Goal: Entertainment & Leisure: Consume media (video, audio)

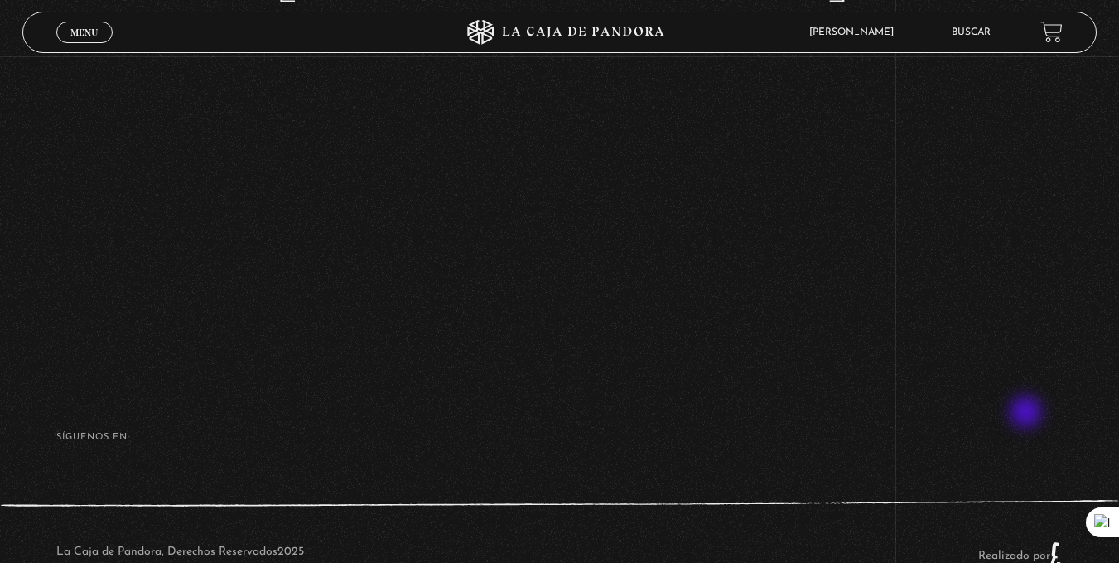
scroll to position [249, 0]
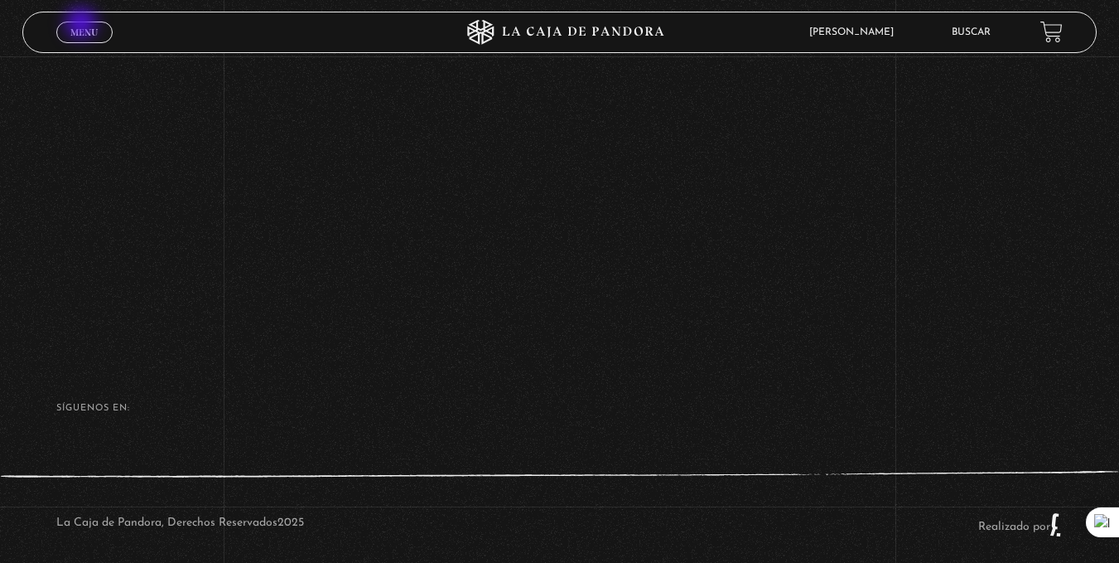
click at [83, 25] on link "Menu Cerrar" at bounding box center [84, 33] width 56 height 22
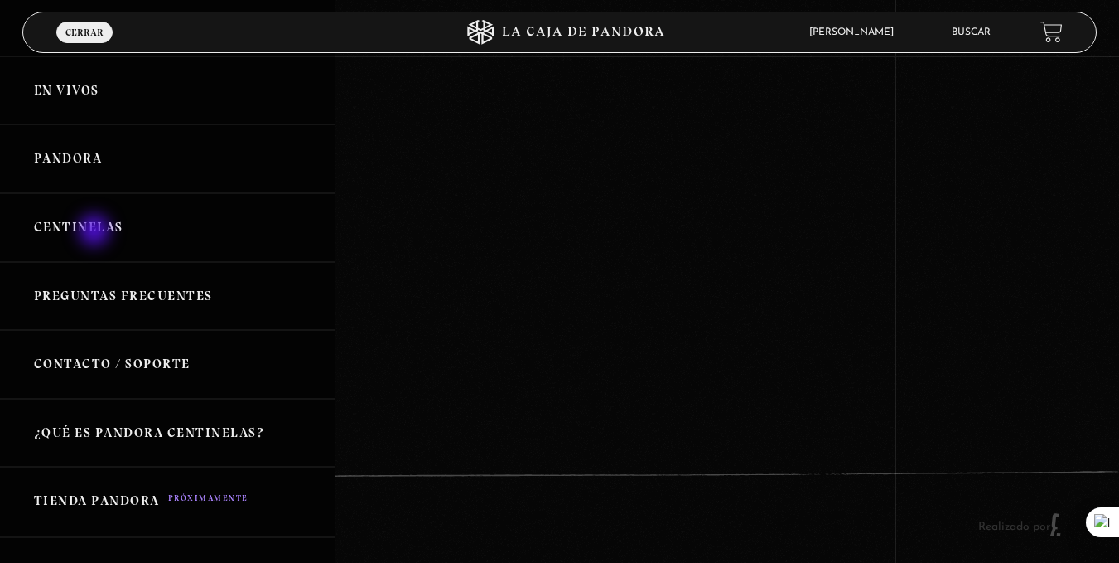
click at [96, 232] on link "Centinelas" at bounding box center [168, 227] width 336 height 69
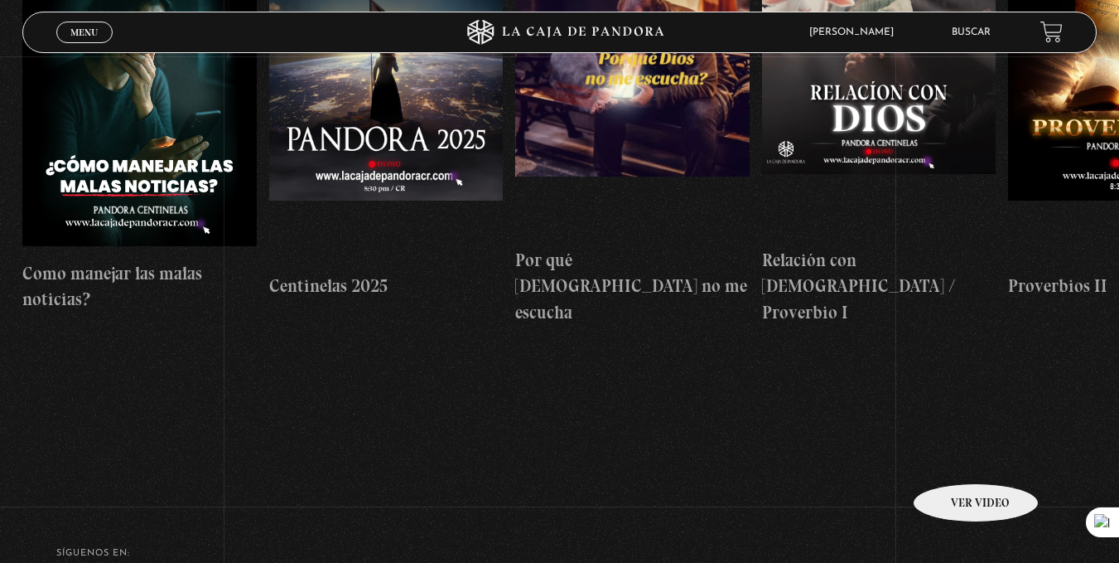
scroll to position [166, 0]
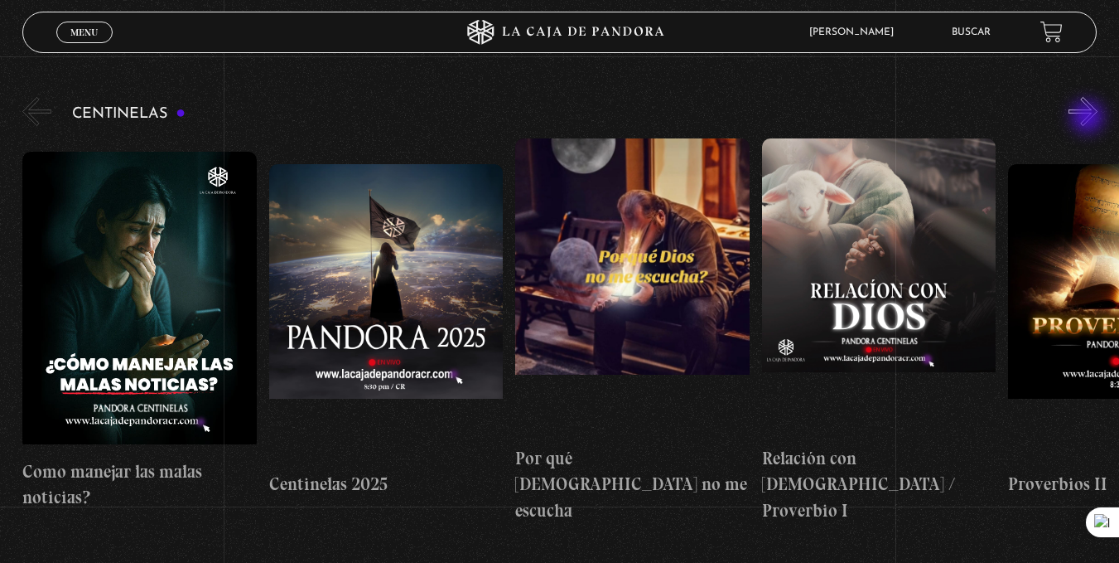
click at [1089, 118] on button "»" at bounding box center [1083, 111] width 29 height 29
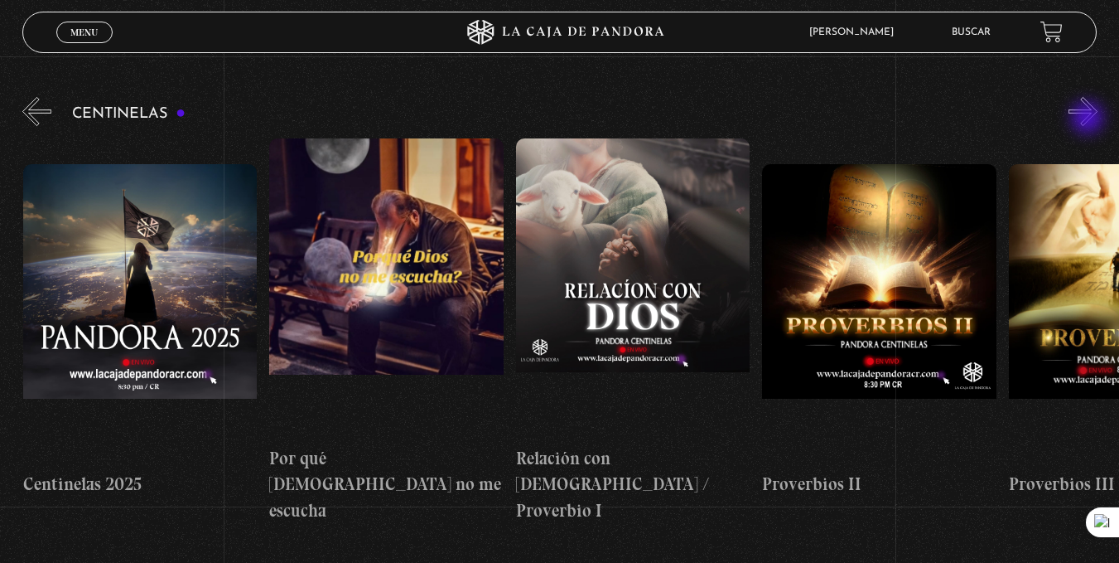
click at [1089, 119] on button "»" at bounding box center [1083, 111] width 29 height 29
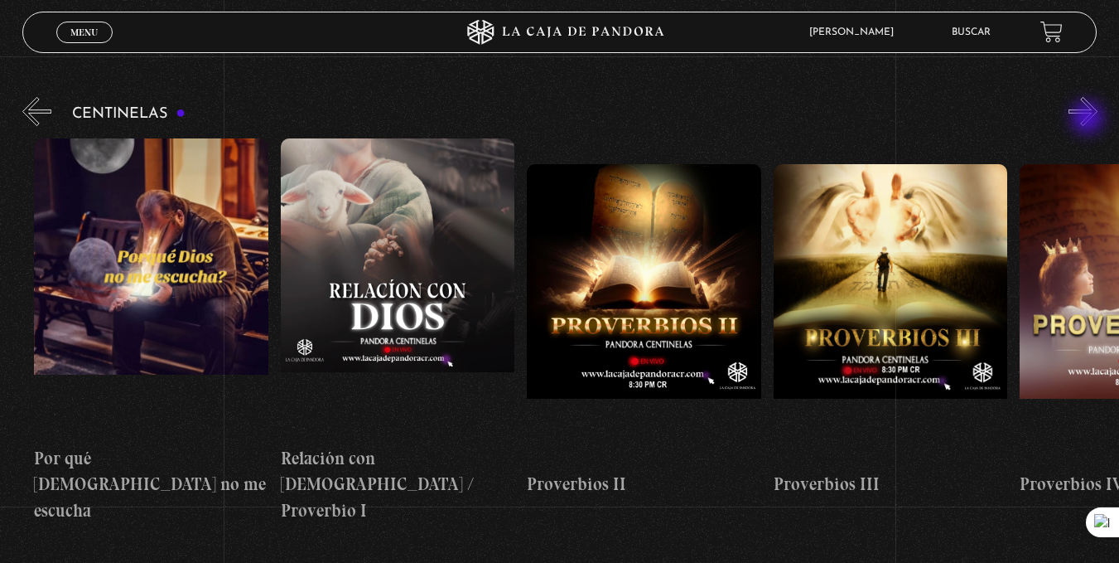
click at [1089, 119] on button "»" at bounding box center [1083, 111] width 29 height 29
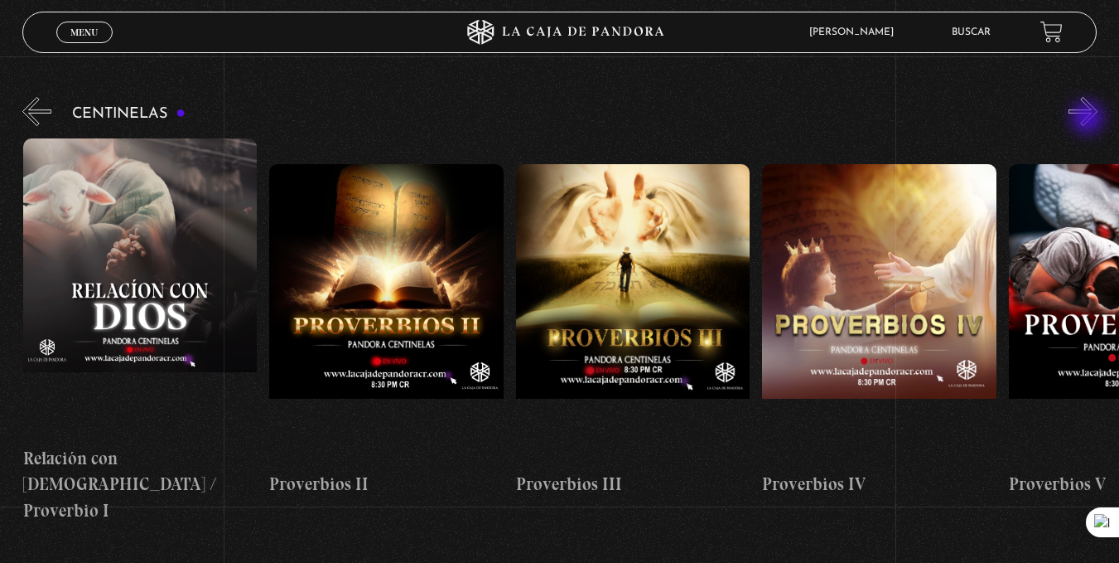
click at [1089, 119] on button "»" at bounding box center [1083, 111] width 29 height 29
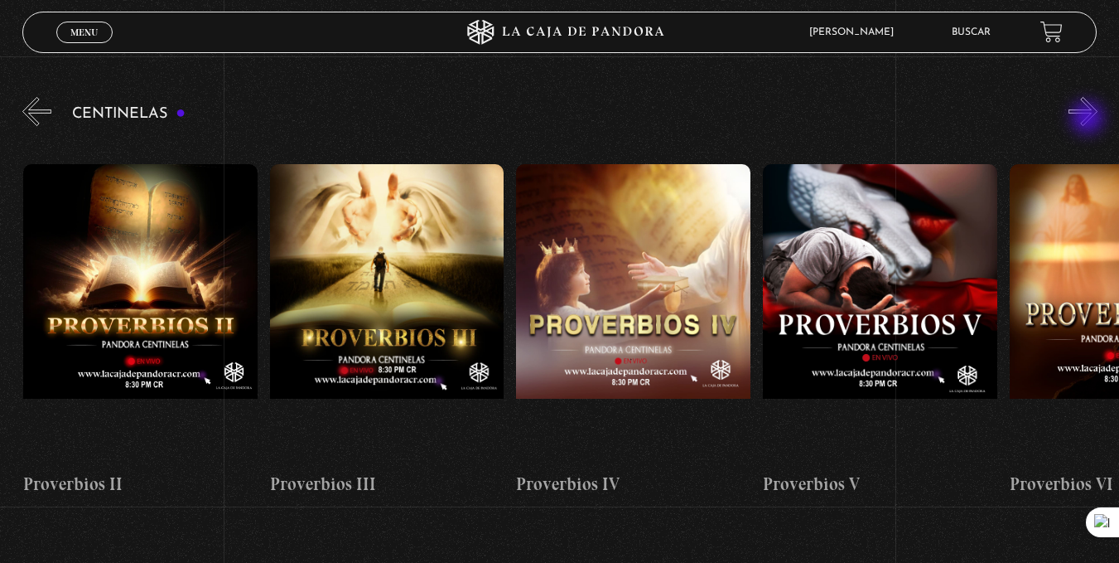
click at [1089, 119] on button "»" at bounding box center [1083, 111] width 29 height 29
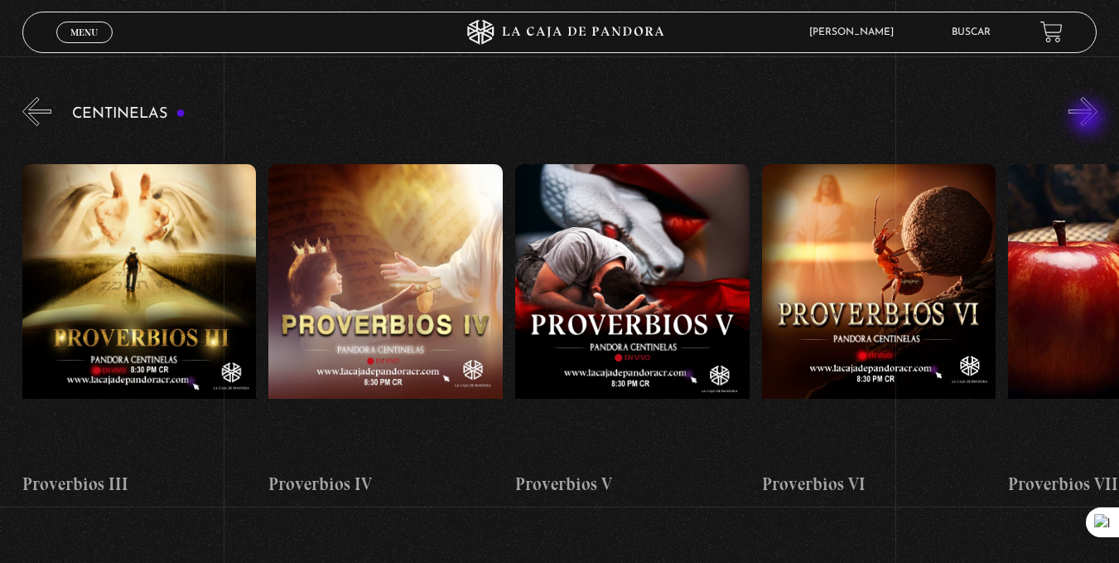
click at [1089, 119] on button "»" at bounding box center [1083, 111] width 29 height 29
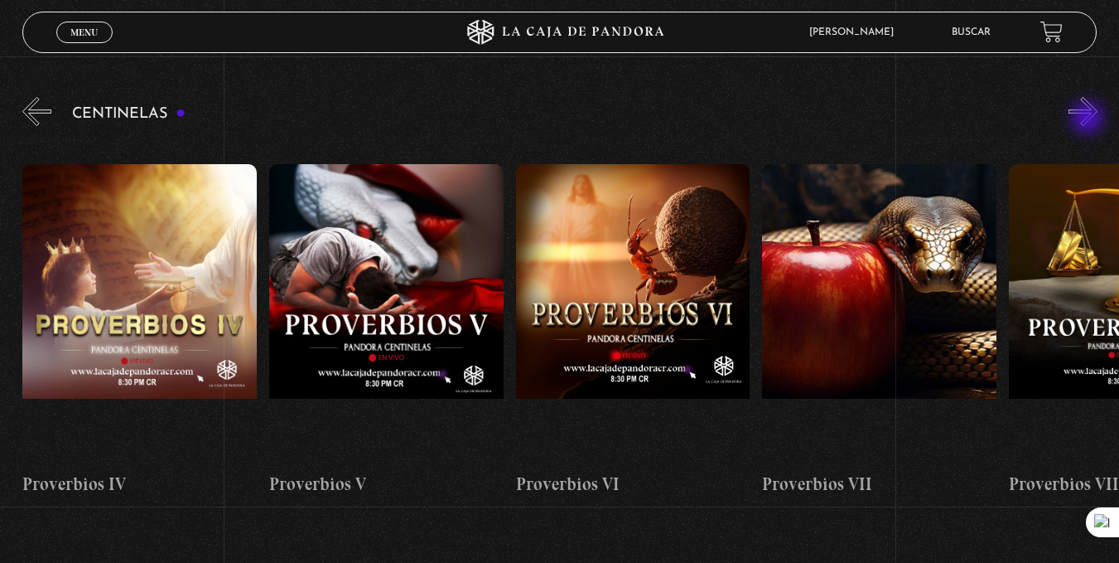
click at [1089, 119] on button "»" at bounding box center [1083, 111] width 29 height 29
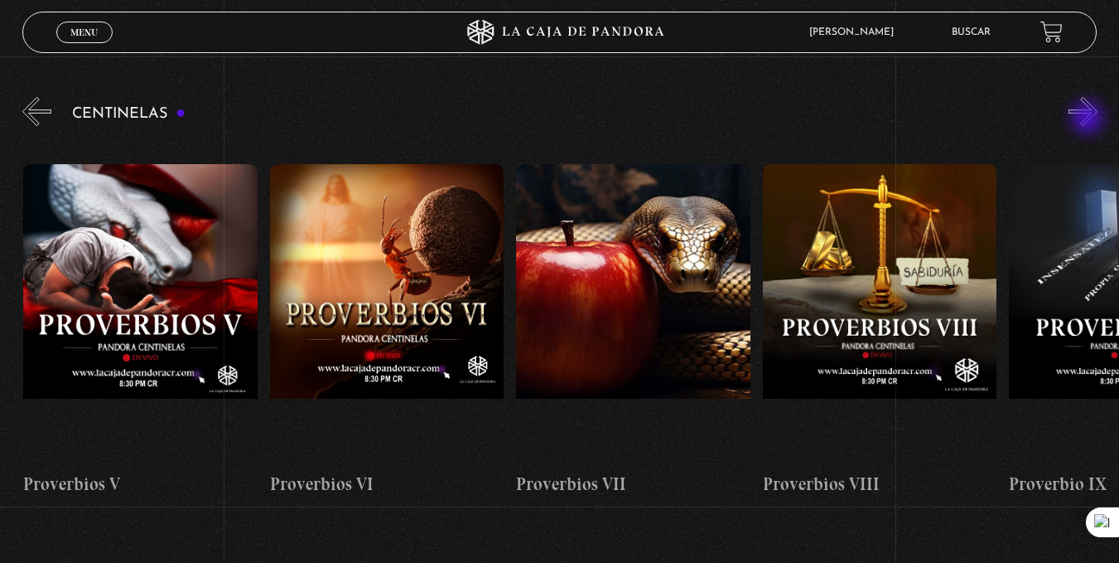
click at [1089, 119] on button "»" at bounding box center [1083, 111] width 29 height 29
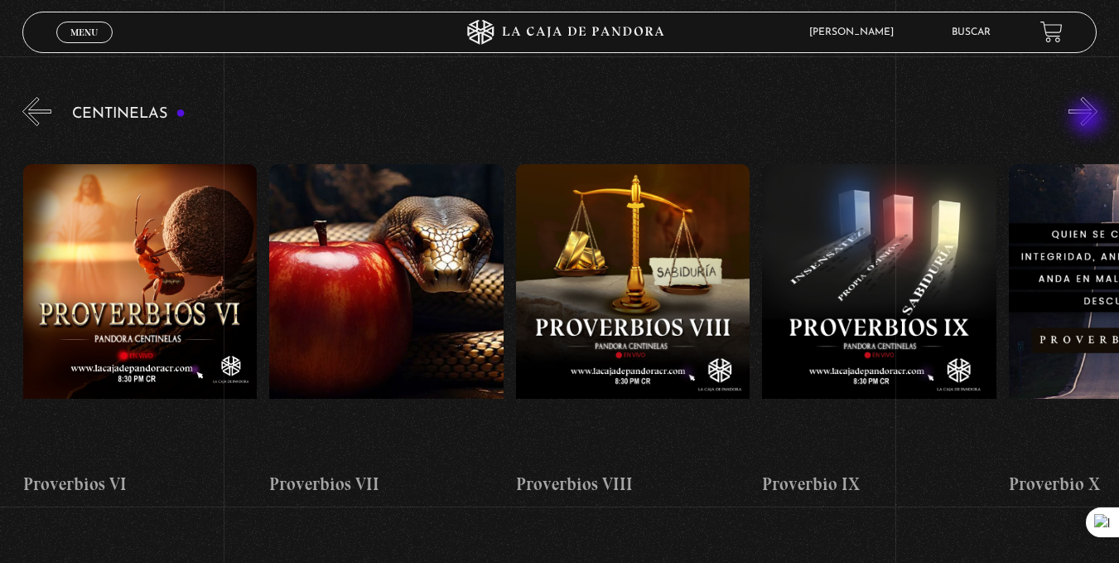
click at [1089, 119] on button "»" at bounding box center [1083, 111] width 29 height 29
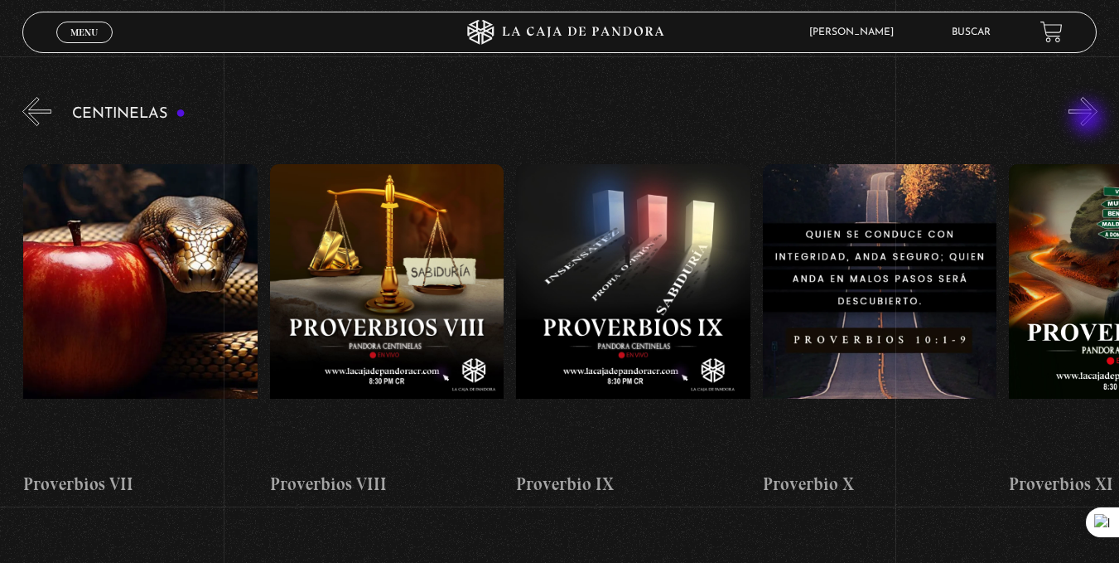
click at [1089, 119] on button "»" at bounding box center [1083, 111] width 29 height 29
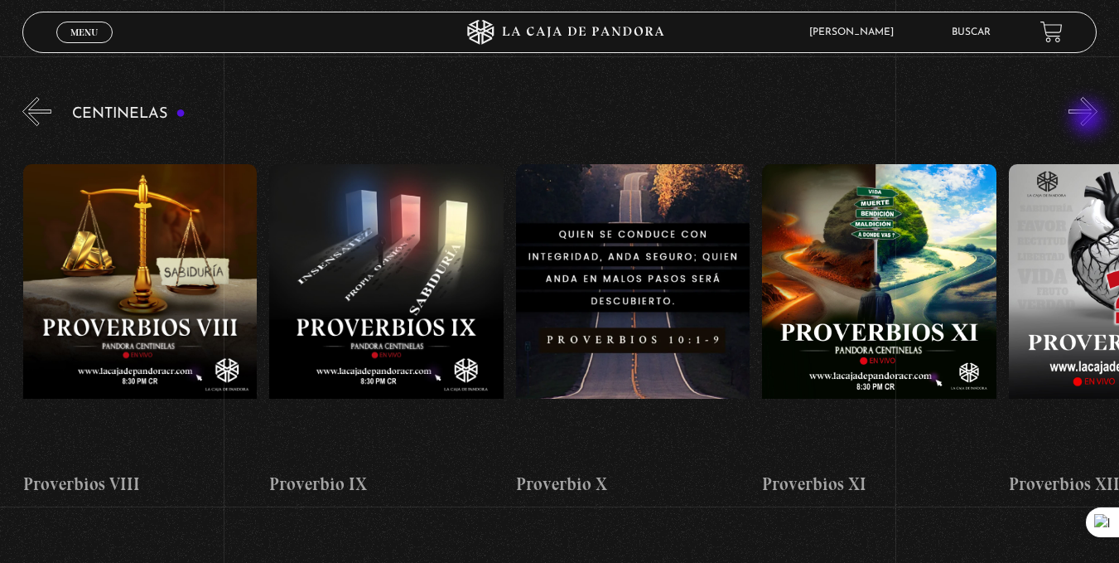
click at [1089, 119] on button "»" at bounding box center [1083, 111] width 29 height 29
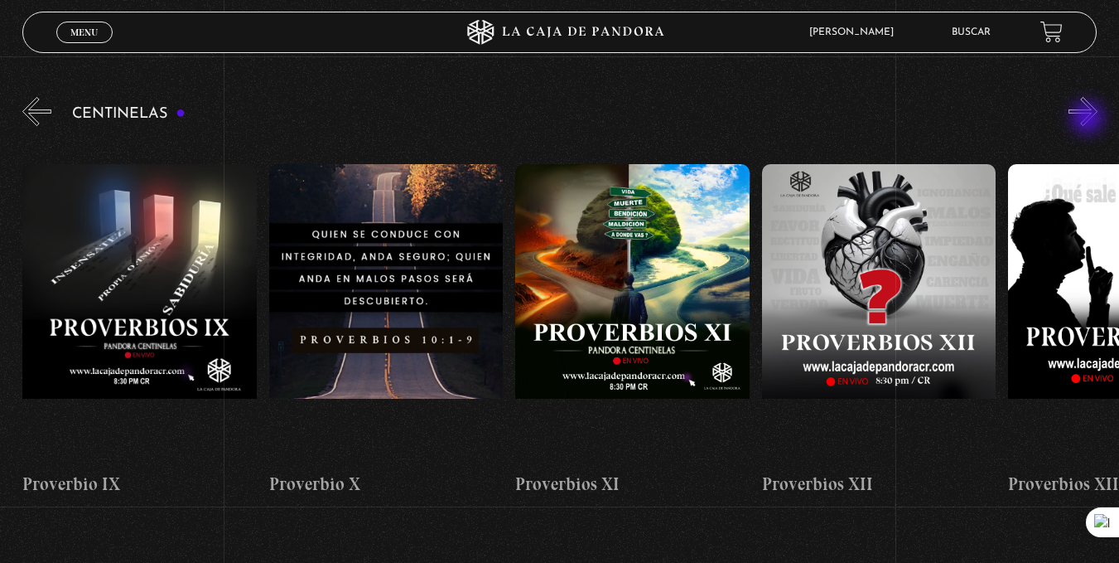
click at [1089, 119] on button "»" at bounding box center [1083, 111] width 29 height 29
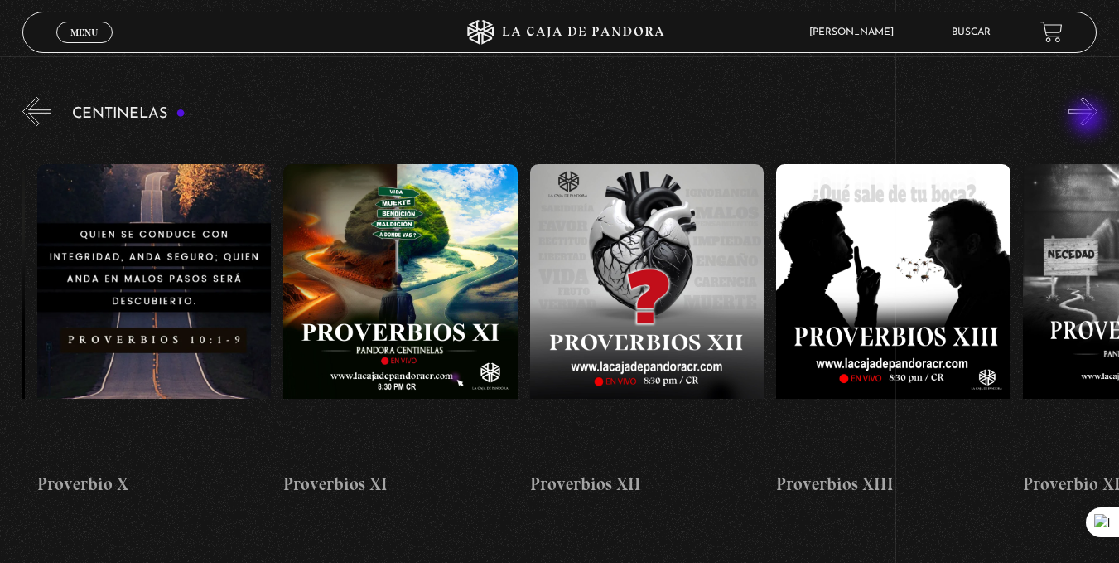
click at [1089, 119] on button "»" at bounding box center [1083, 111] width 29 height 29
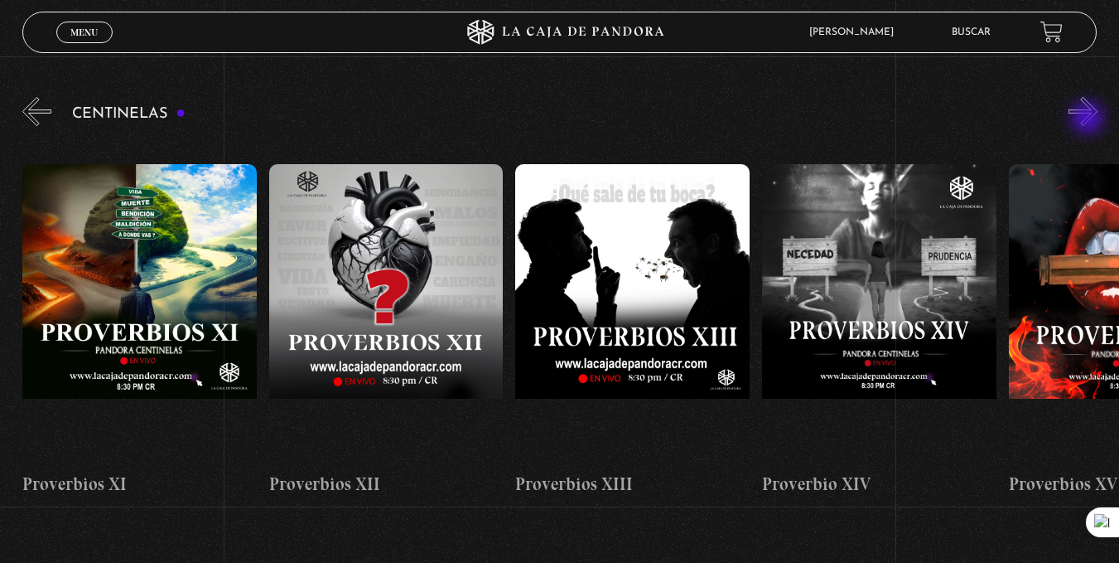
click at [1089, 119] on button "»" at bounding box center [1083, 111] width 29 height 29
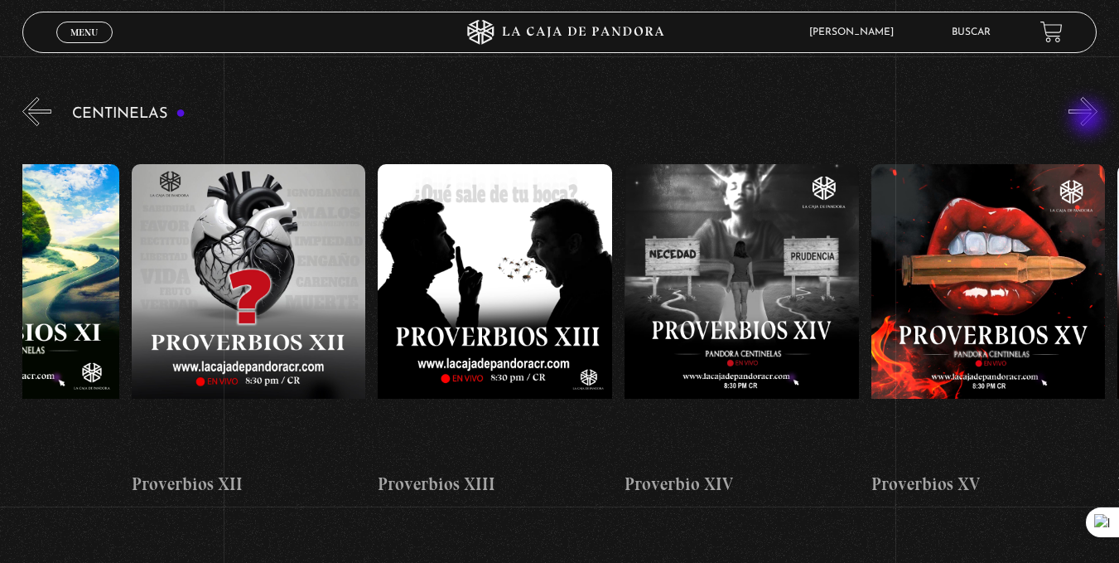
click at [1089, 119] on button "»" at bounding box center [1083, 111] width 29 height 29
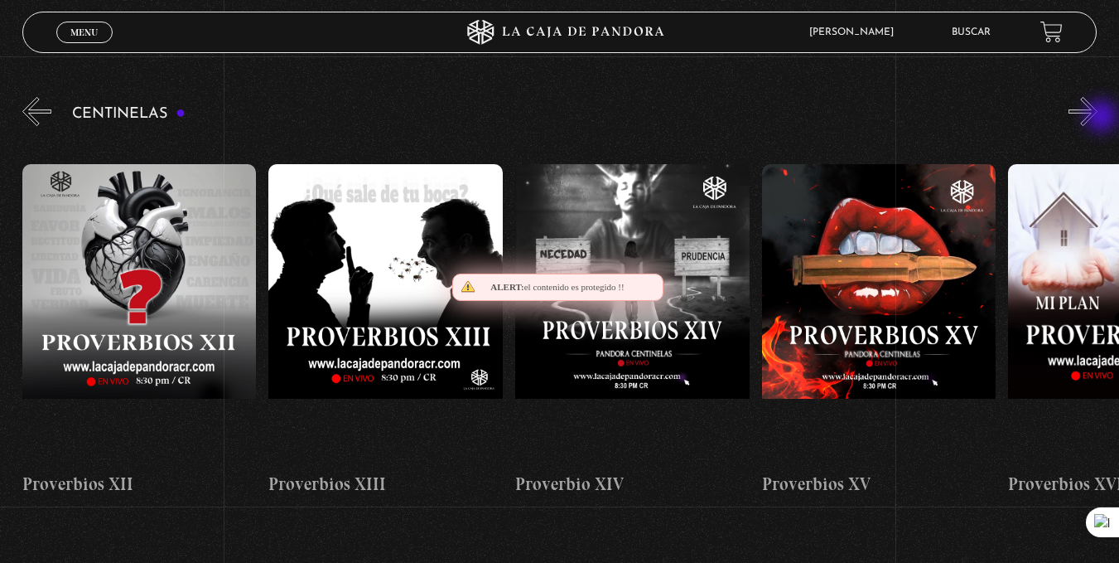
click at [1098, 118] on button "»" at bounding box center [1083, 111] width 29 height 29
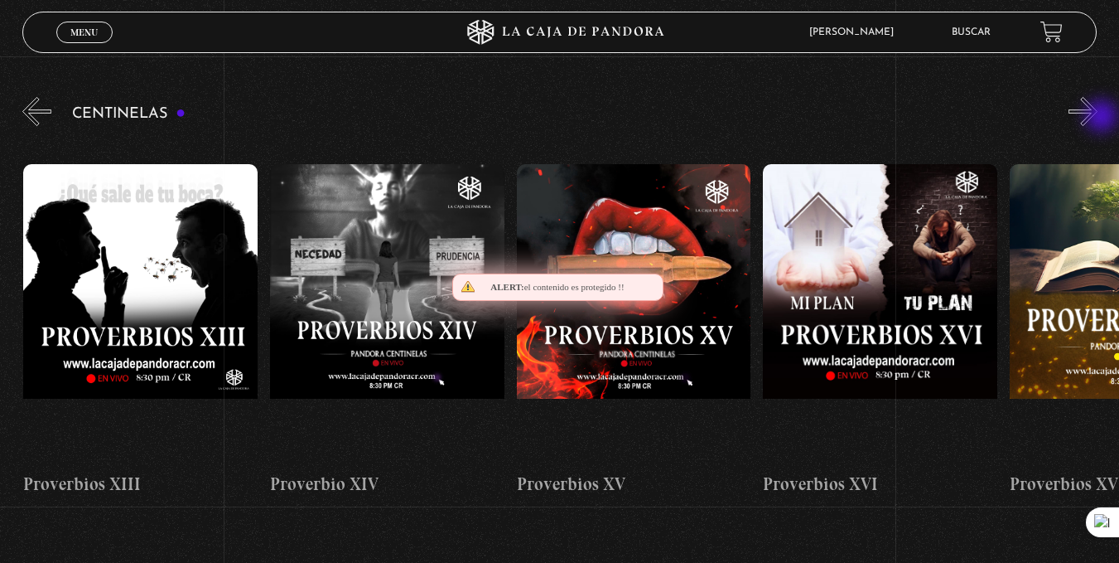
scroll to position [0, 3698]
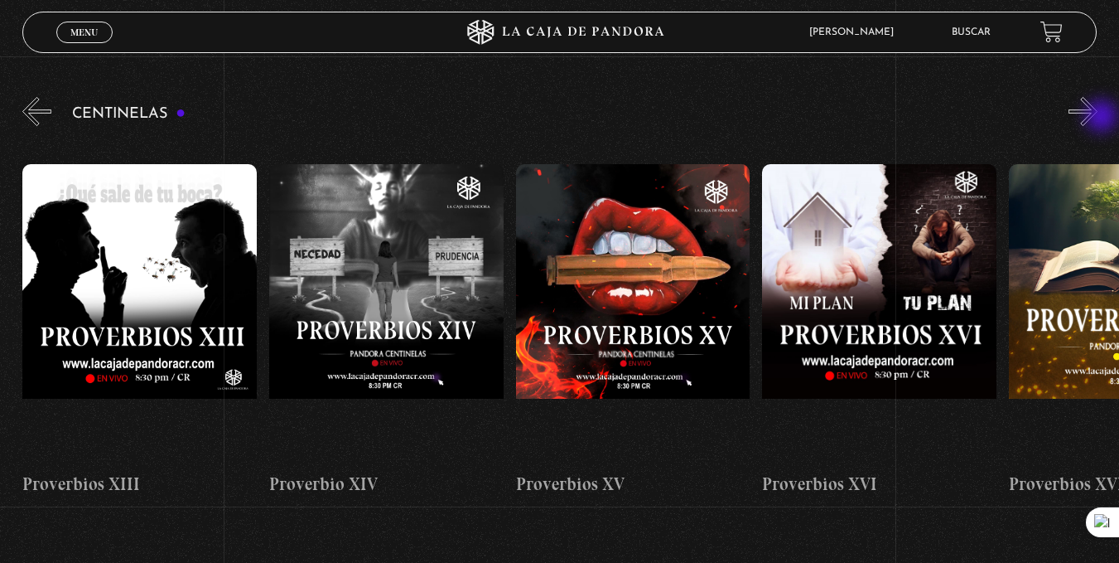
click at [1098, 118] on button "»" at bounding box center [1083, 111] width 29 height 29
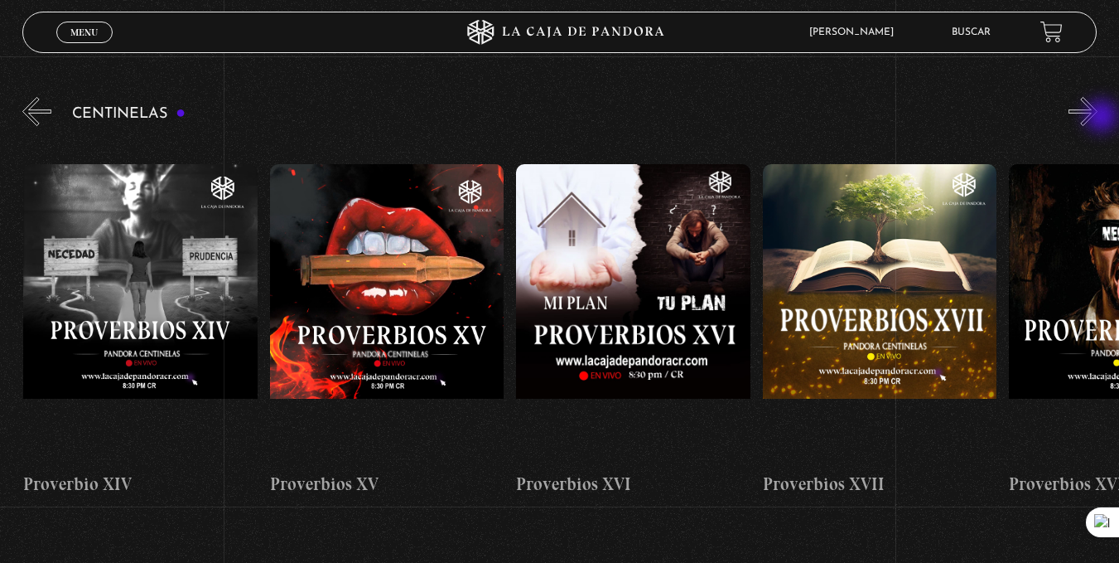
click at [1098, 118] on button "»" at bounding box center [1083, 111] width 29 height 29
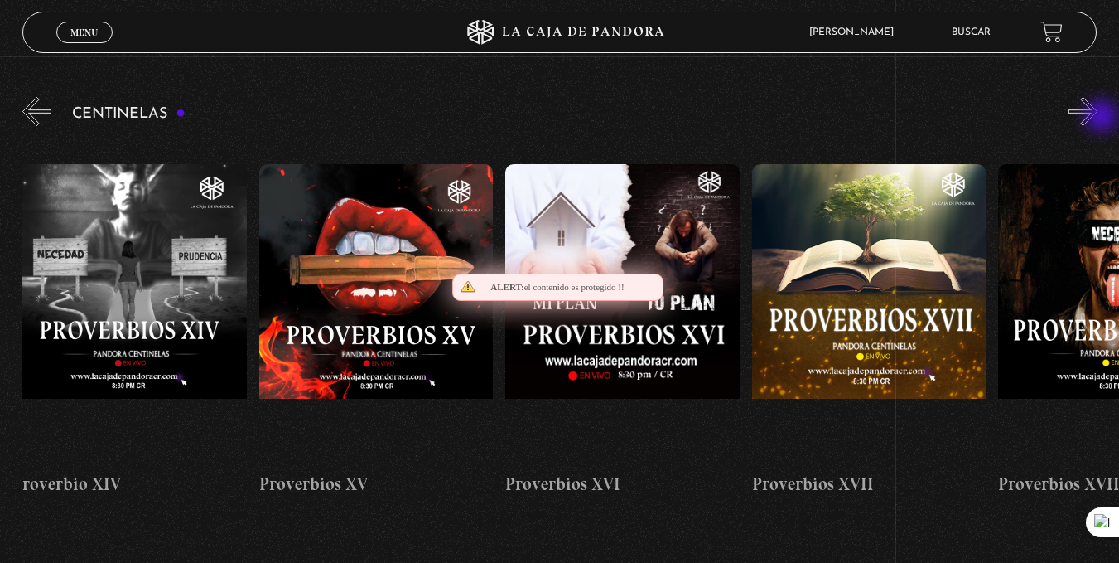
click at [1098, 118] on button "»" at bounding box center [1083, 111] width 29 height 29
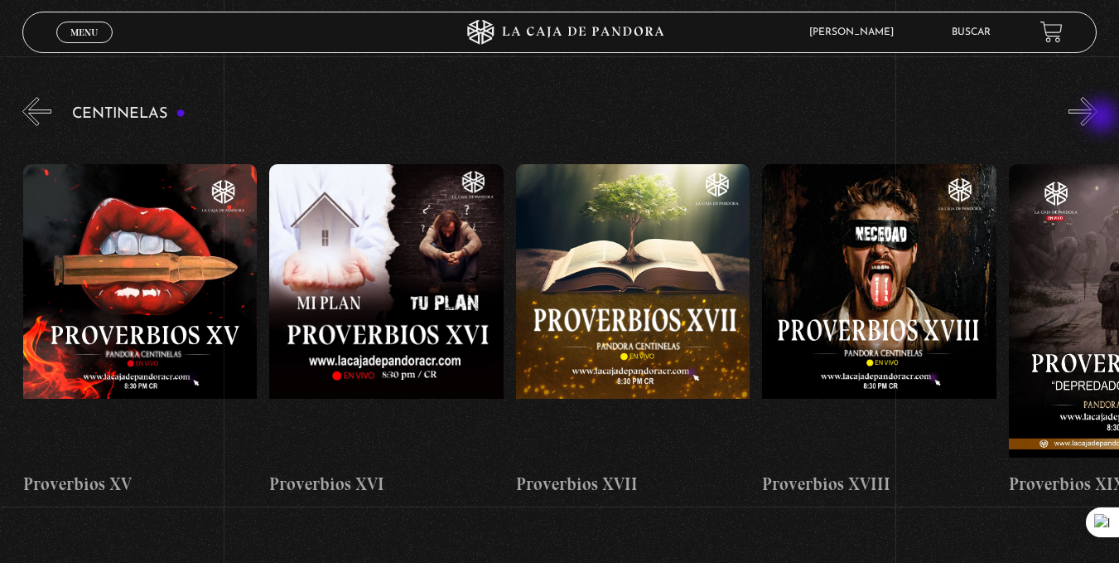
click at [1098, 118] on button "»" at bounding box center [1083, 111] width 29 height 29
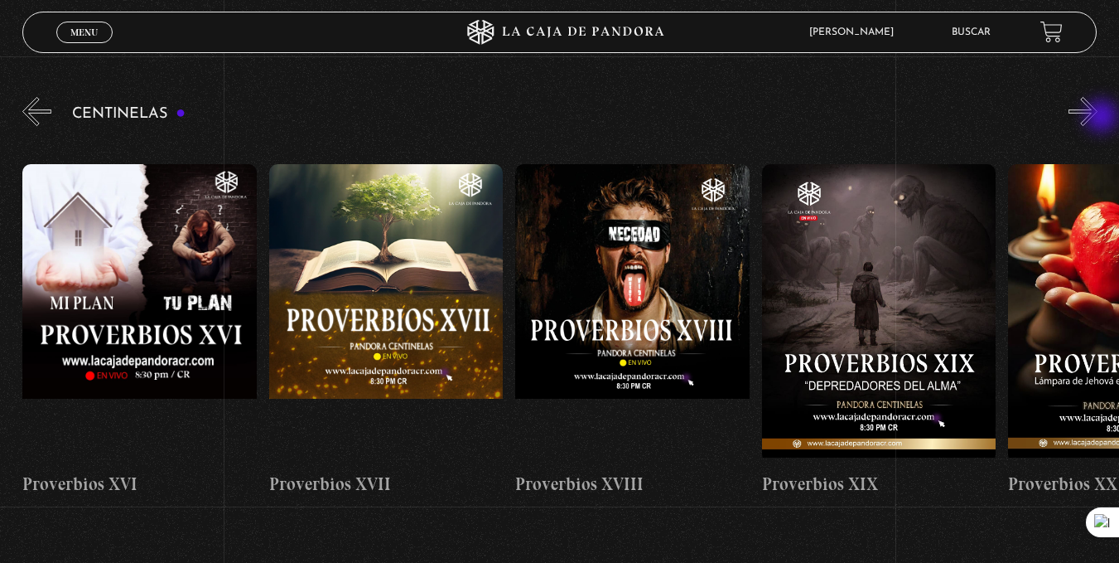
click at [1098, 118] on button "»" at bounding box center [1083, 111] width 29 height 29
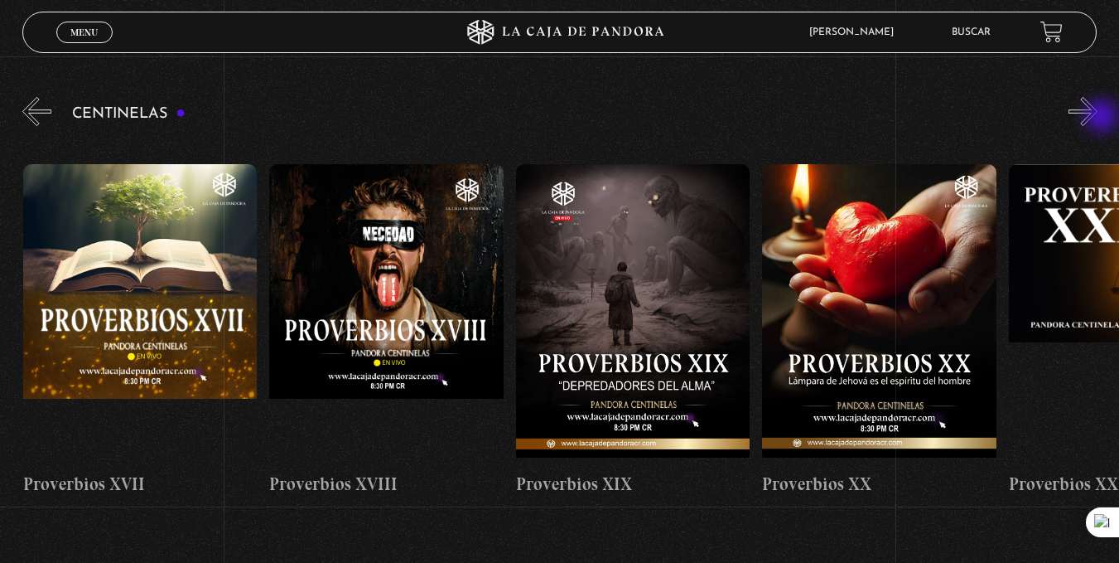
click at [1098, 118] on button "»" at bounding box center [1083, 111] width 29 height 29
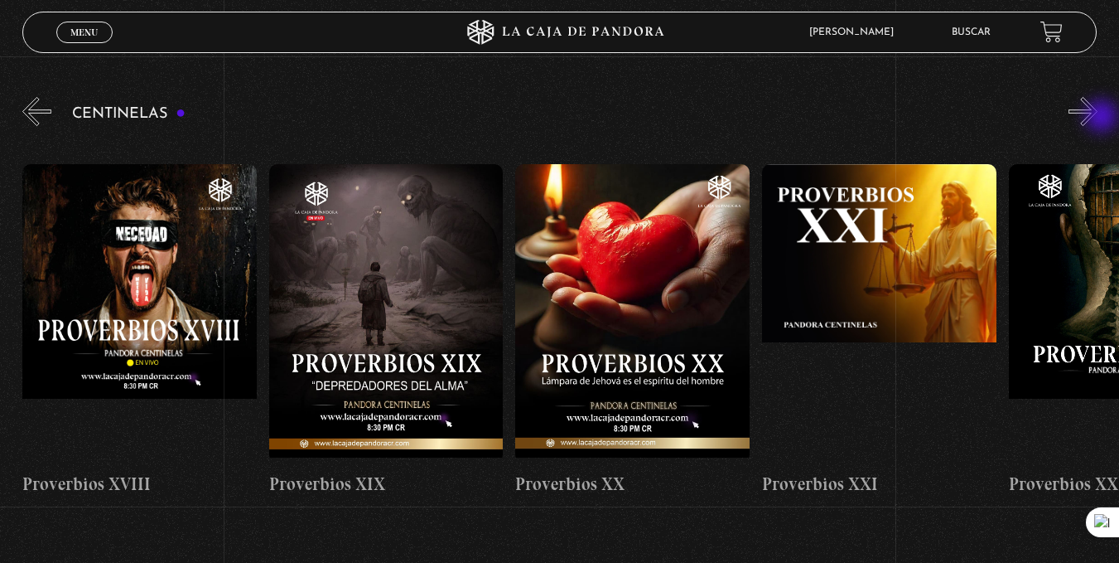
click at [1098, 118] on button "»" at bounding box center [1083, 111] width 29 height 29
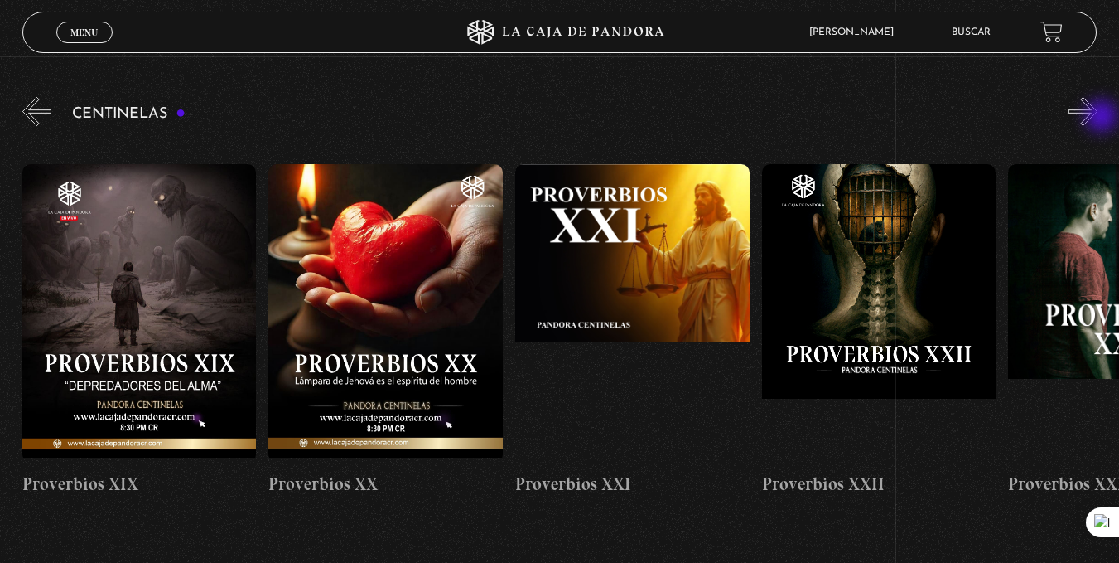
click at [1098, 118] on button "»" at bounding box center [1083, 111] width 29 height 29
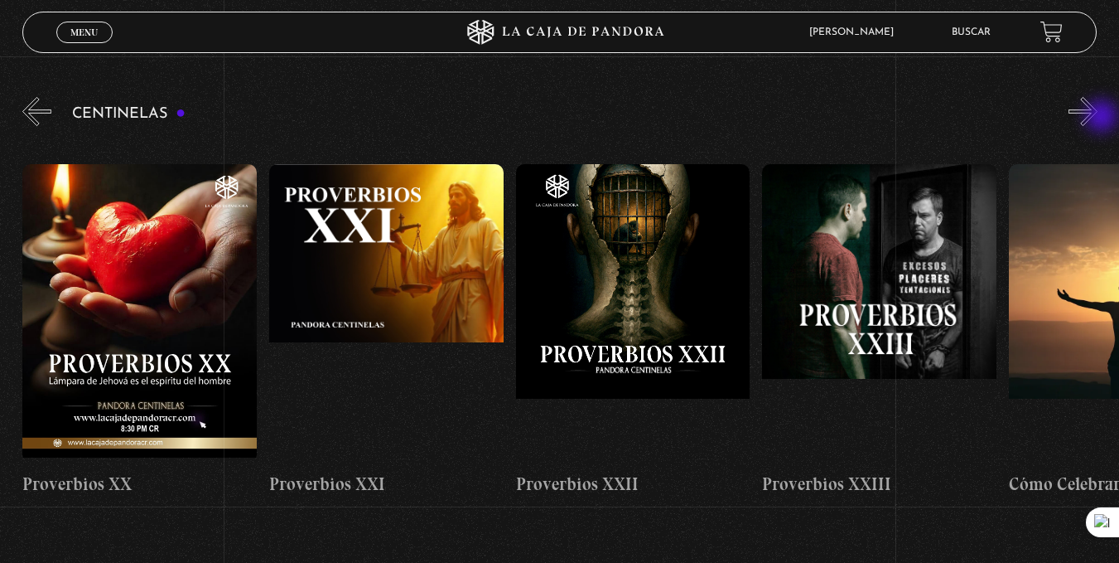
click at [1098, 118] on button "»" at bounding box center [1083, 111] width 29 height 29
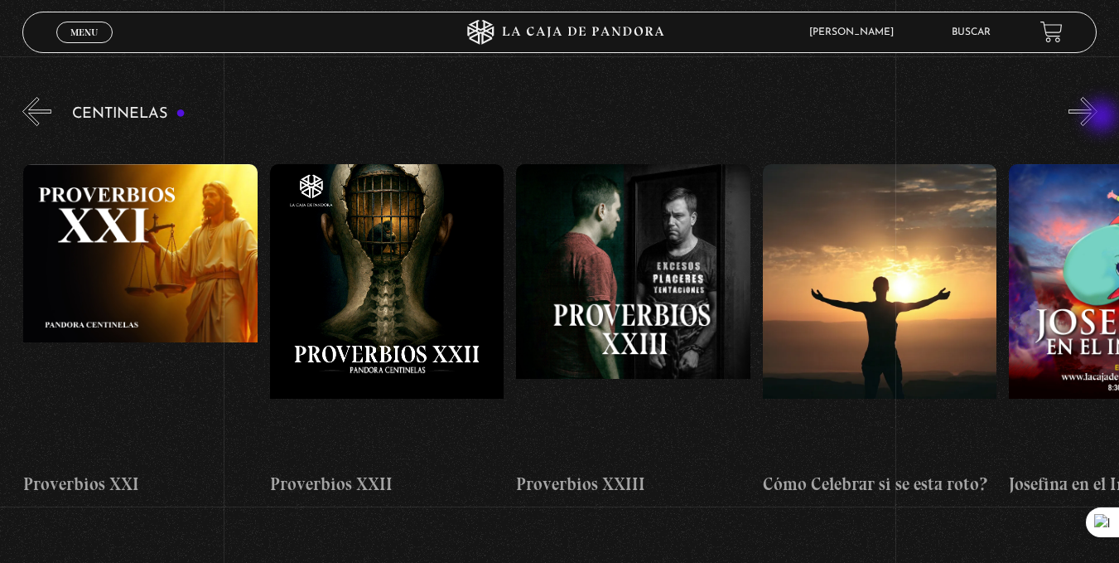
scroll to position [0, 5670]
click at [1098, 118] on button "»" at bounding box center [1083, 111] width 29 height 29
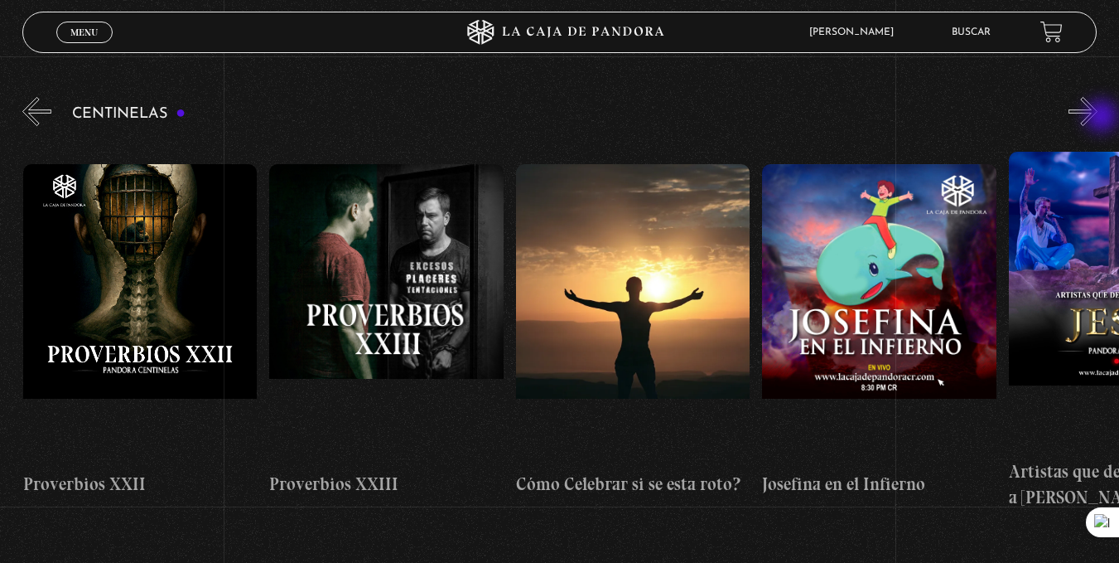
click at [1098, 118] on button "»" at bounding box center [1083, 111] width 29 height 29
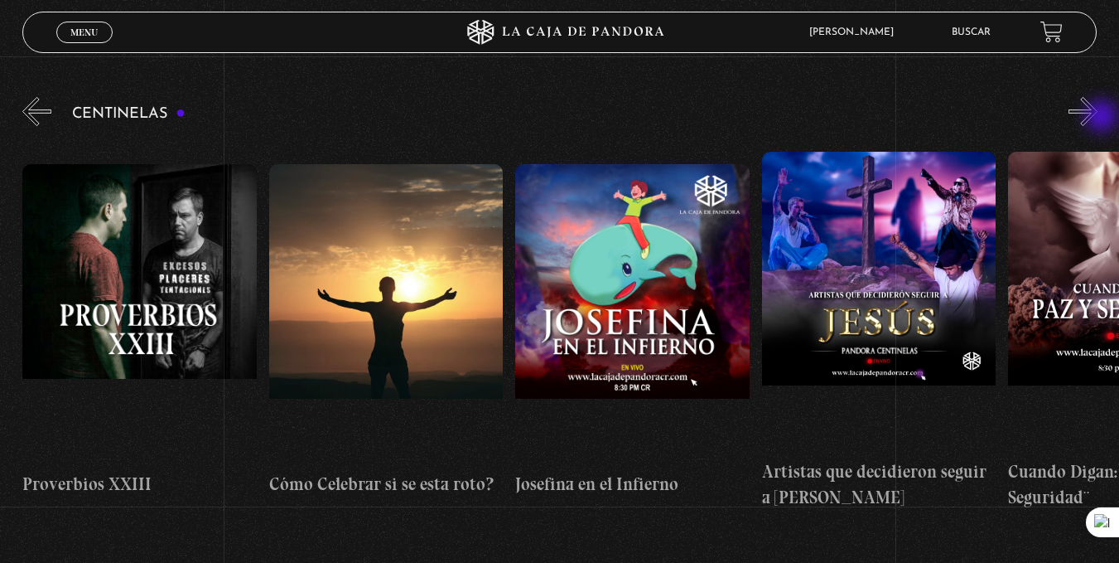
click at [1098, 118] on button "»" at bounding box center [1083, 111] width 29 height 29
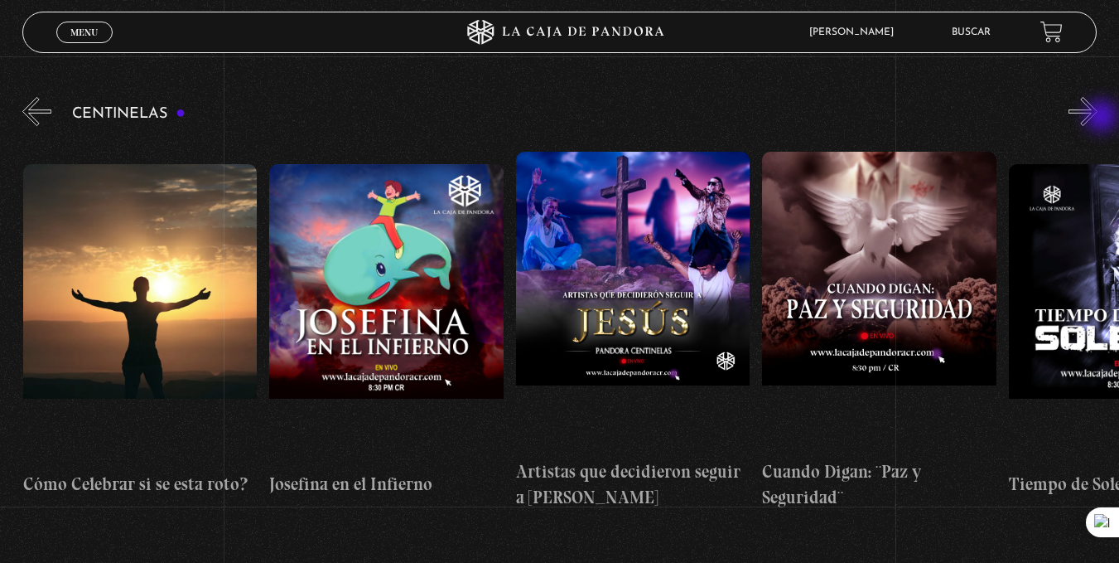
click at [1098, 118] on button "»" at bounding box center [1083, 111] width 29 height 29
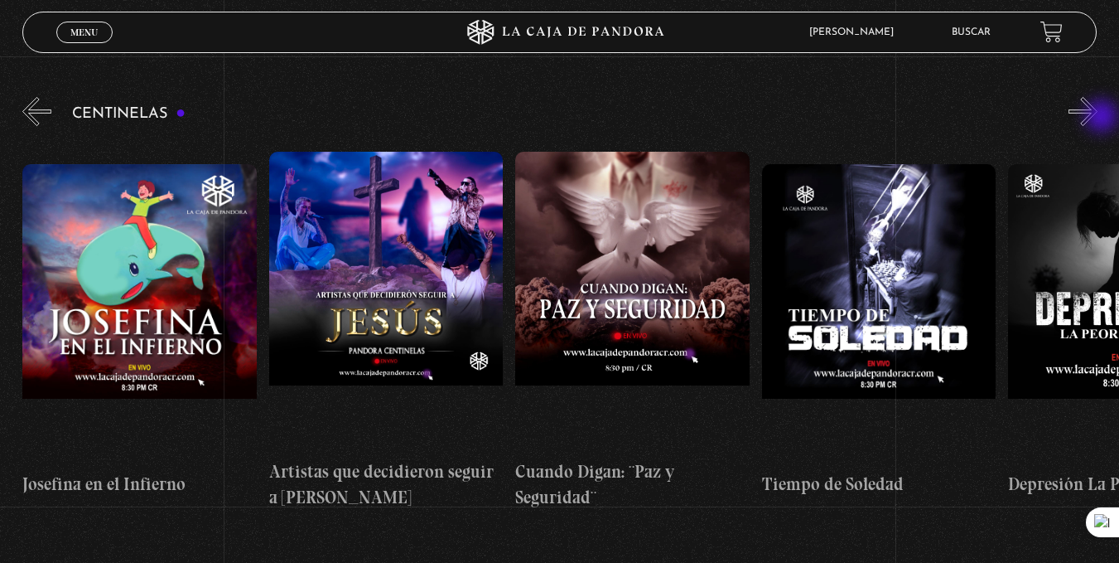
click at [1098, 118] on button "»" at bounding box center [1083, 111] width 29 height 29
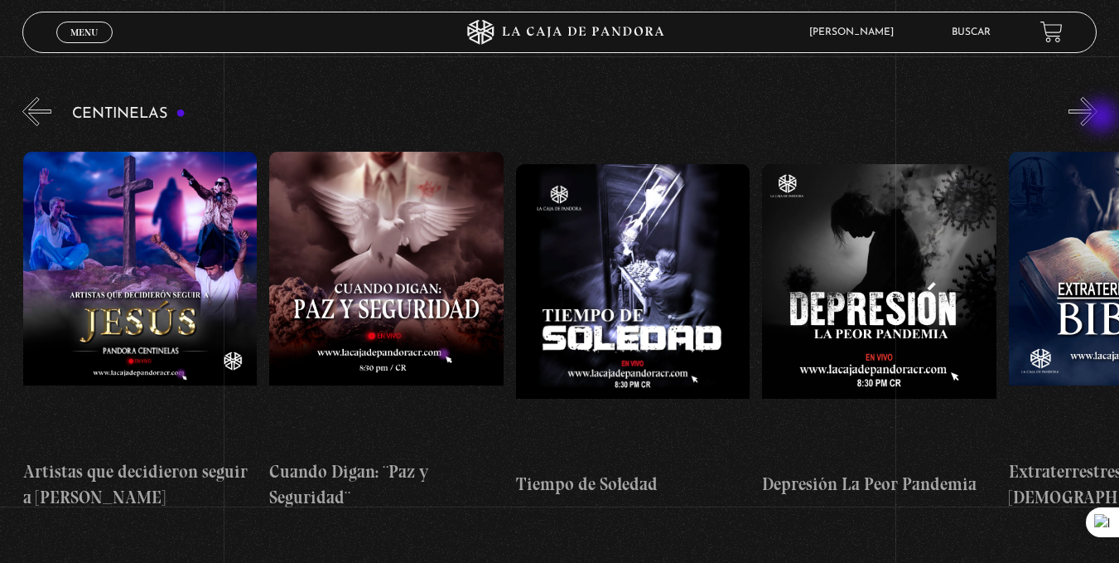
click at [1098, 118] on button "»" at bounding box center [1083, 111] width 29 height 29
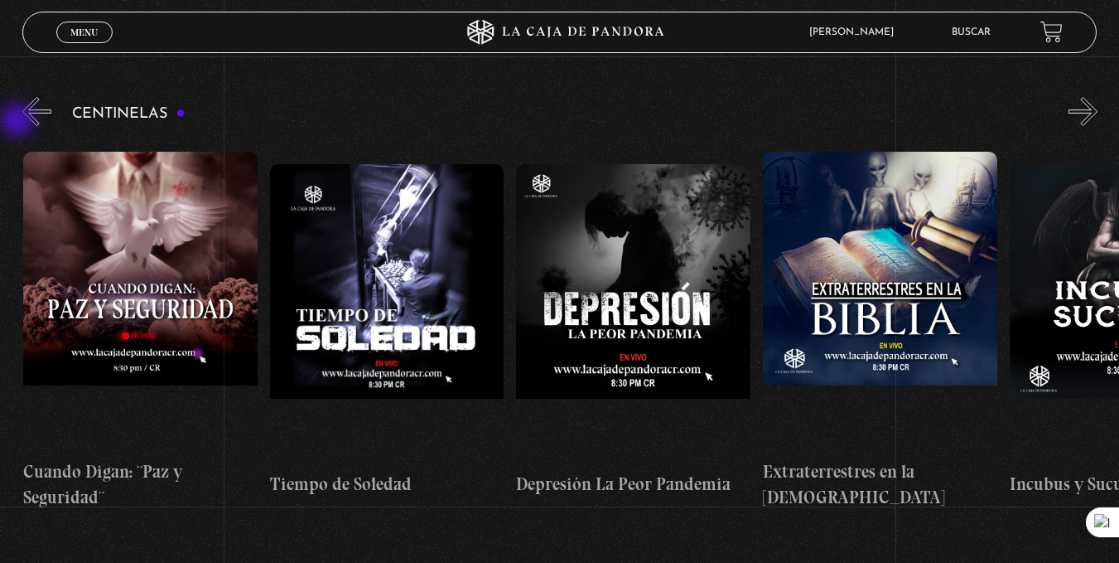
scroll to position [0, 7149]
click at [86, 38] on link "Menu Cerrar" at bounding box center [84, 33] width 56 height 22
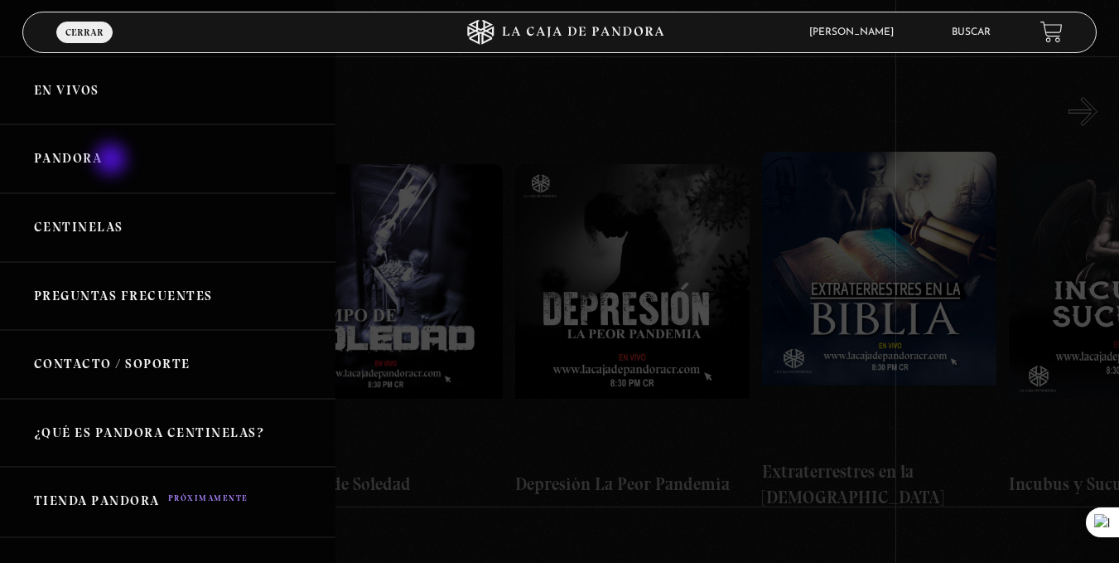
click at [113, 161] on link "Pandora" at bounding box center [168, 158] width 336 height 69
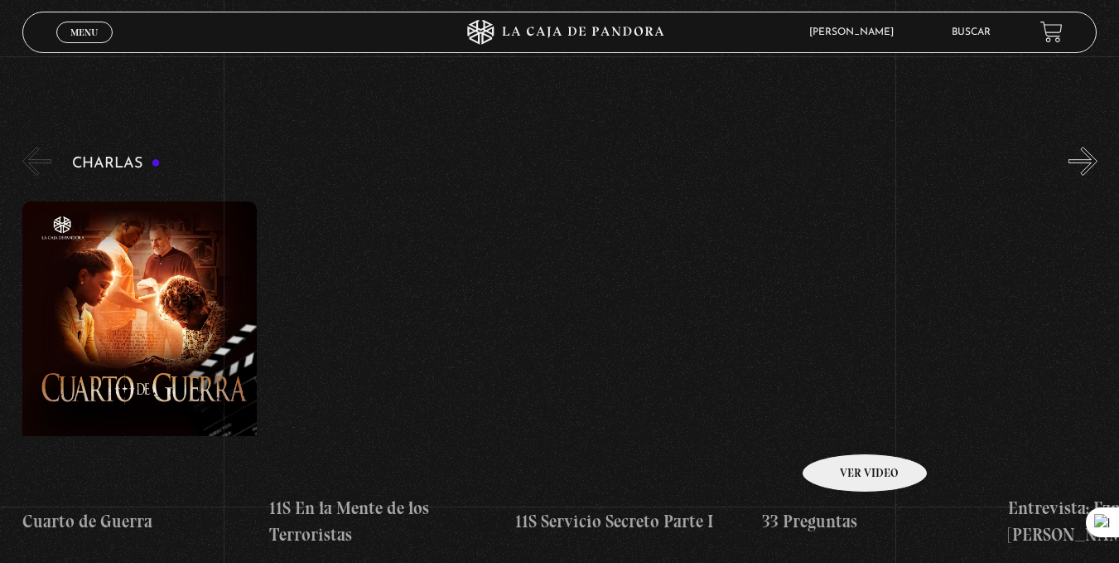
scroll to position [249, 0]
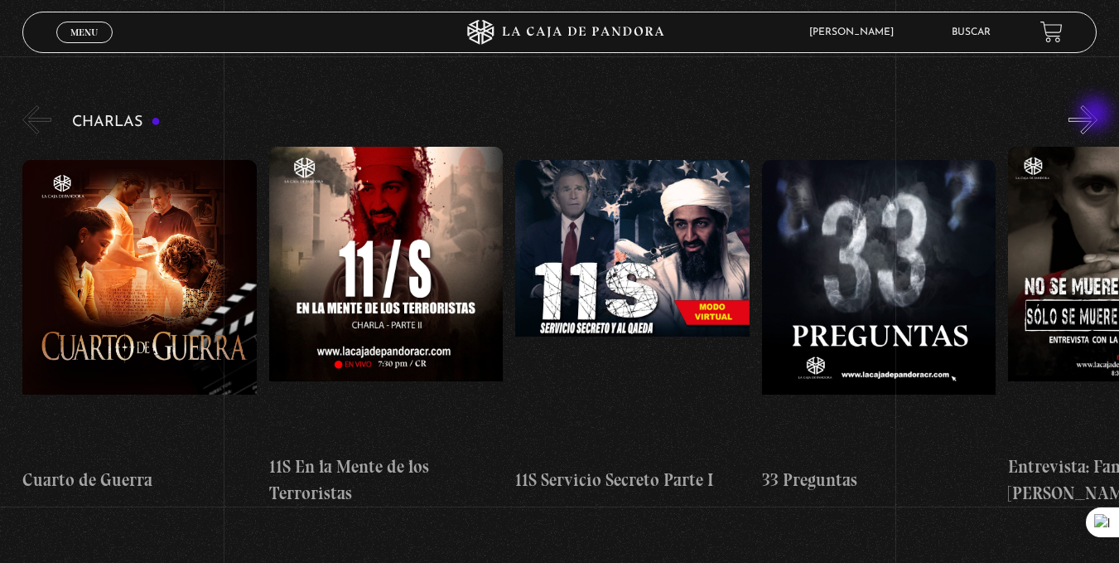
click at [1097, 115] on button "»" at bounding box center [1083, 119] width 29 height 29
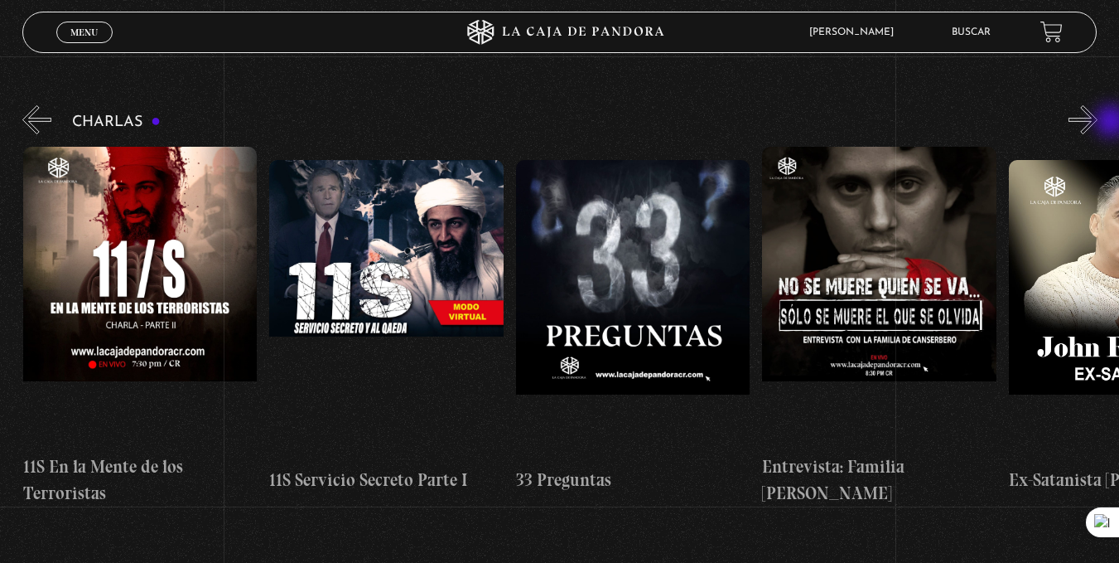
click at [1114, 123] on div "Charlas Cuarto de Guerra 11S En la Mente de los Terroristas 11S Servicio Secret…" at bounding box center [570, 303] width 1097 height 403
click at [1098, 122] on button "»" at bounding box center [1083, 119] width 29 height 29
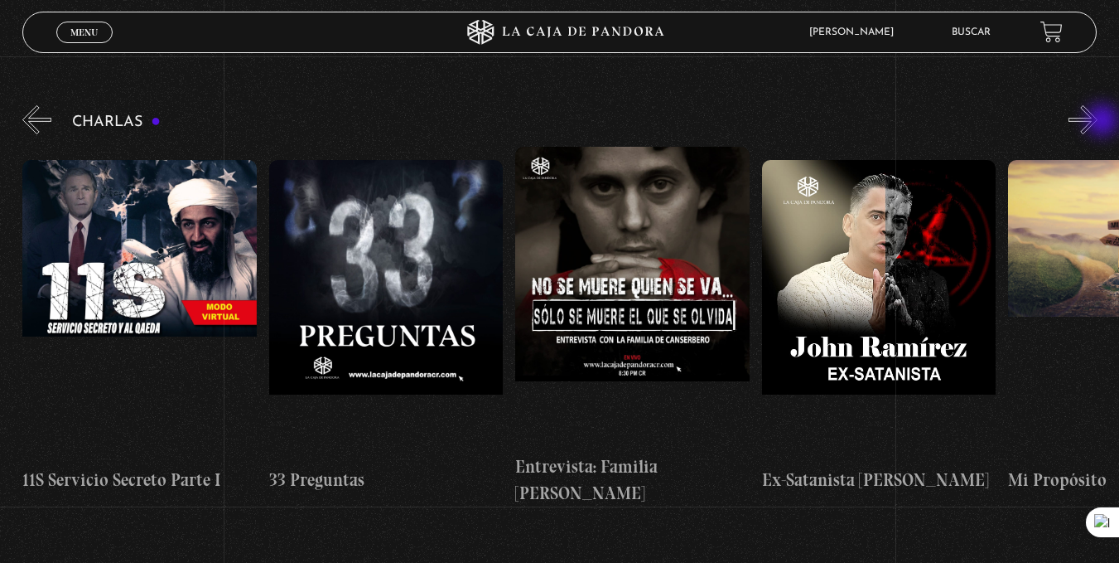
click at [1098, 122] on button "»" at bounding box center [1083, 119] width 29 height 29
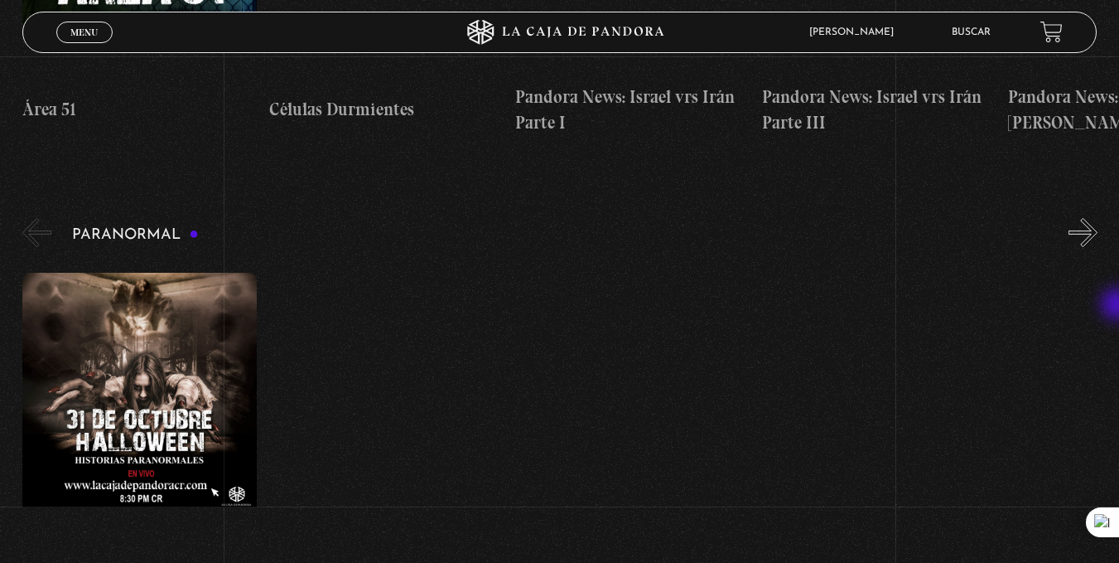
scroll to position [1574, 0]
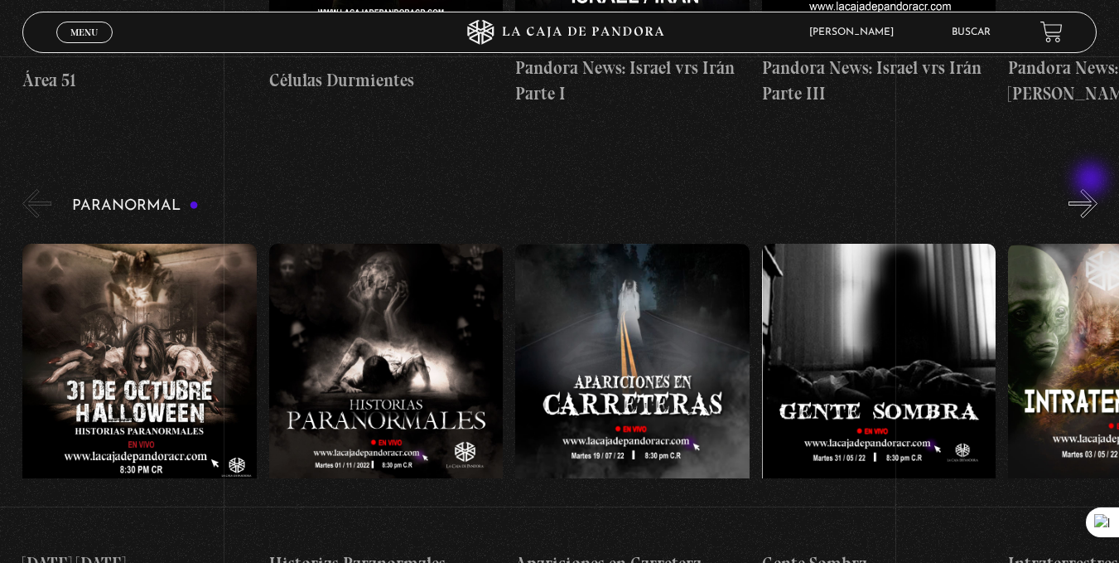
click at [1093, 189] on button "»" at bounding box center [1083, 203] width 29 height 29
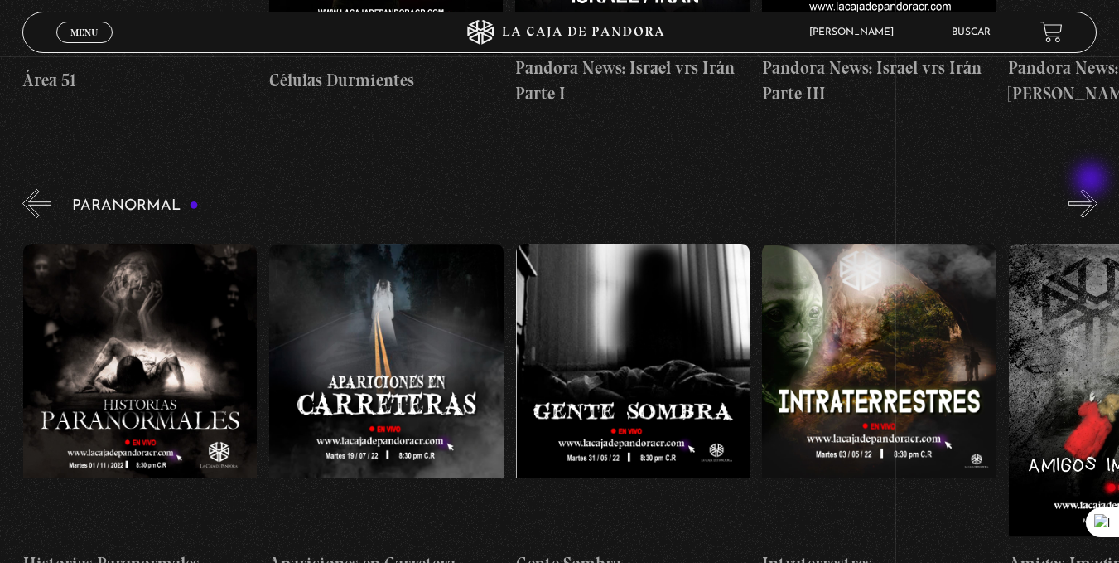
click at [1093, 189] on button "»" at bounding box center [1083, 203] width 29 height 29
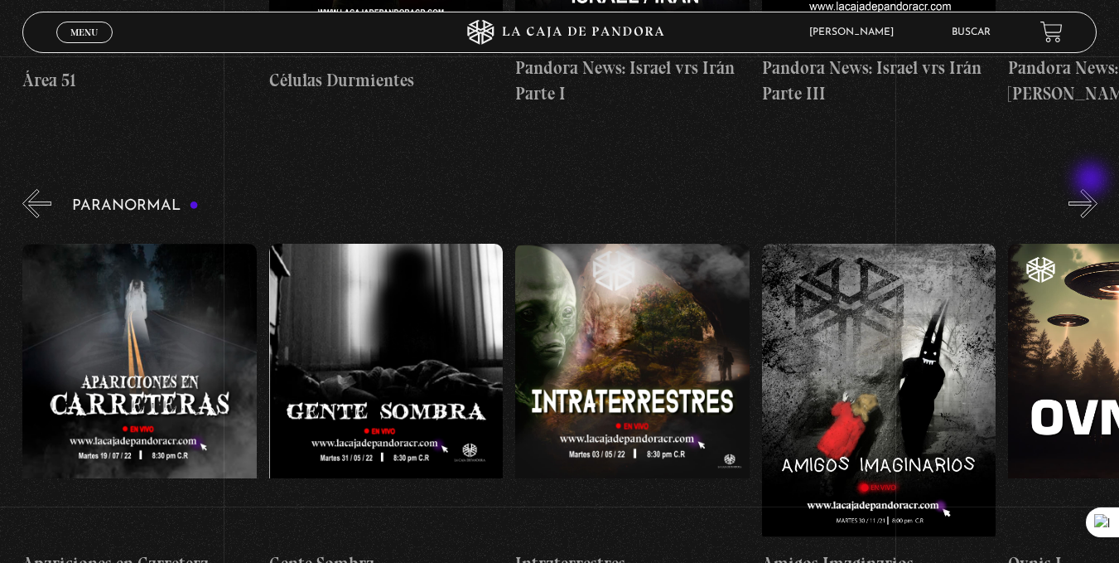
click at [1093, 189] on button "»" at bounding box center [1083, 203] width 29 height 29
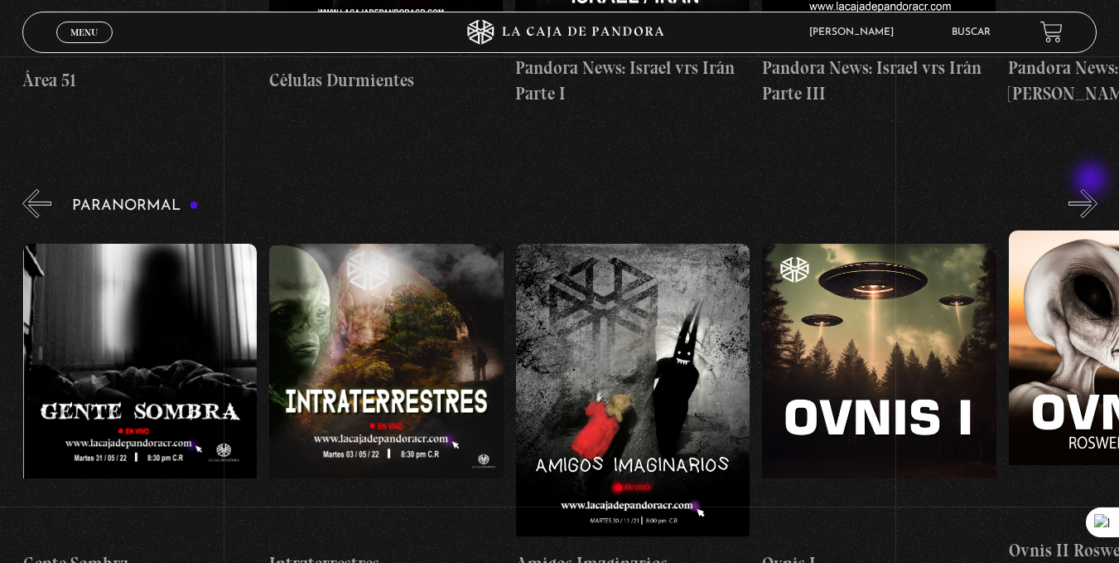
click at [1093, 189] on button "»" at bounding box center [1083, 203] width 29 height 29
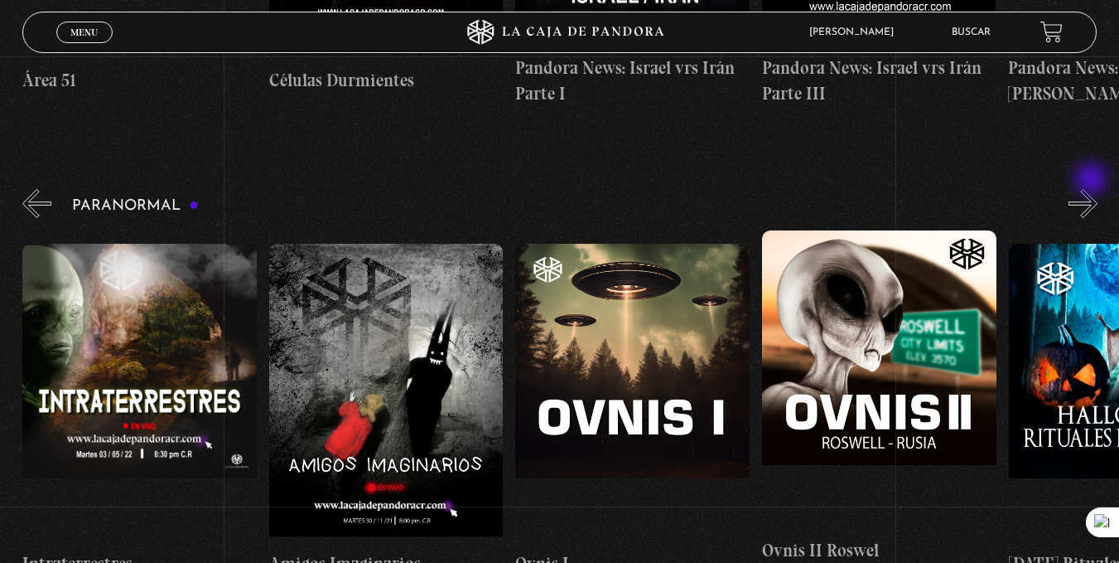
click at [1093, 189] on button "»" at bounding box center [1083, 203] width 29 height 29
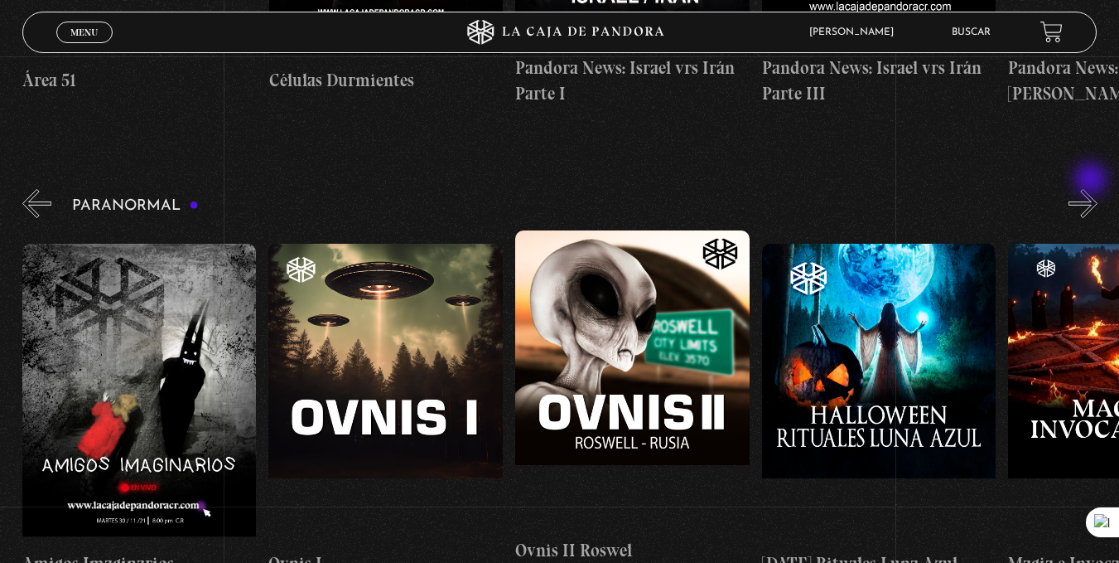
click at [1093, 189] on button "»" at bounding box center [1083, 203] width 29 height 29
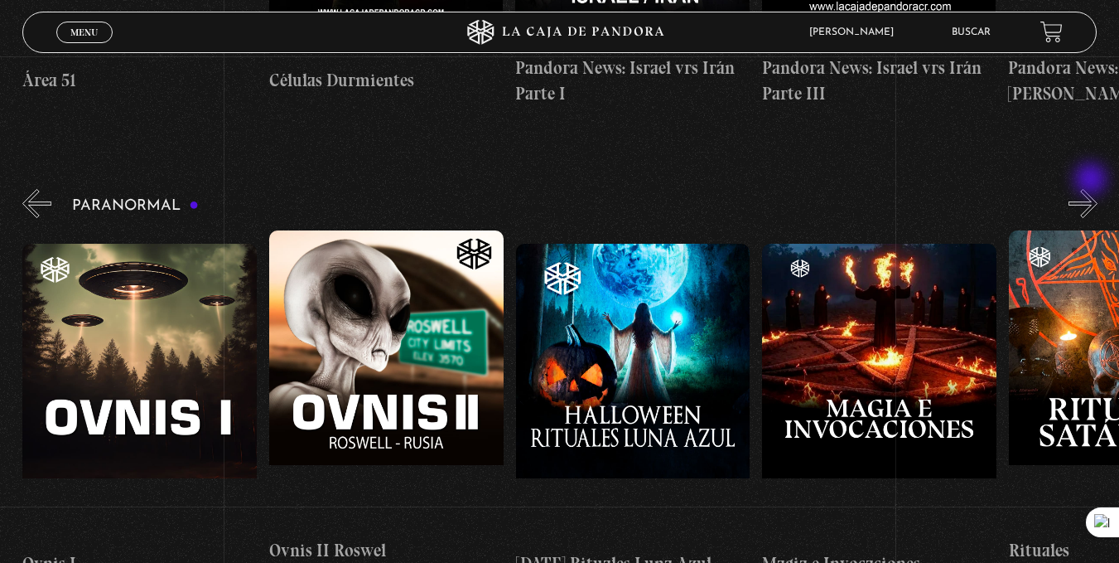
click at [1093, 189] on button "»" at bounding box center [1083, 203] width 29 height 29
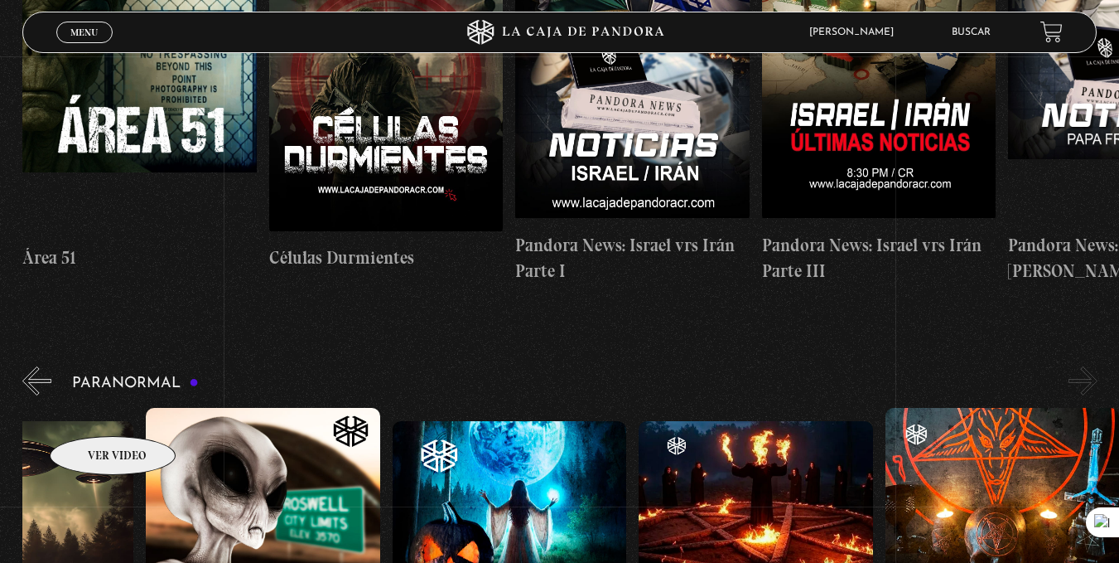
scroll to position [1077, 0]
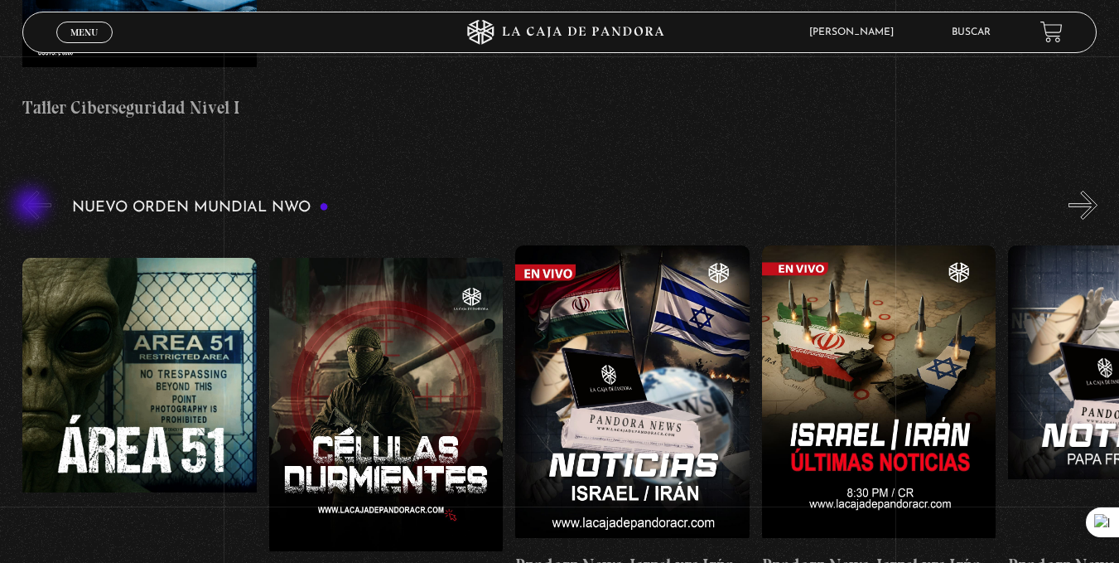
click at [32, 206] on button "«" at bounding box center [36, 205] width 29 height 29
click at [1098, 205] on button "»" at bounding box center [1083, 205] width 29 height 29
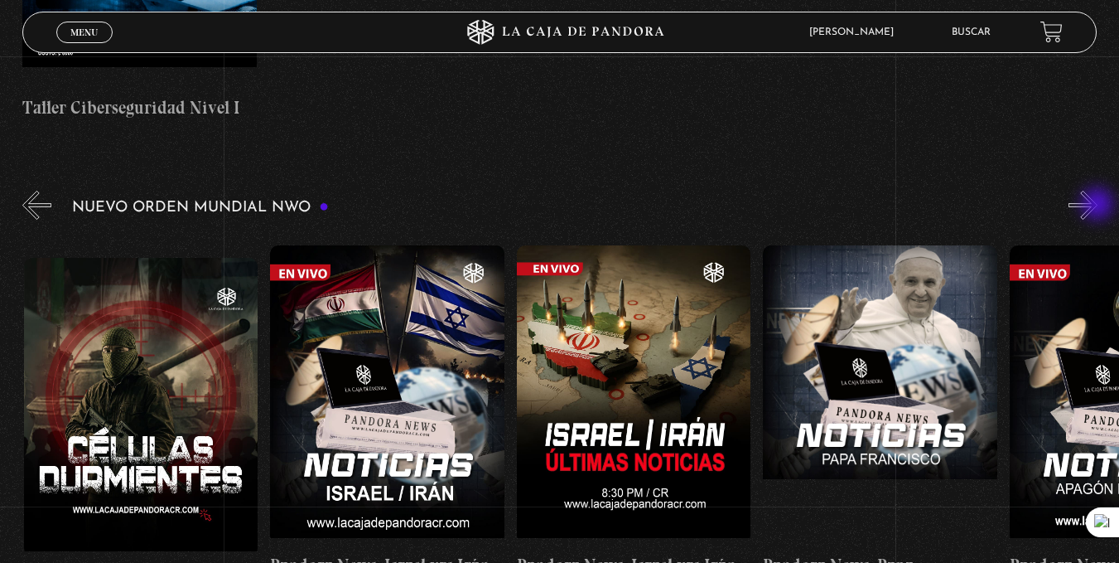
click at [1098, 205] on button "»" at bounding box center [1083, 205] width 29 height 29
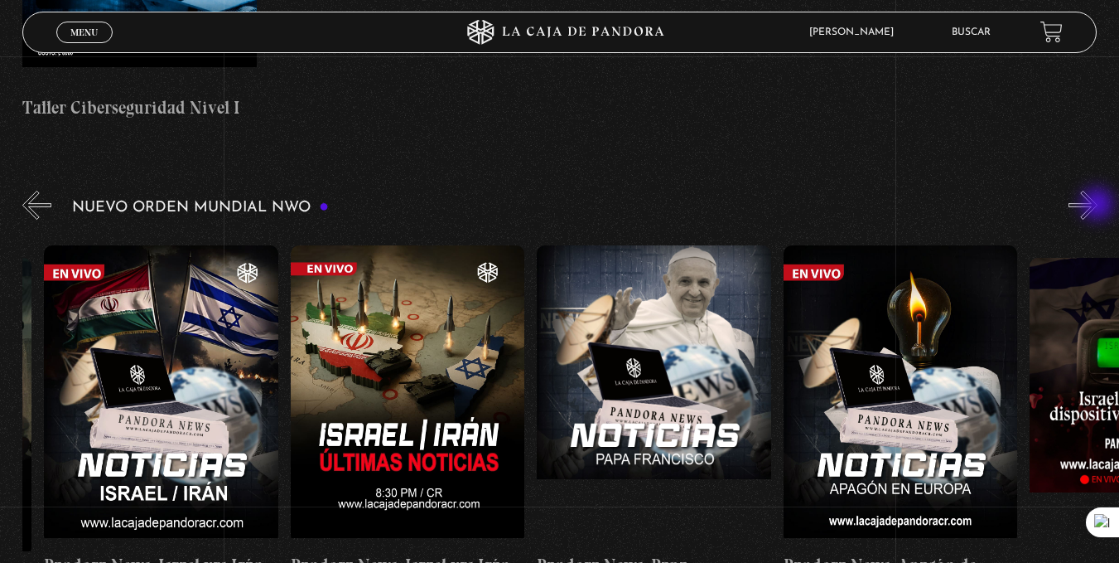
click at [1098, 205] on button "»" at bounding box center [1083, 205] width 29 height 29
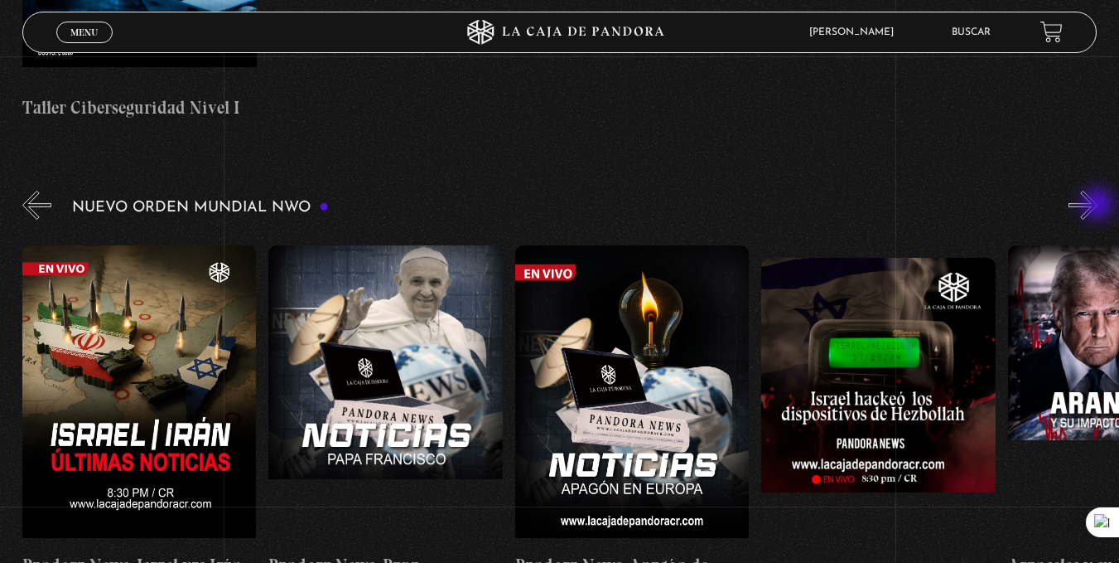
click at [1098, 205] on button "»" at bounding box center [1083, 205] width 29 height 29
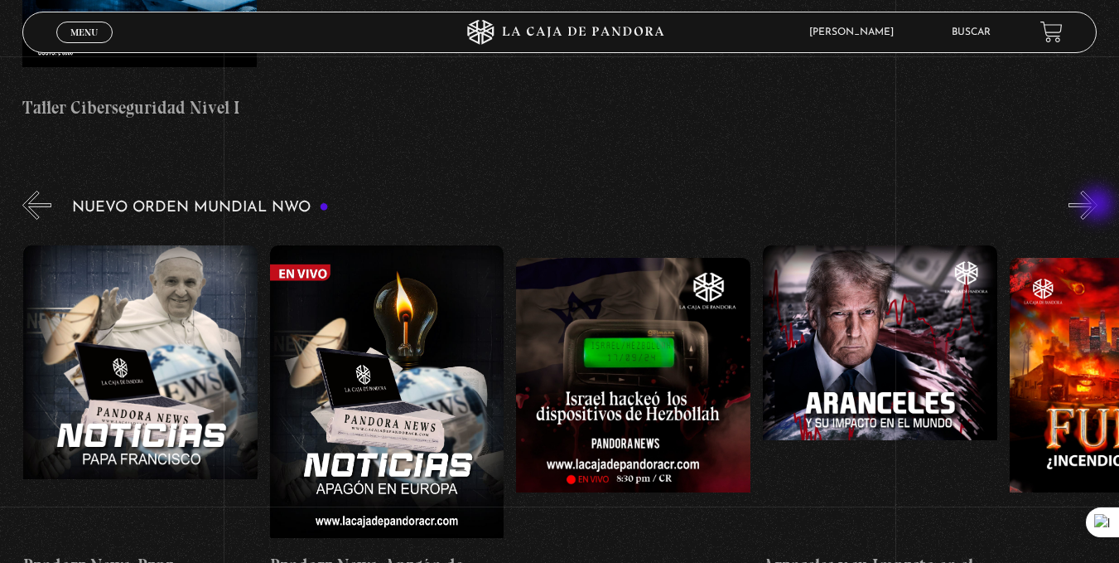
scroll to position [0, 986]
click at [1098, 205] on button "»" at bounding box center [1083, 205] width 29 height 29
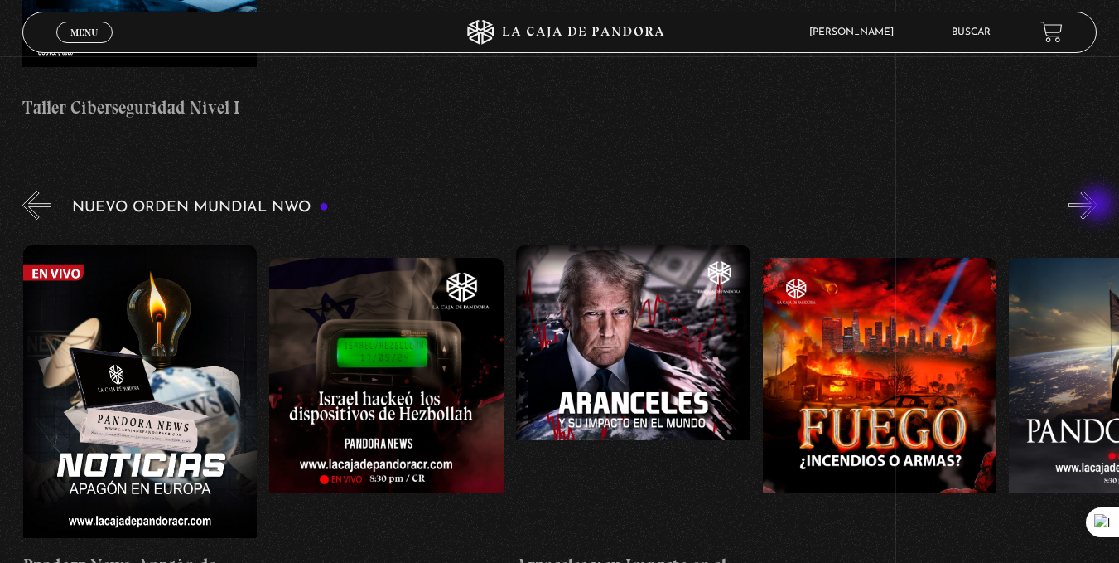
click at [1098, 205] on button "»" at bounding box center [1083, 205] width 29 height 29
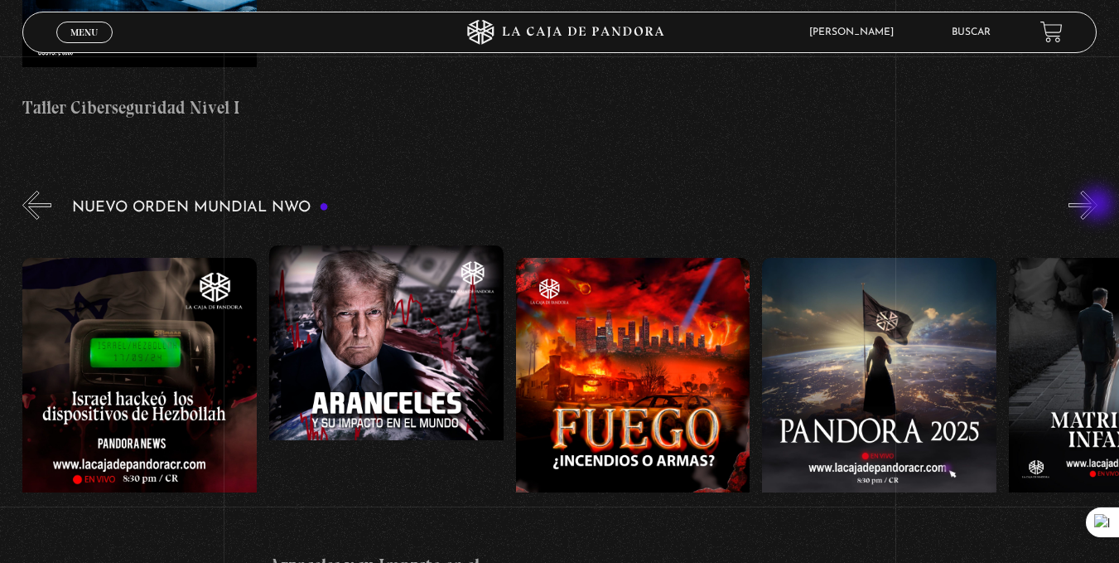
click at [1098, 205] on button "»" at bounding box center [1083, 205] width 29 height 29
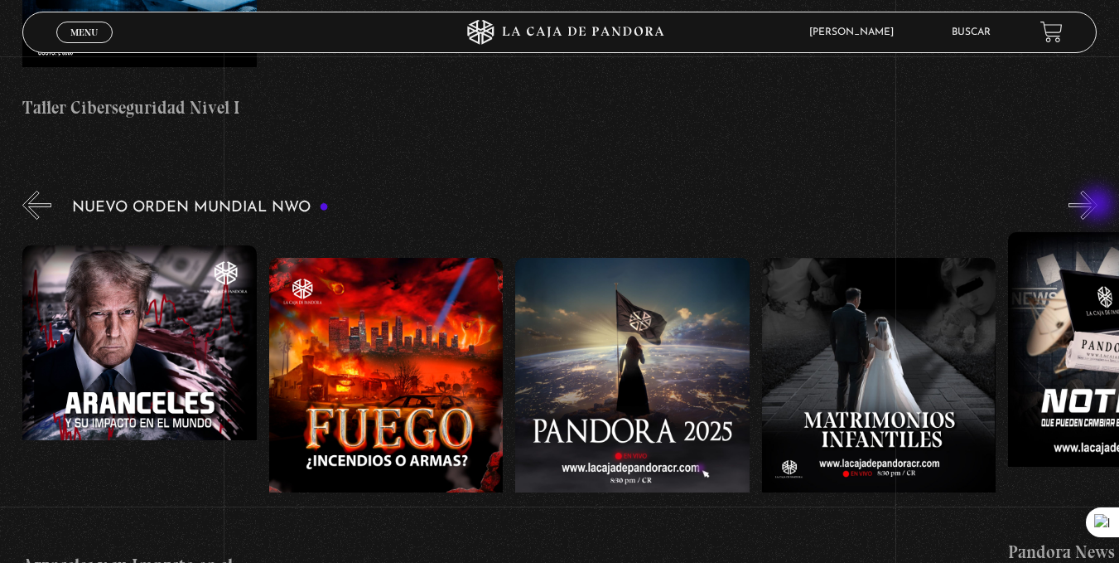
click at [1098, 205] on button "»" at bounding box center [1083, 205] width 29 height 29
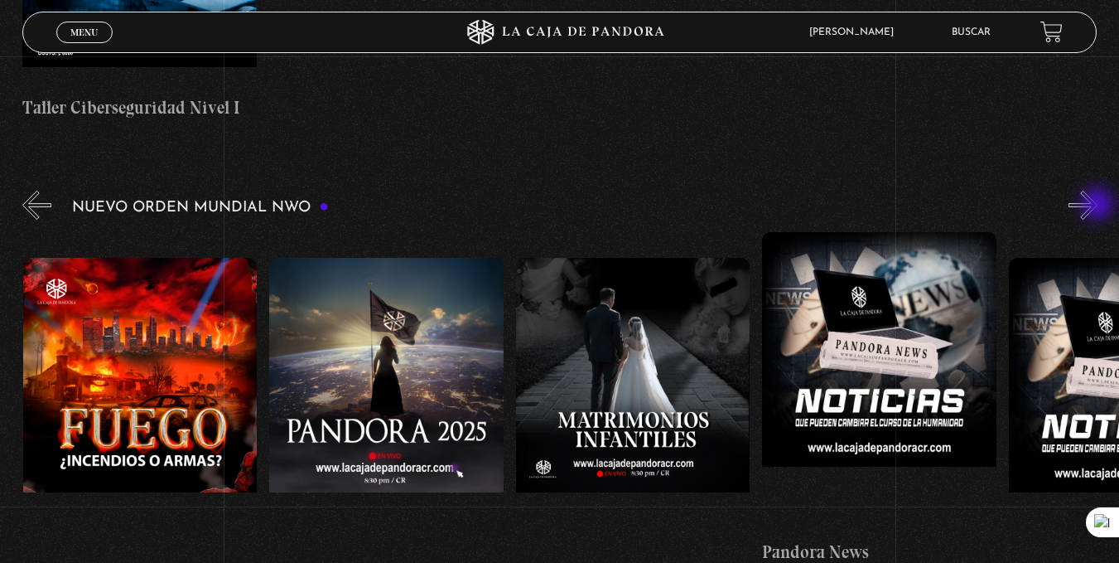
click at [1098, 205] on button "»" at bounding box center [1083, 205] width 29 height 29
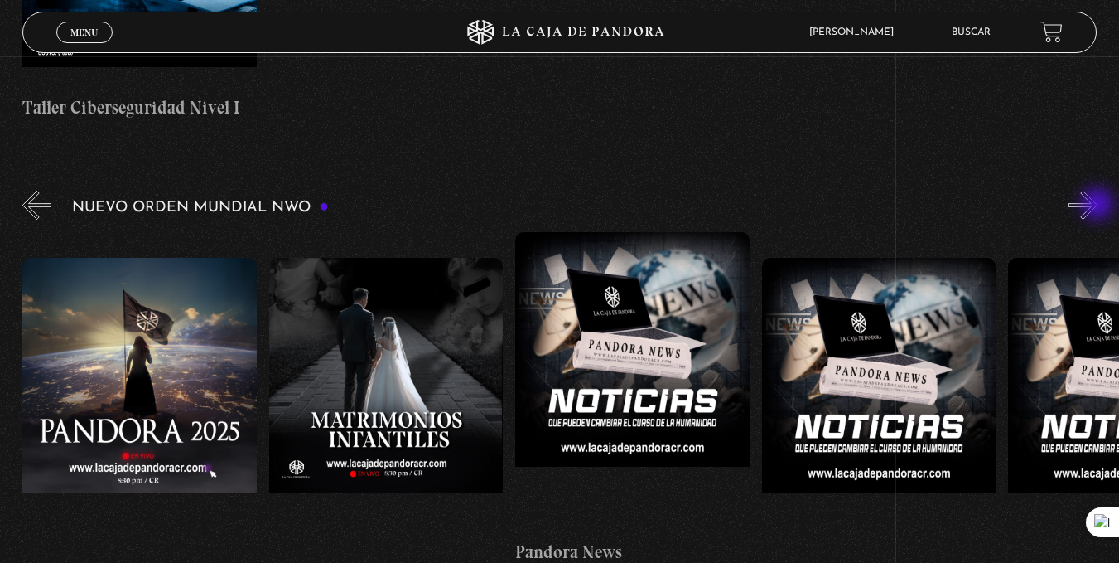
click at [1098, 205] on button "»" at bounding box center [1083, 205] width 29 height 29
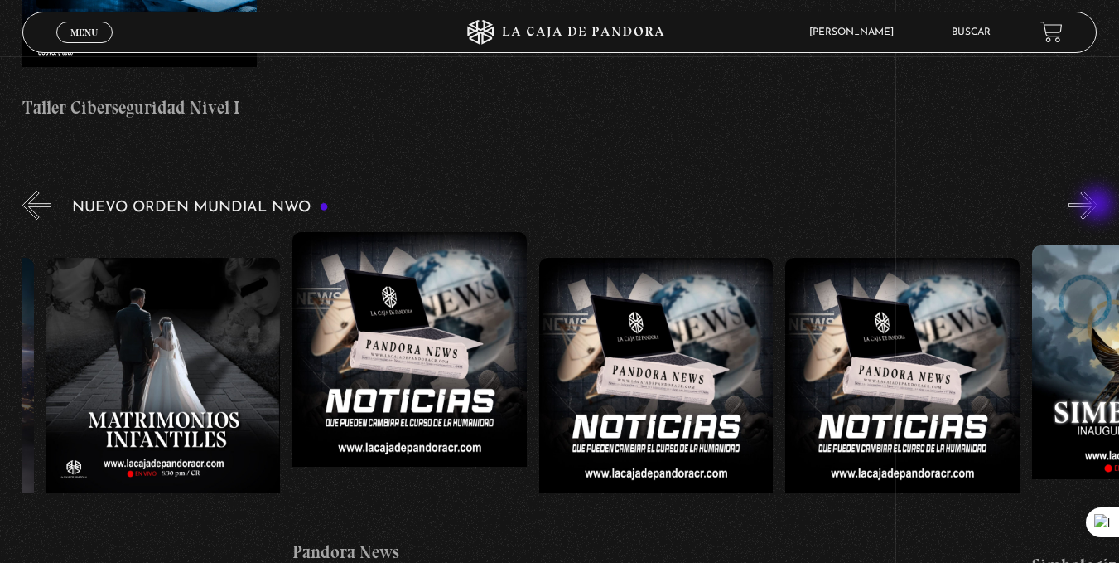
click at [1098, 205] on button "»" at bounding box center [1083, 205] width 29 height 29
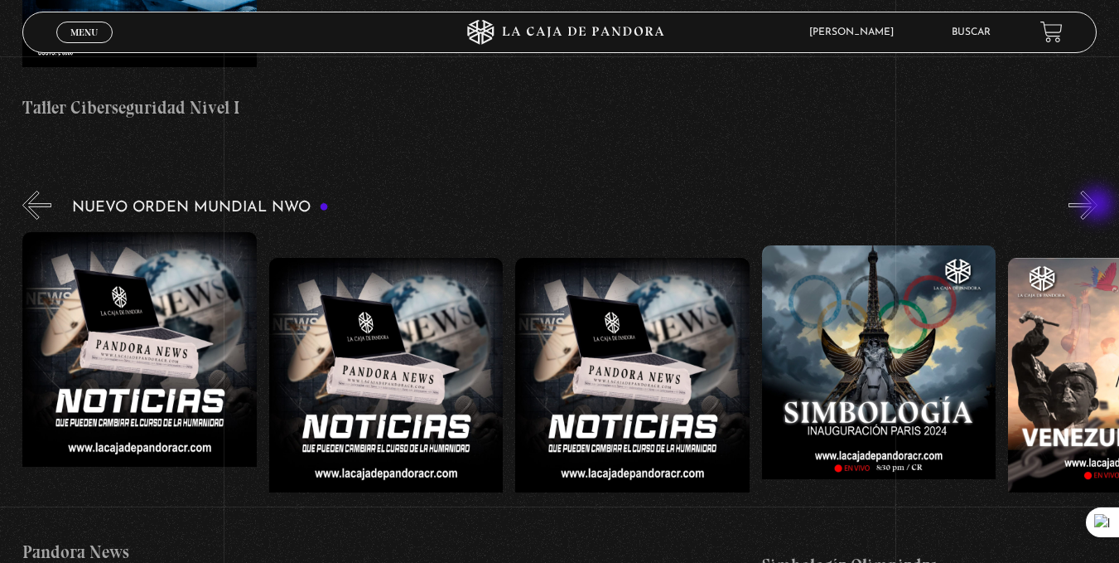
click at [1098, 205] on button "»" at bounding box center [1083, 205] width 29 height 29
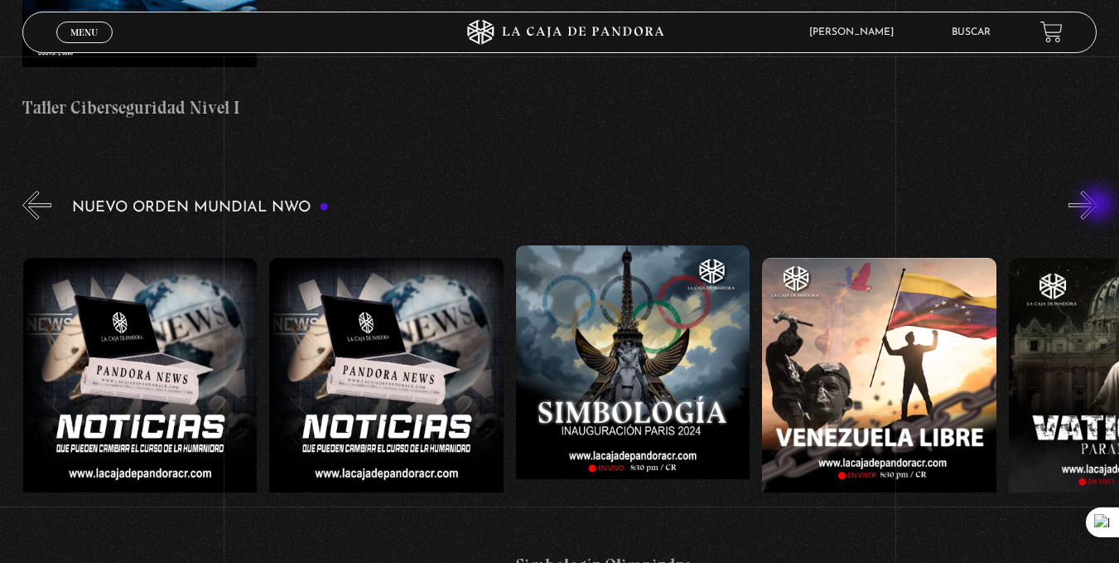
click at [1098, 205] on button "»" at bounding box center [1083, 205] width 29 height 29
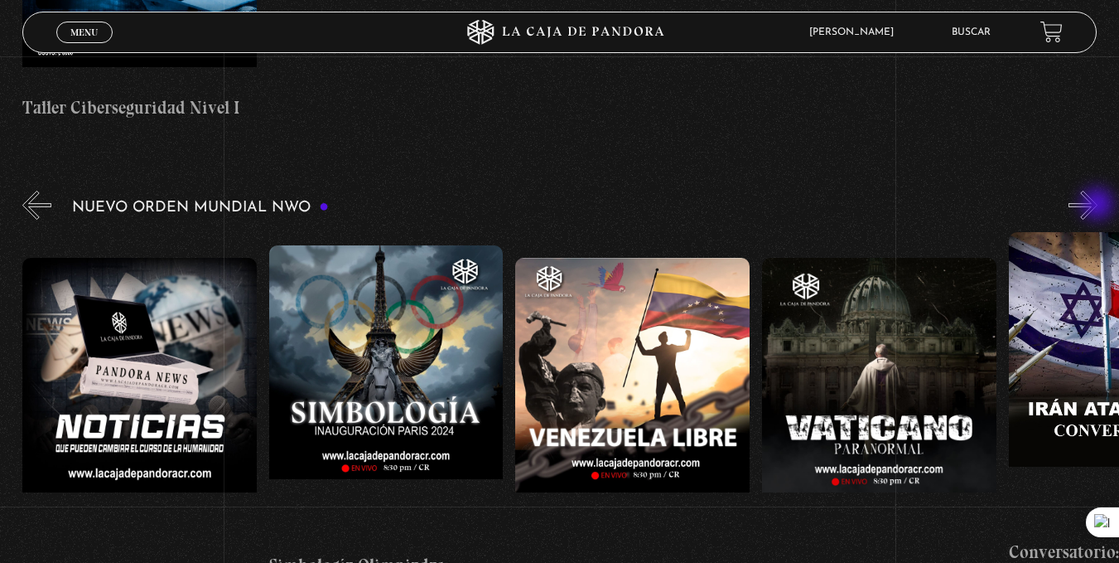
click at [1098, 205] on button "»" at bounding box center [1083, 205] width 29 height 29
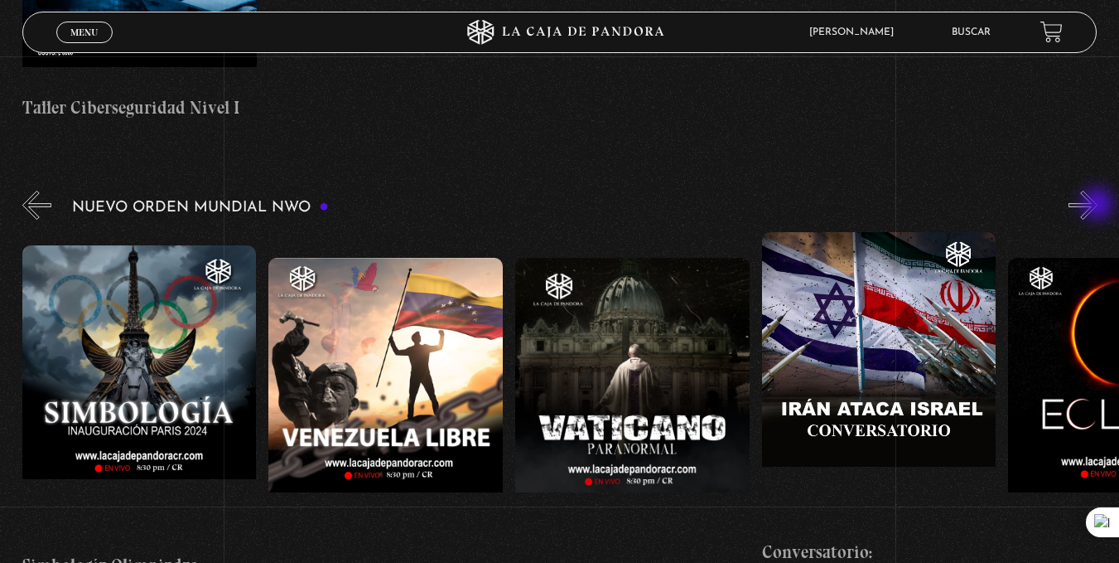
click at [1098, 205] on button "»" at bounding box center [1083, 205] width 29 height 29
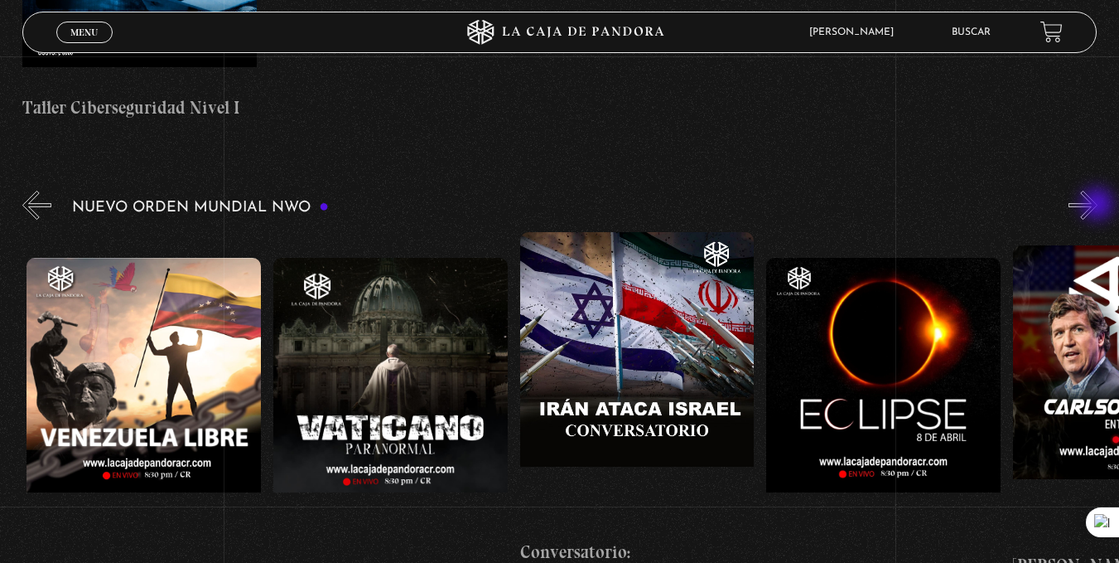
scroll to position [0, 3698]
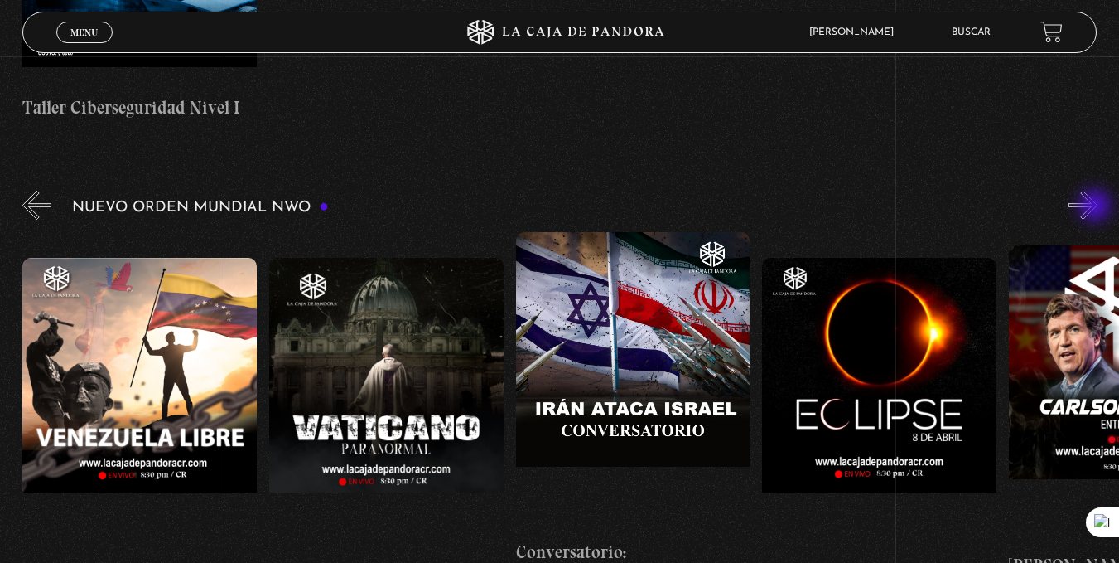
click at [1097, 207] on button "»" at bounding box center [1083, 205] width 29 height 29
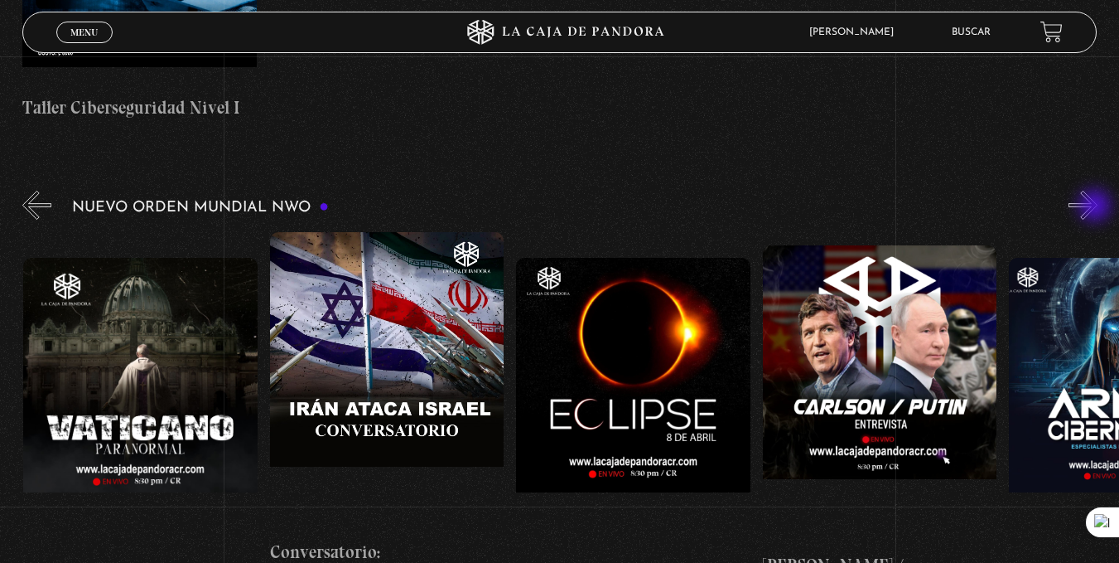
click at [1097, 207] on button "»" at bounding box center [1083, 205] width 29 height 29
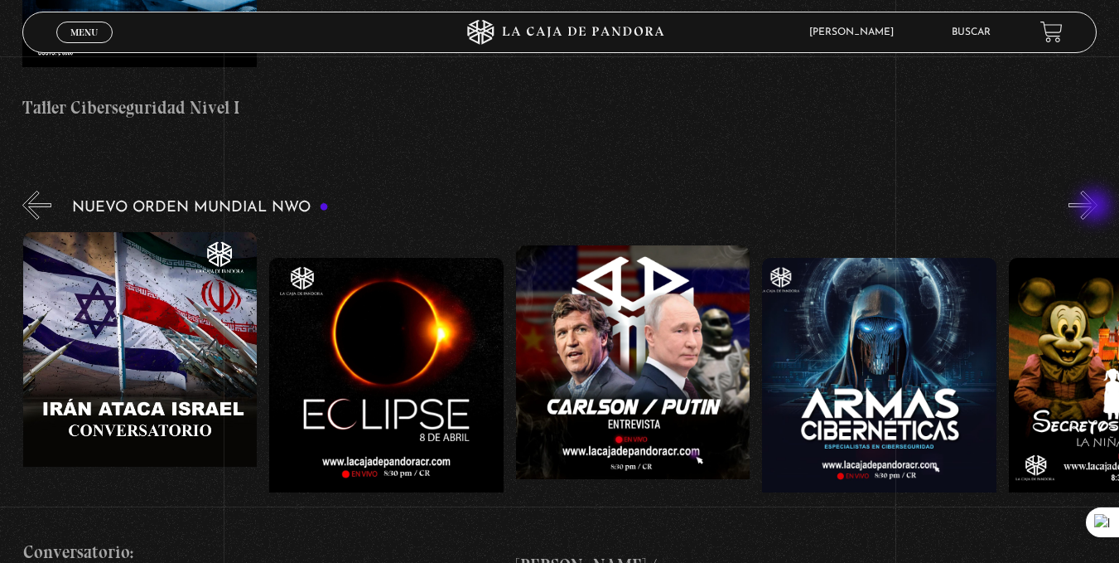
click at [1097, 207] on button "»" at bounding box center [1083, 205] width 29 height 29
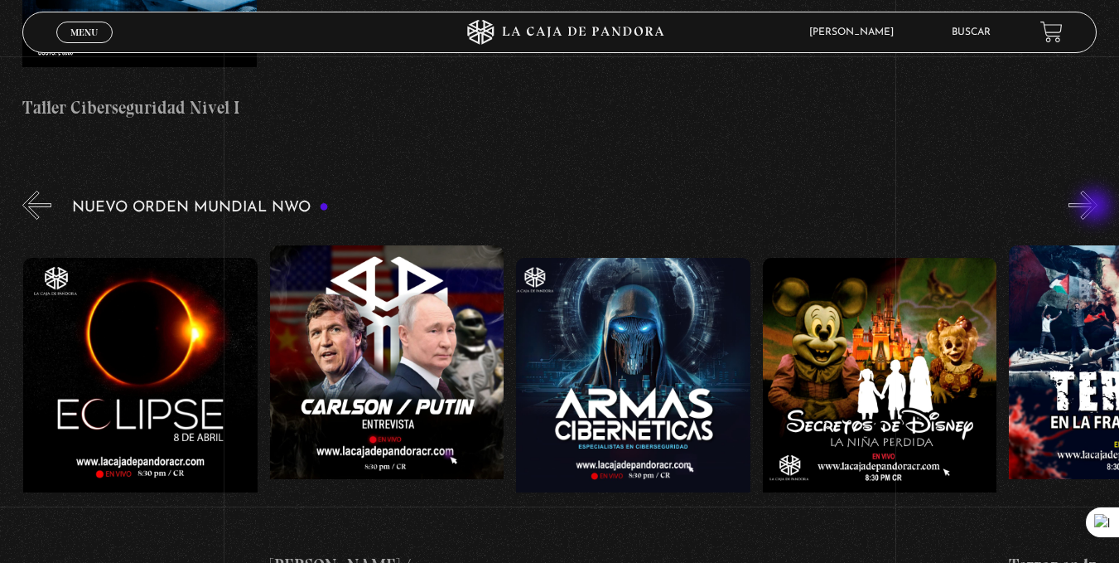
click at [1097, 207] on button "»" at bounding box center [1083, 205] width 29 height 29
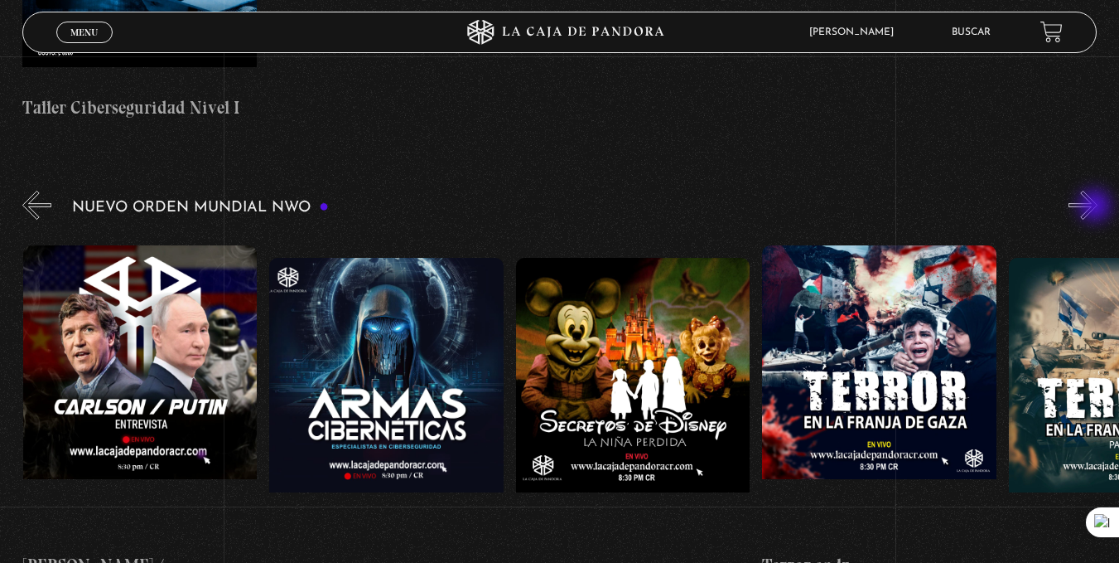
click at [1097, 207] on button "»" at bounding box center [1083, 205] width 29 height 29
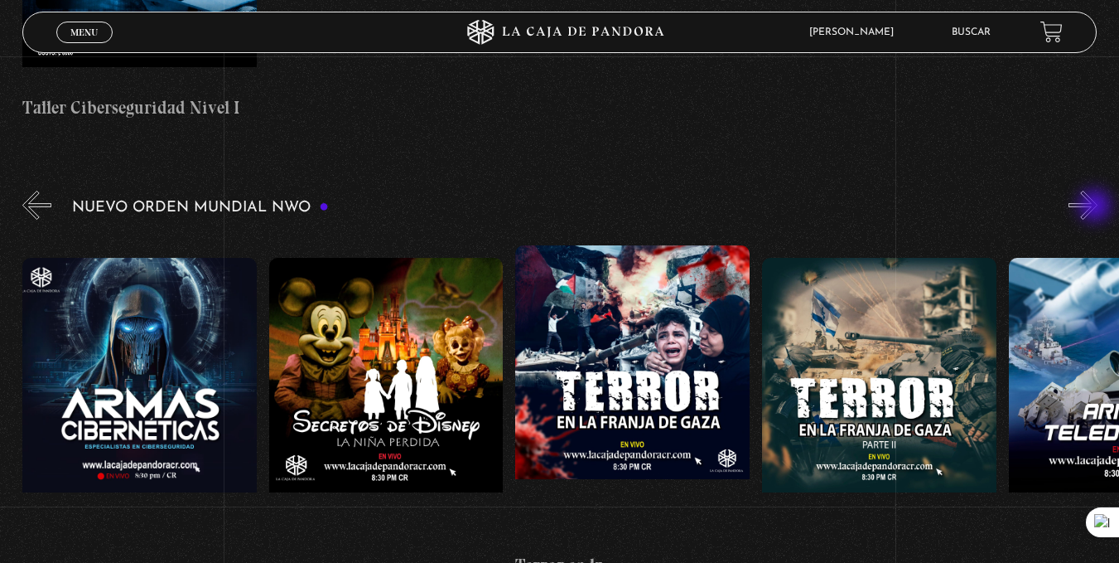
click at [1097, 207] on button "»" at bounding box center [1083, 205] width 29 height 29
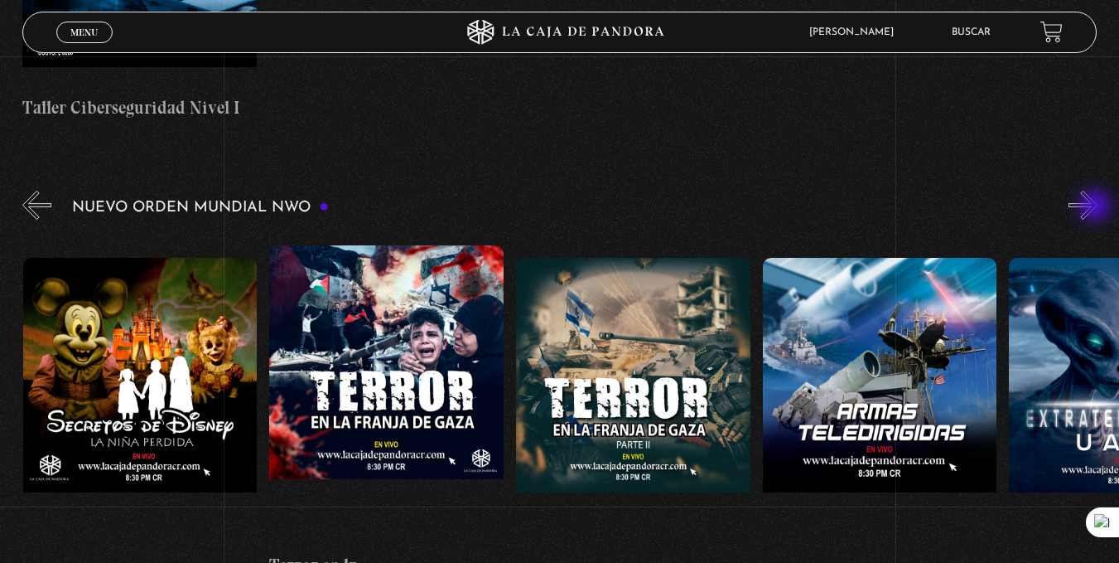
click at [1097, 207] on button "»" at bounding box center [1083, 205] width 29 height 29
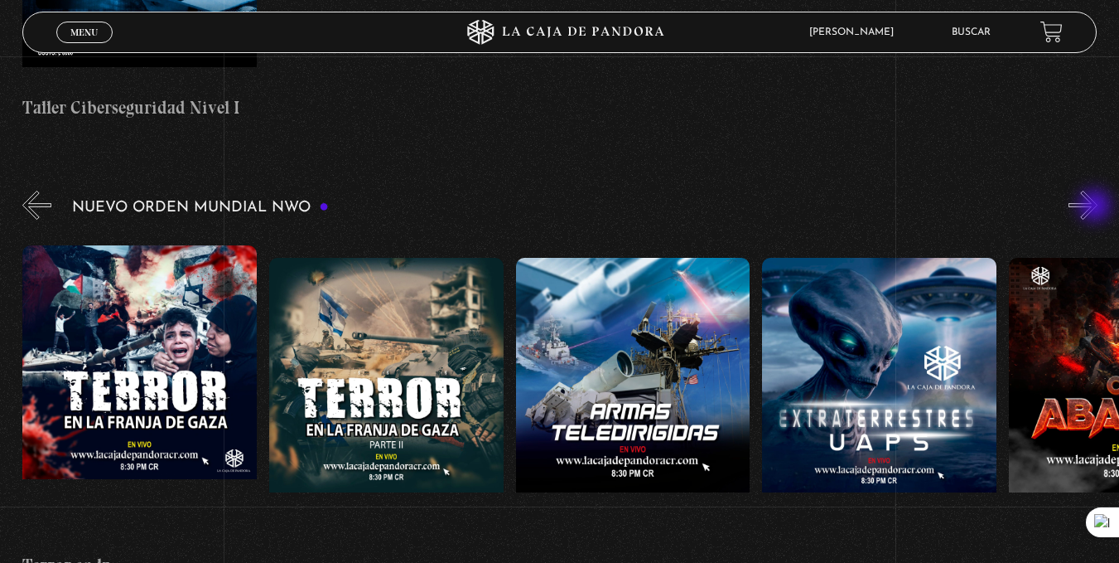
click at [1097, 207] on button "»" at bounding box center [1083, 205] width 29 height 29
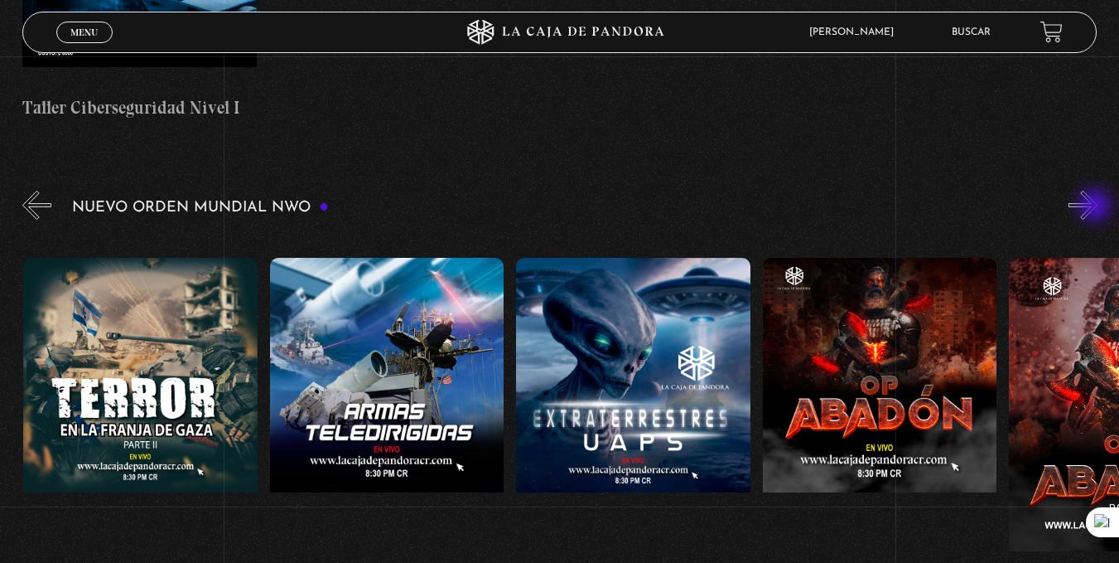
click at [1097, 207] on button "»" at bounding box center [1083, 205] width 29 height 29
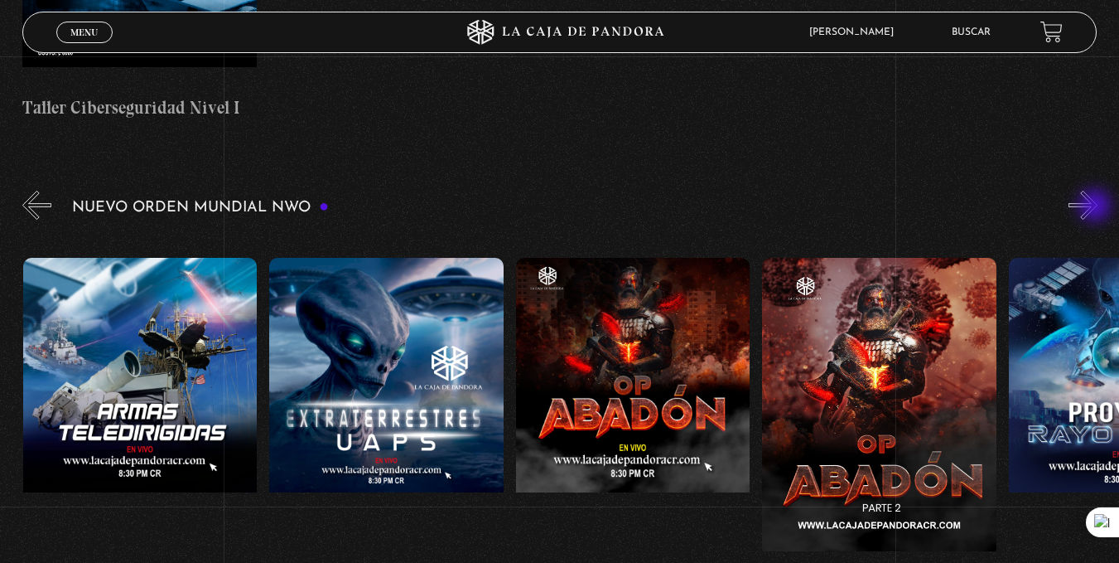
click at [1097, 207] on button "»" at bounding box center [1083, 205] width 29 height 29
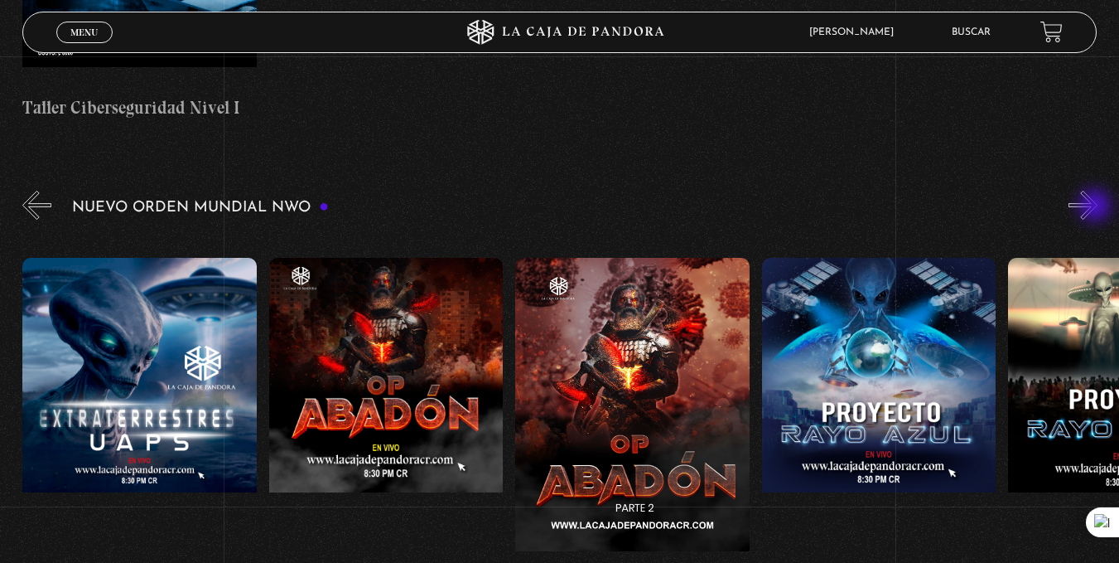
click at [1097, 207] on button "»" at bounding box center [1083, 205] width 29 height 29
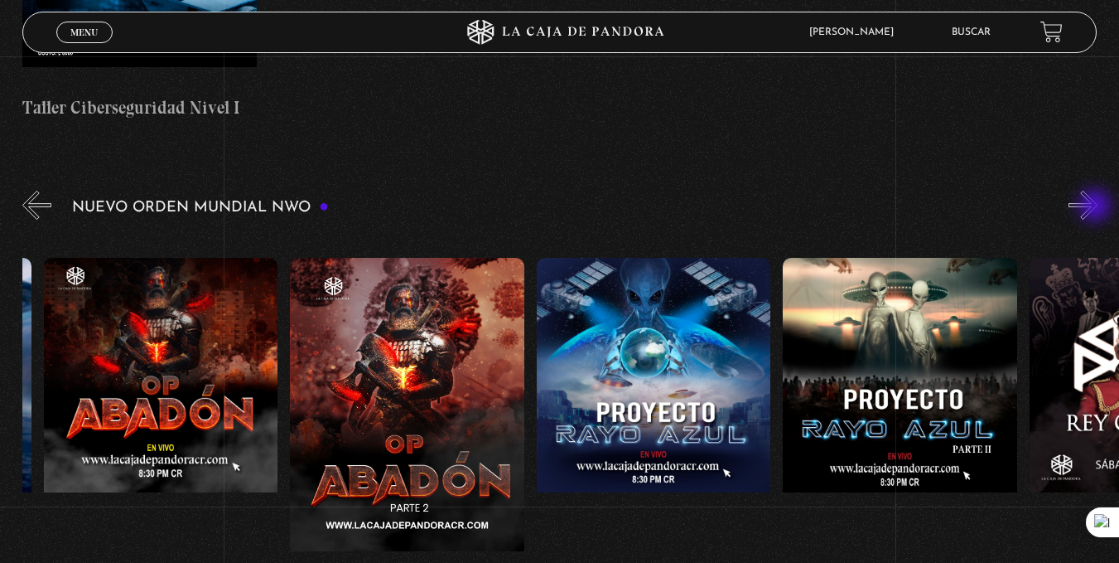
scroll to position [0, 6409]
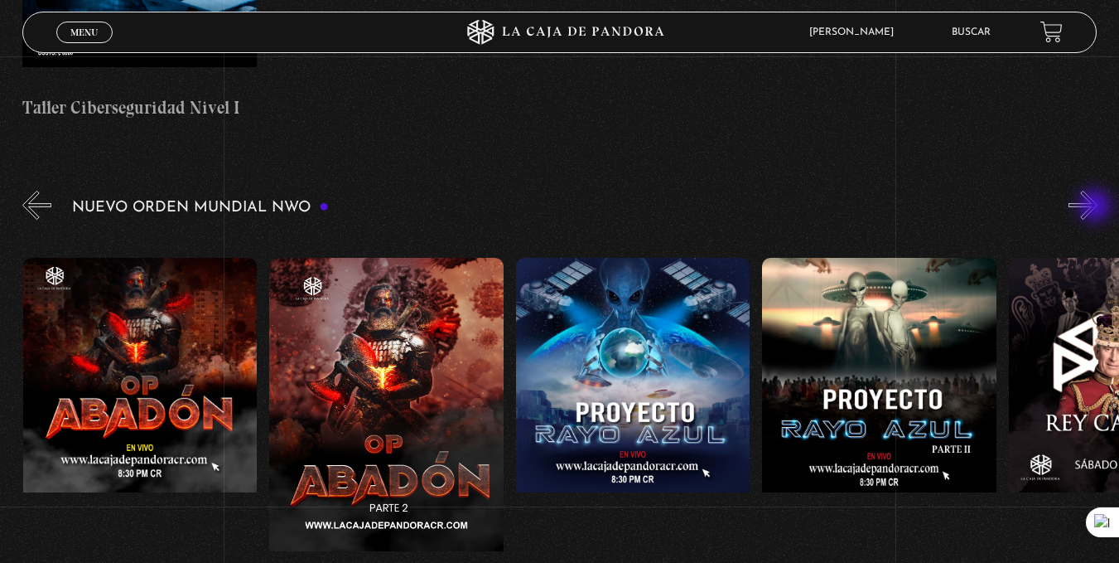
click at [1097, 207] on button "»" at bounding box center [1083, 205] width 29 height 29
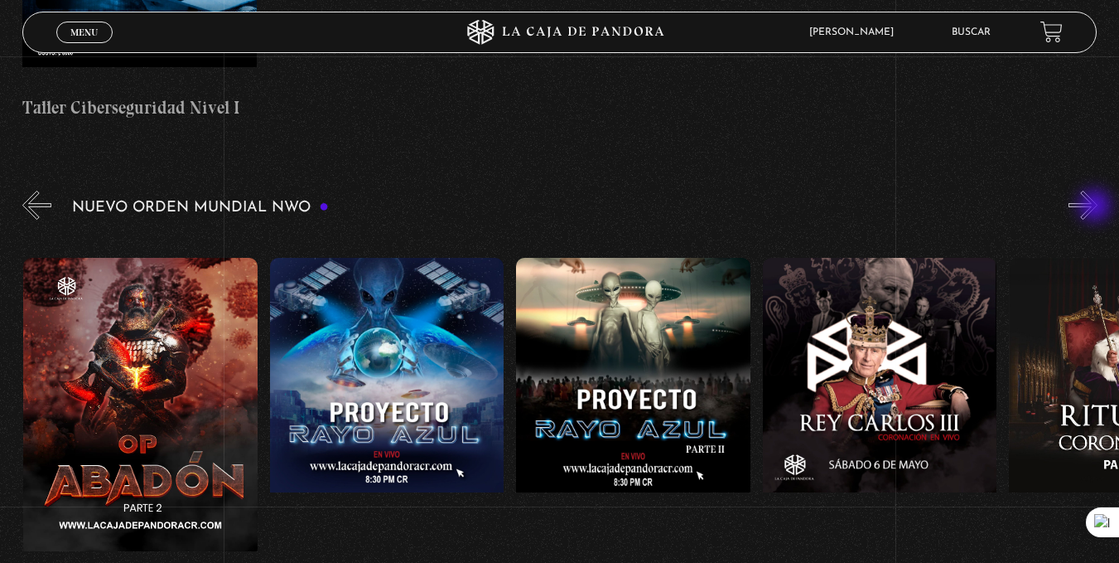
scroll to position [0, 6656]
click at [1097, 207] on button "»" at bounding box center [1083, 205] width 29 height 29
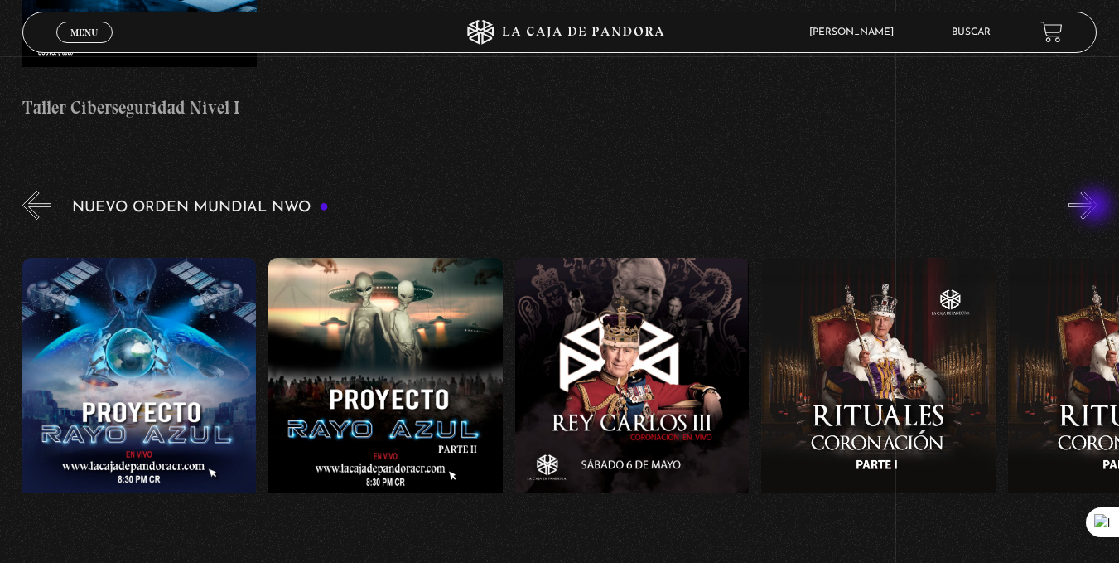
click at [1097, 207] on button "»" at bounding box center [1083, 205] width 29 height 29
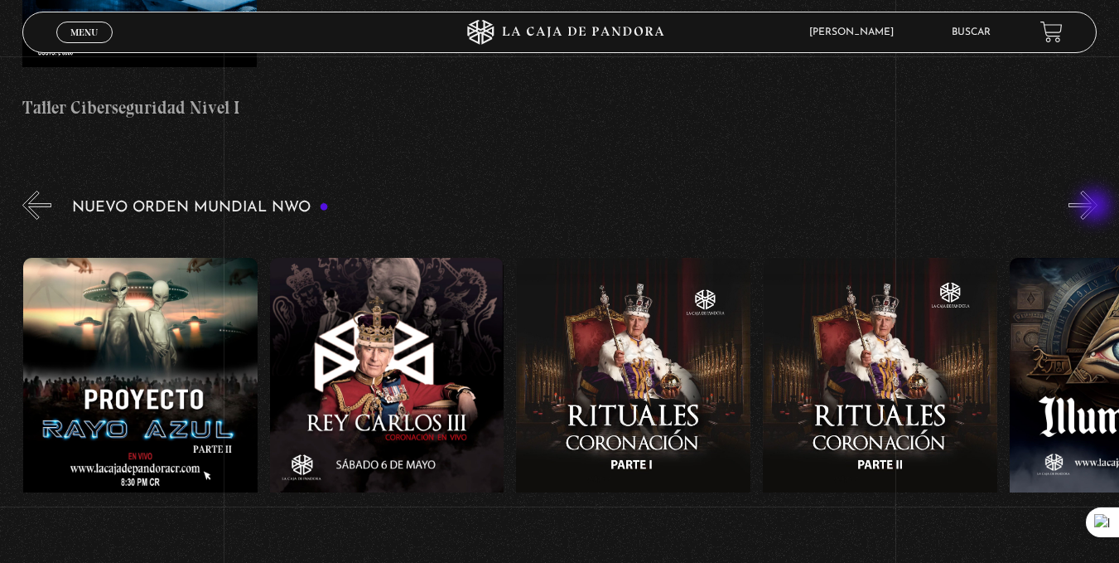
click at [1097, 207] on button "»" at bounding box center [1083, 205] width 29 height 29
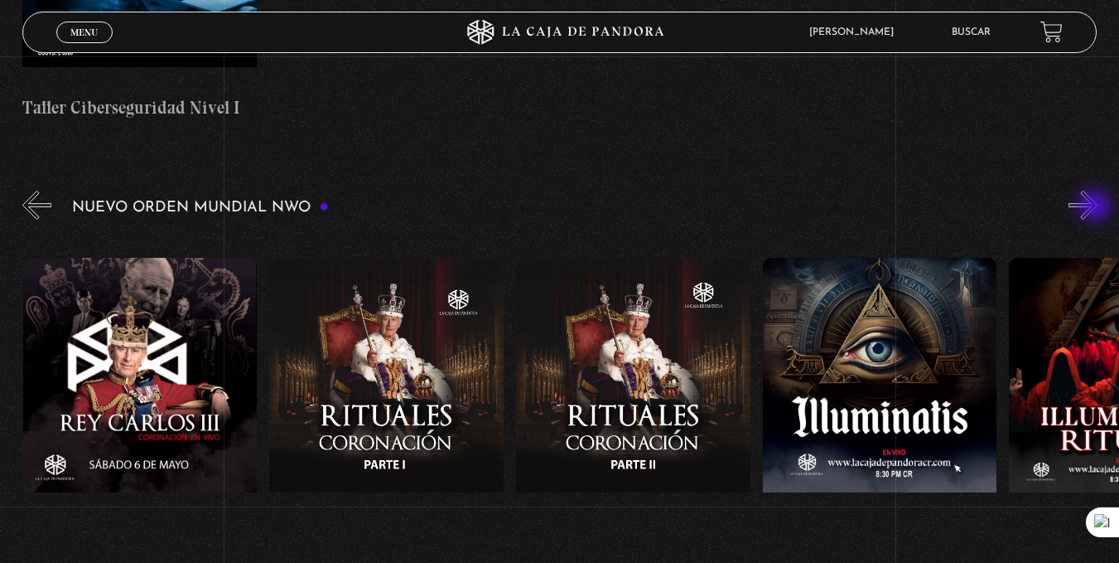
click at [1097, 207] on button "»" at bounding box center [1083, 205] width 29 height 29
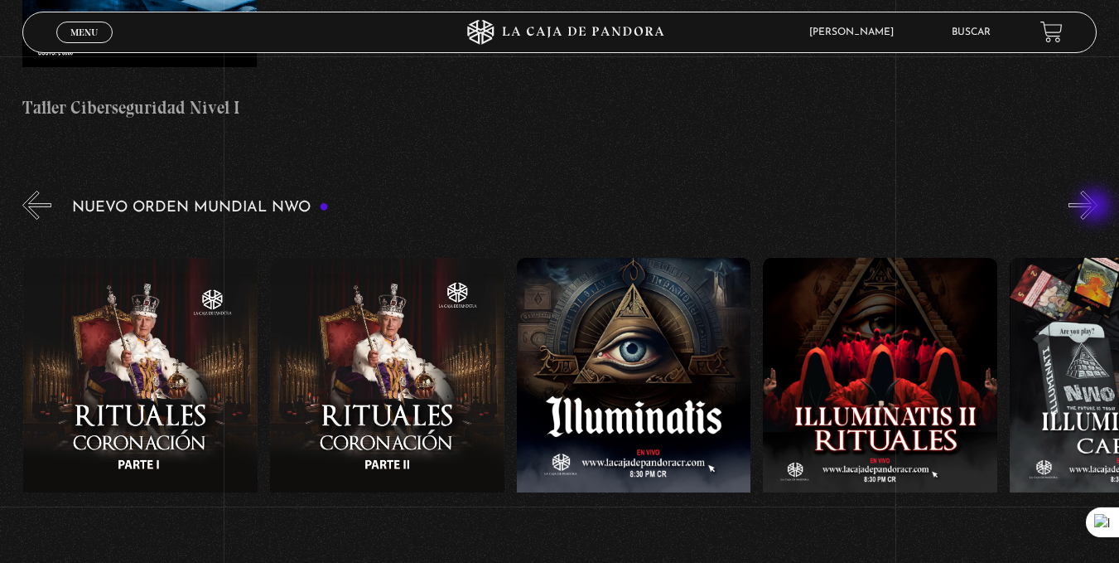
click at [1097, 207] on button "»" at bounding box center [1083, 205] width 29 height 29
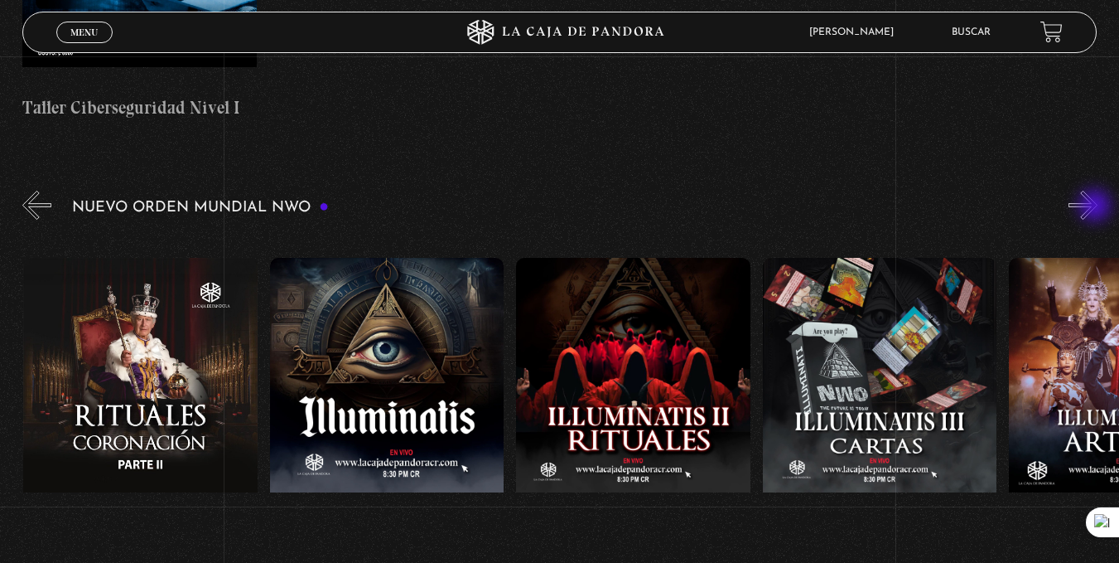
click at [1097, 207] on button "»" at bounding box center [1083, 205] width 29 height 29
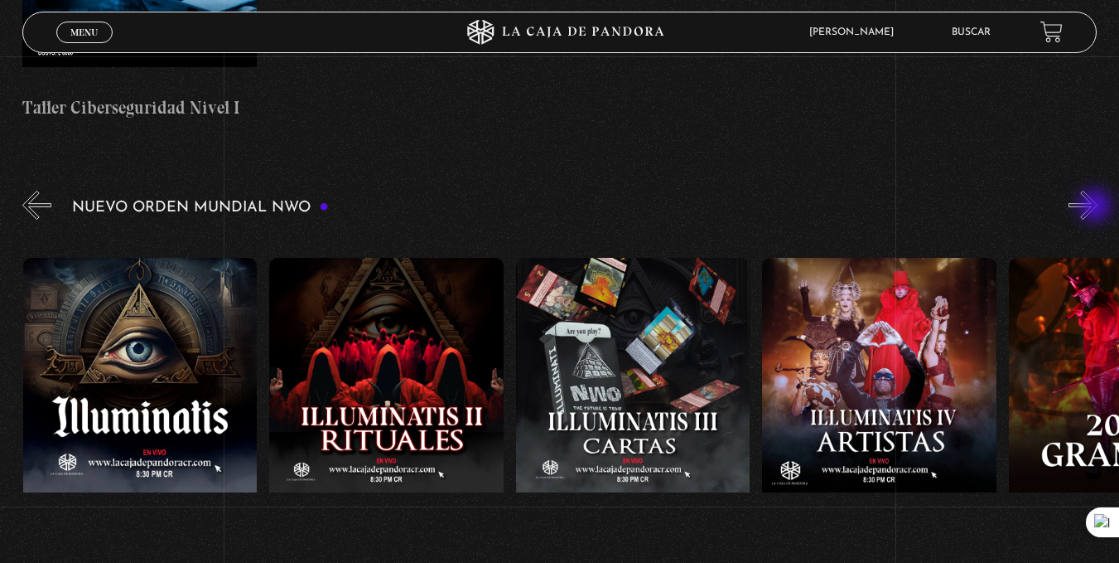
click at [1097, 207] on button "»" at bounding box center [1083, 205] width 29 height 29
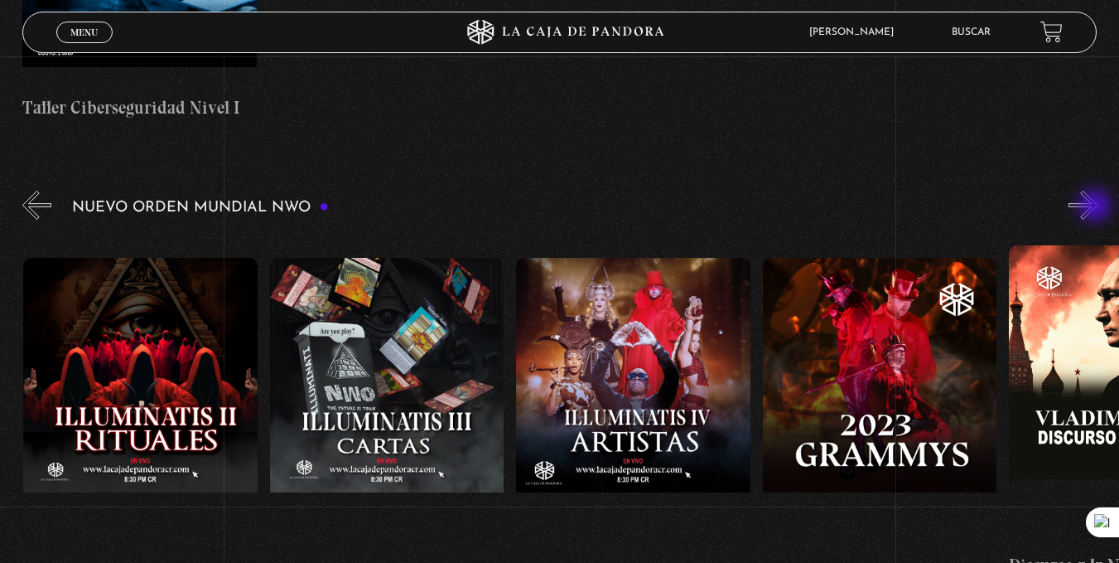
click at [1097, 207] on button "»" at bounding box center [1083, 205] width 29 height 29
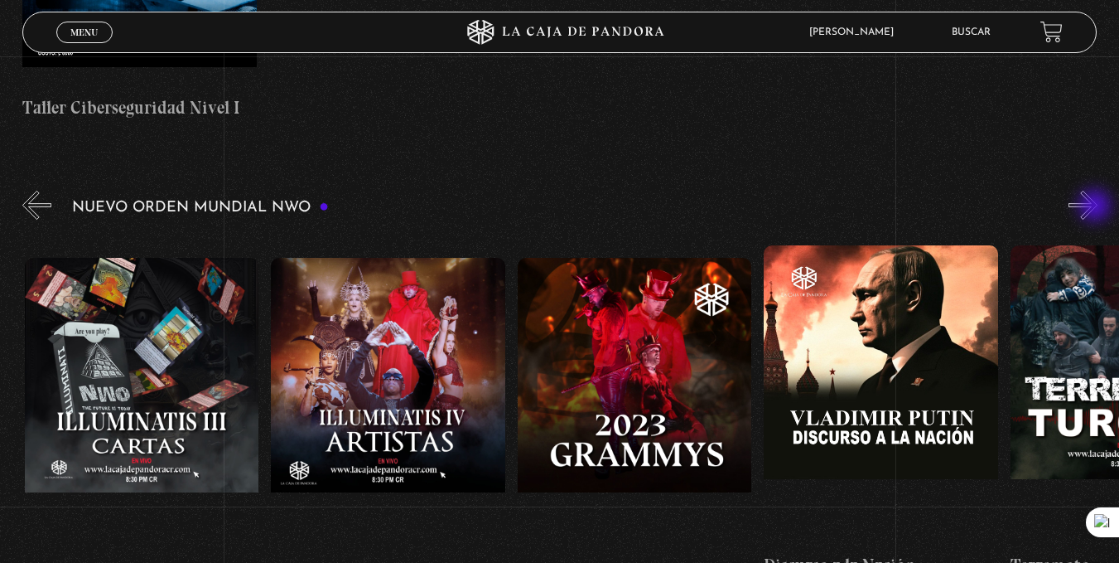
scroll to position [0, 8628]
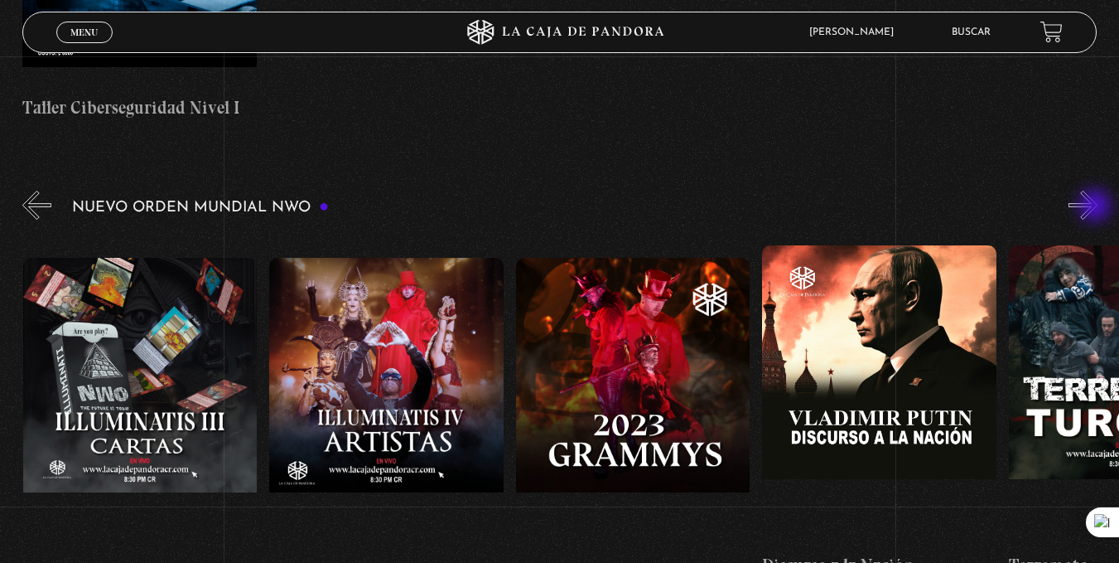
click at [1097, 207] on button "»" at bounding box center [1083, 205] width 29 height 29
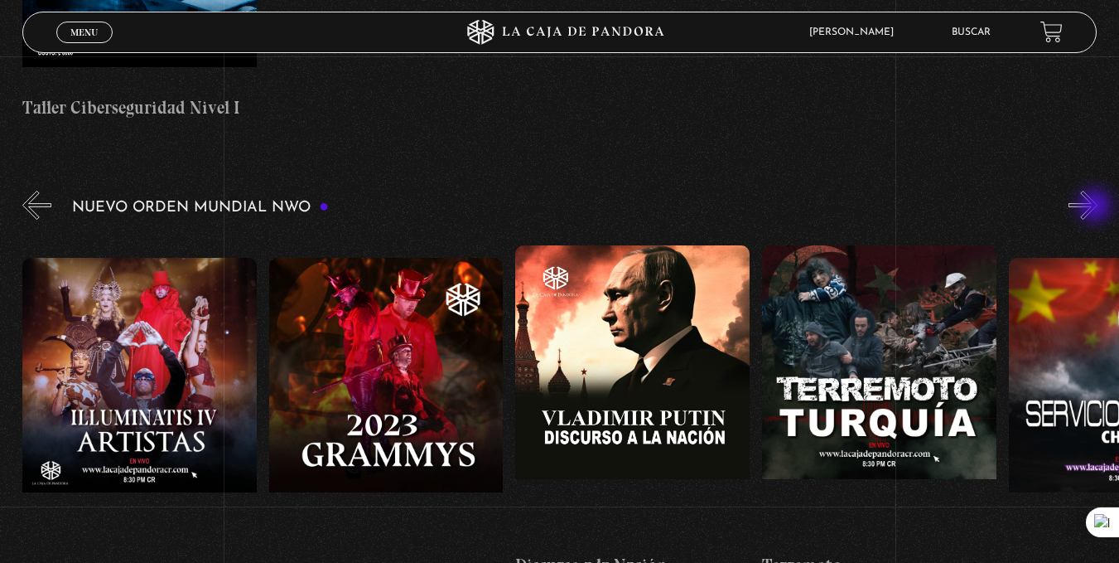
click at [1097, 207] on button "»" at bounding box center [1083, 205] width 29 height 29
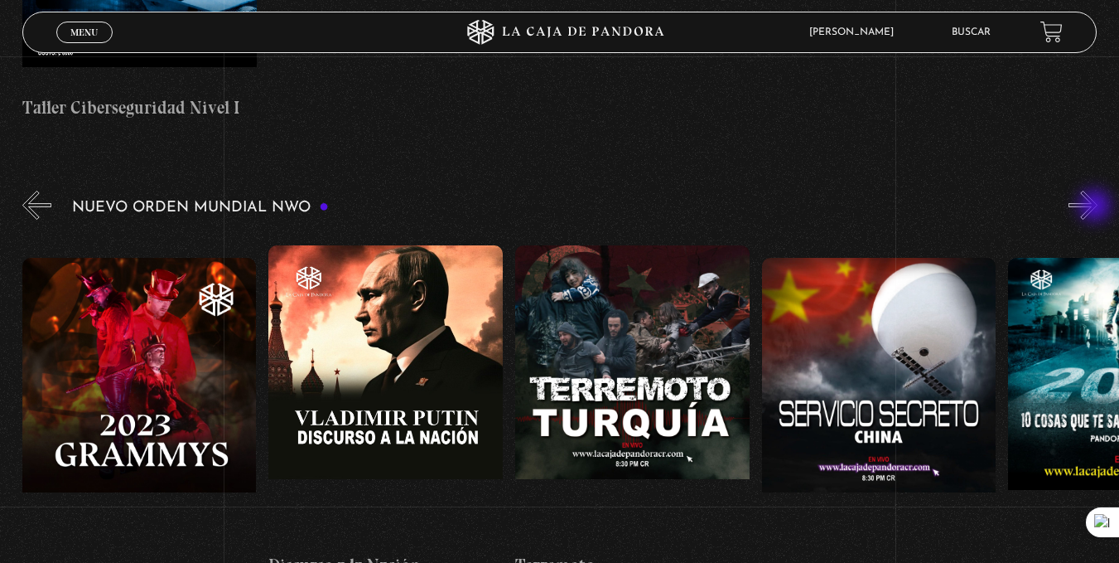
click at [1097, 207] on button "»" at bounding box center [1083, 205] width 29 height 29
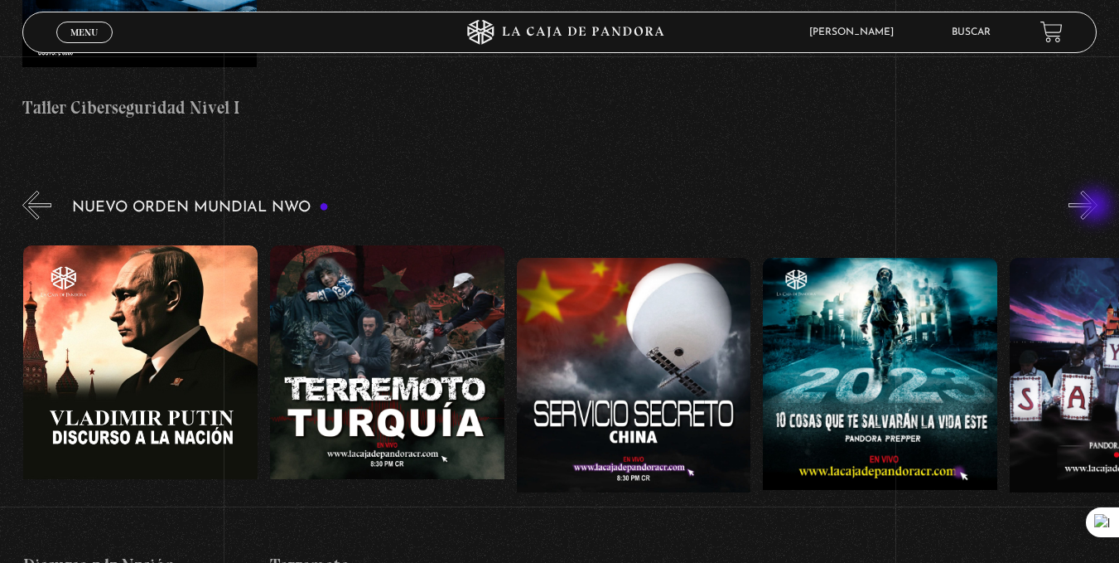
scroll to position [0, 9368]
click at [1097, 207] on button "»" at bounding box center [1083, 205] width 29 height 29
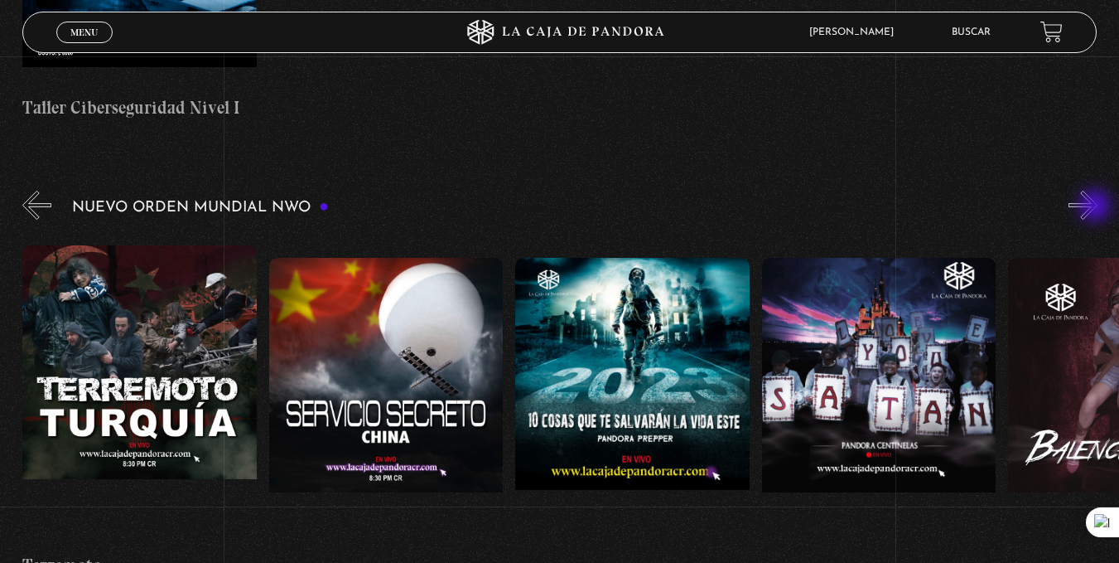
click at [1097, 207] on button "»" at bounding box center [1083, 205] width 29 height 29
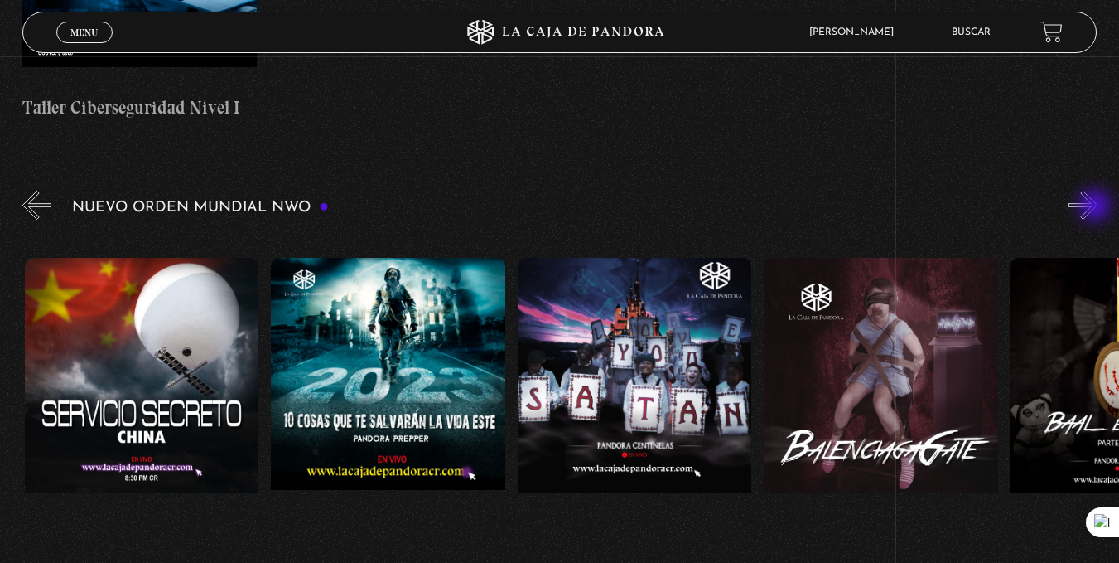
scroll to position [0, 9861]
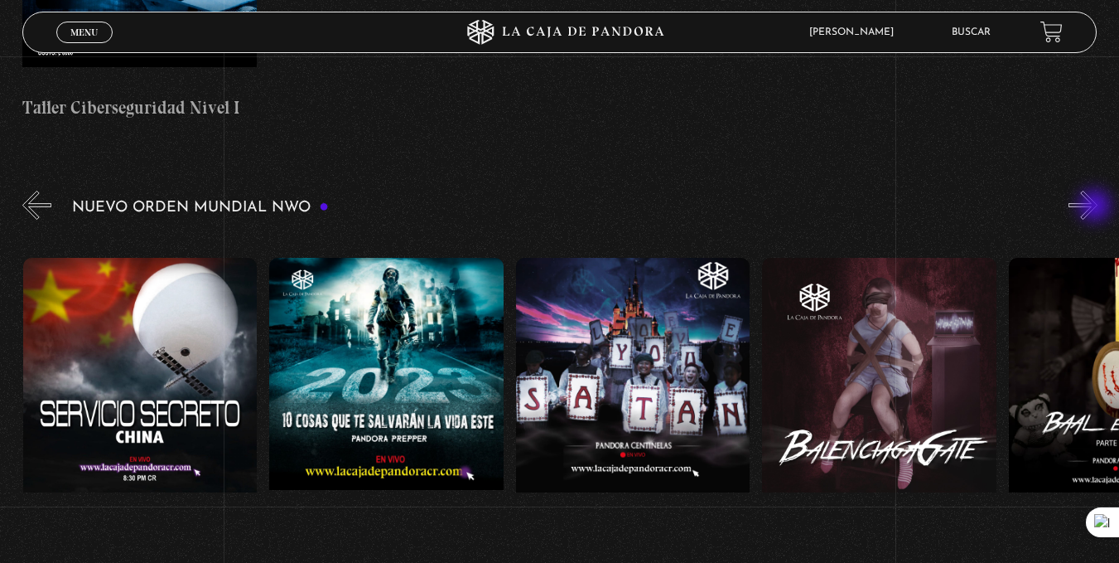
click at [1097, 207] on button "»" at bounding box center [1083, 205] width 29 height 29
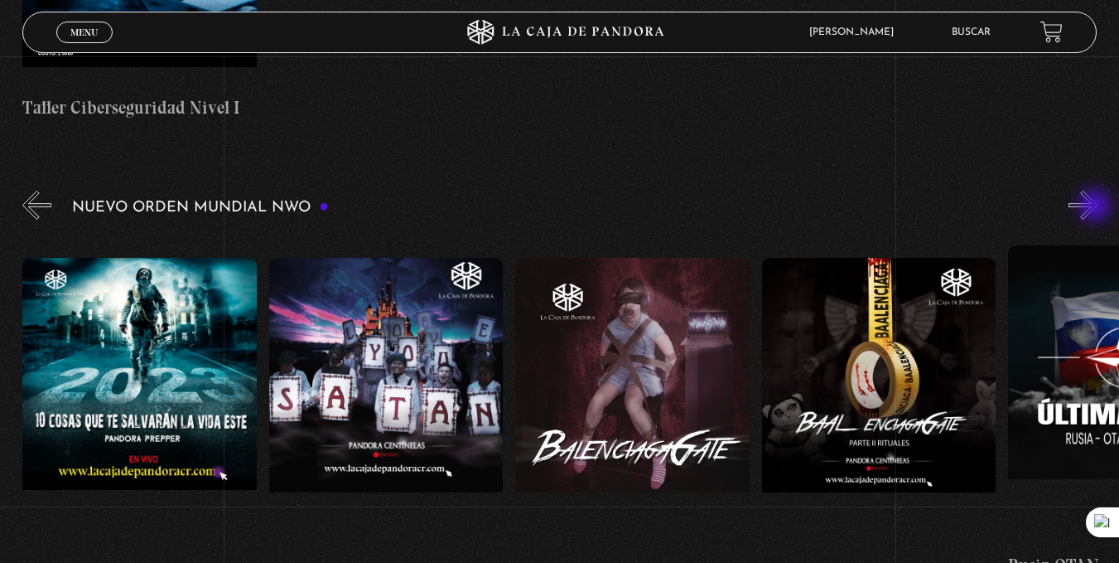
click at [1097, 207] on button "»" at bounding box center [1083, 205] width 29 height 29
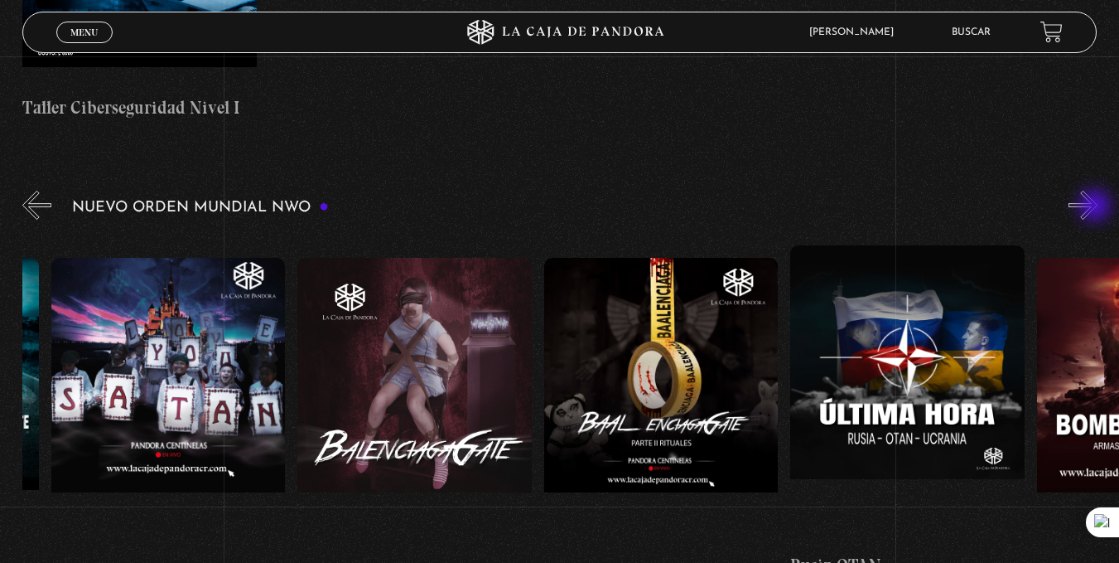
click at [1097, 207] on button "»" at bounding box center [1083, 205] width 29 height 29
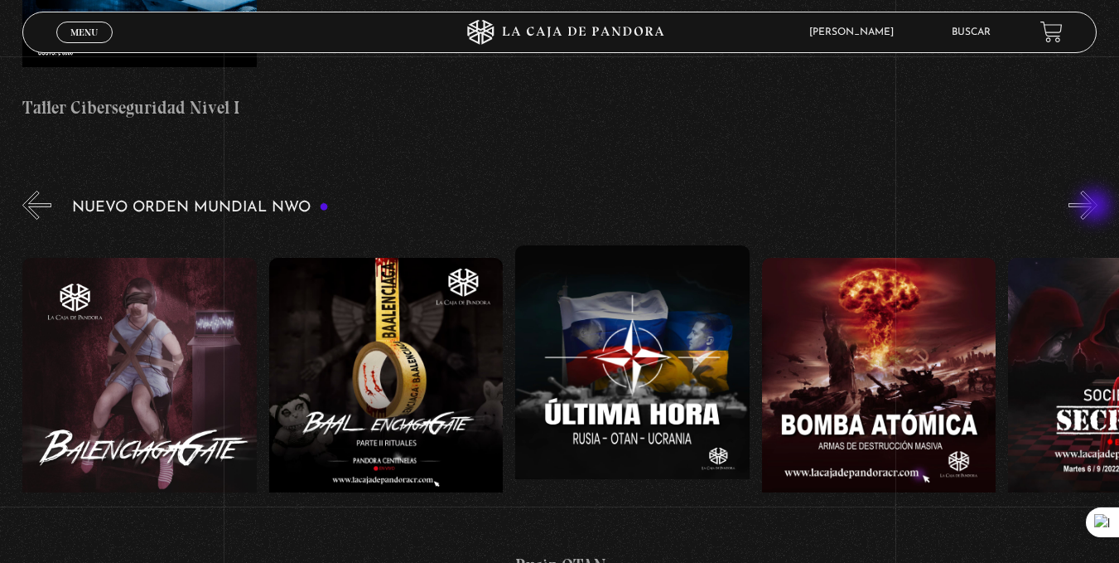
click at [1097, 207] on button "»" at bounding box center [1083, 205] width 29 height 29
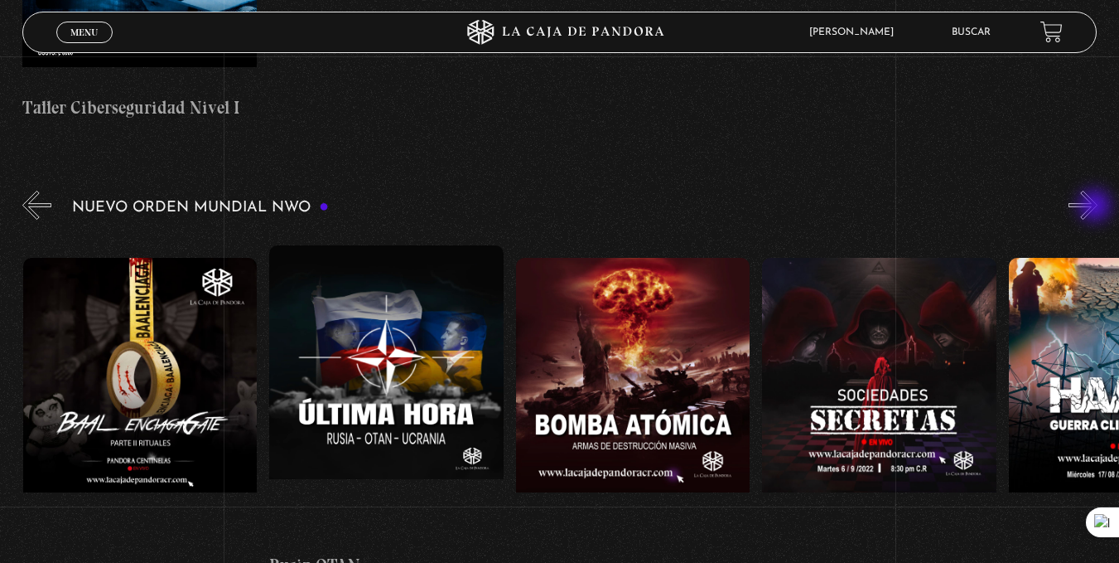
click at [1097, 207] on button "»" at bounding box center [1083, 205] width 29 height 29
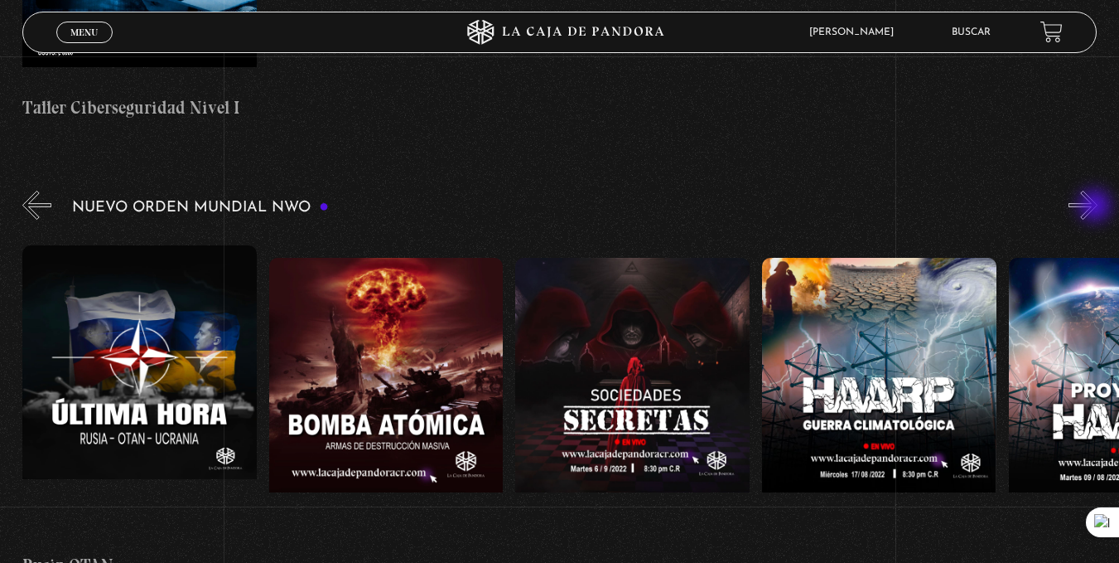
click at [1097, 207] on button "»" at bounding box center [1083, 205] width 29 height 29
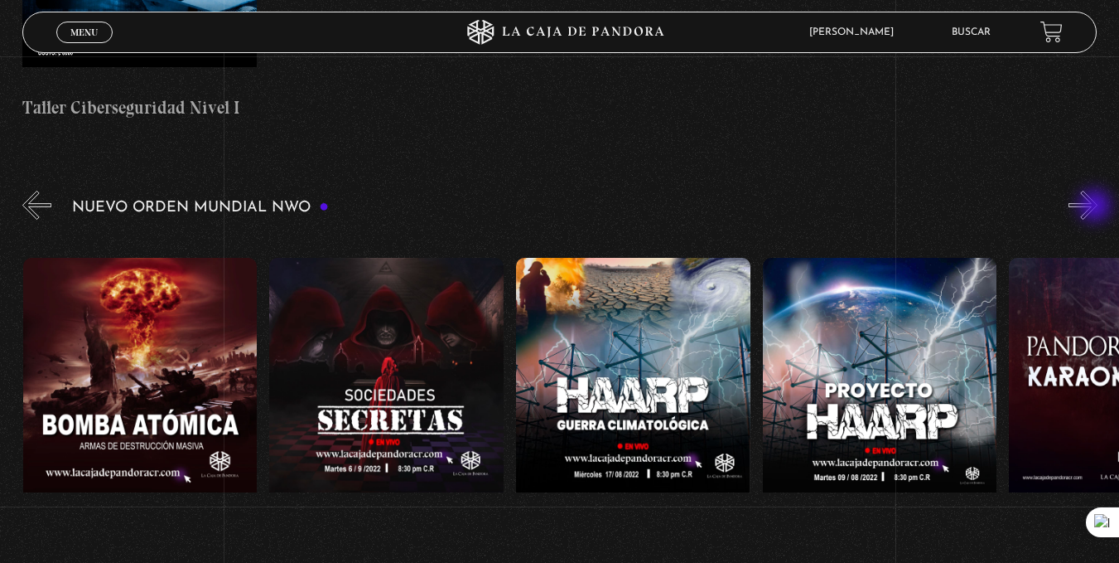
click at [1097, 207] on button "»" at bounding box center [1083, 205] width 29 height 29
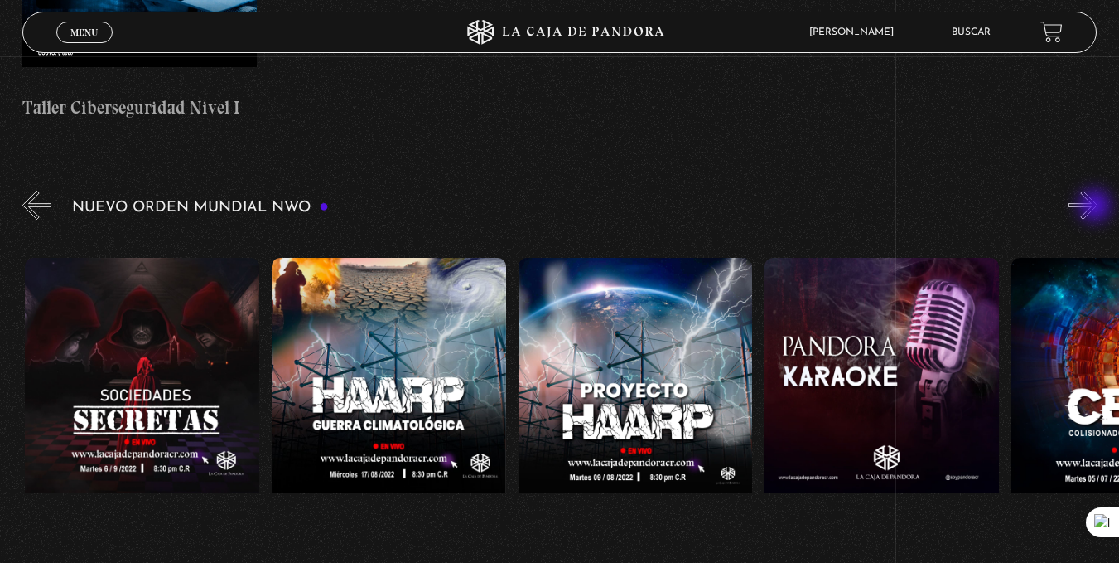
click at [1097, 207] on button "»" at bounding box center [1083, 205] width 29 height 29
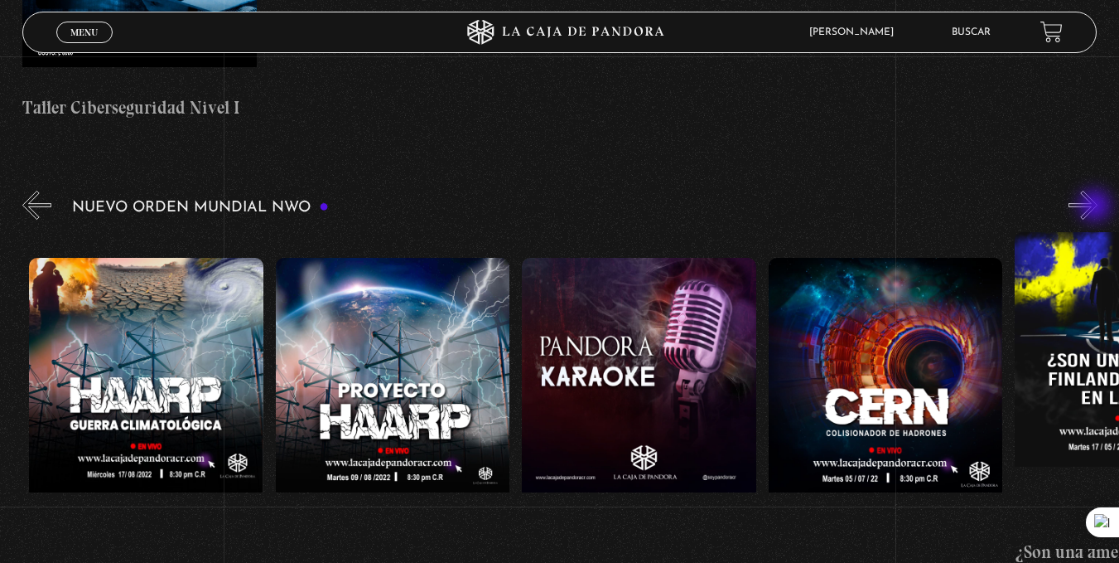
click at [1097, 207] on button "»" at bounding box center [1083, 205] width 29 height 29
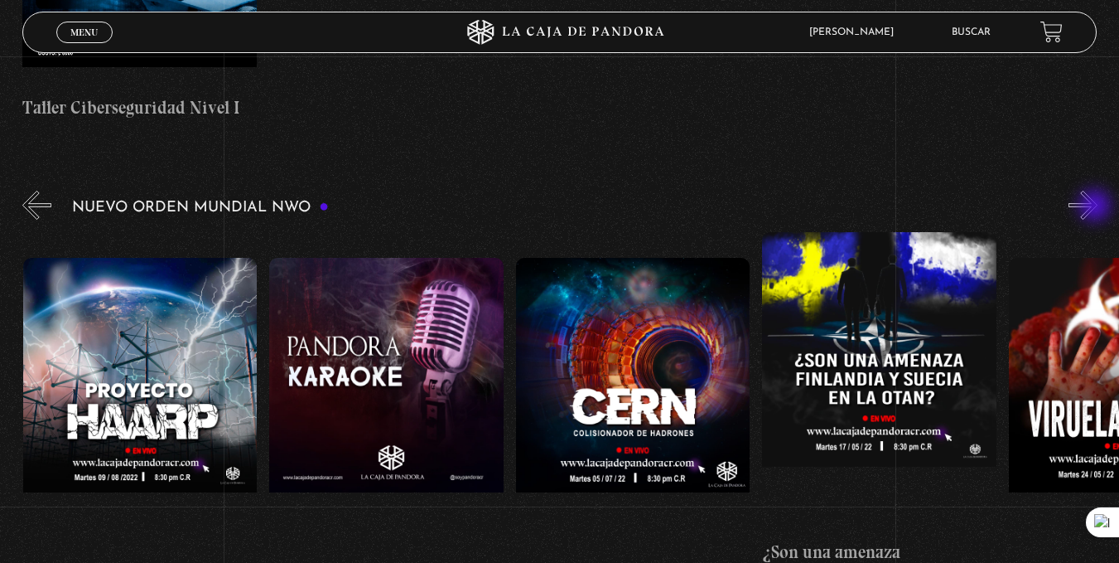
click at [1097, 207] on button "»" at bounding box center [1083, 205] width 29 height 29
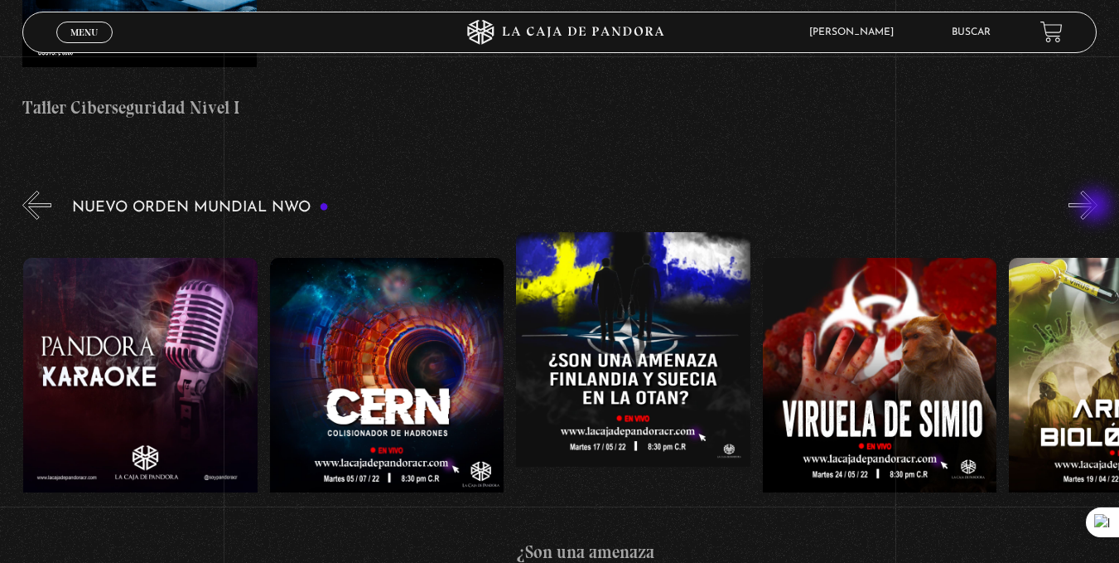
scroll to position [0, 12327]
click at [1098, 206] on button "»" at bounding box center [1083, 205] width 29 height 29
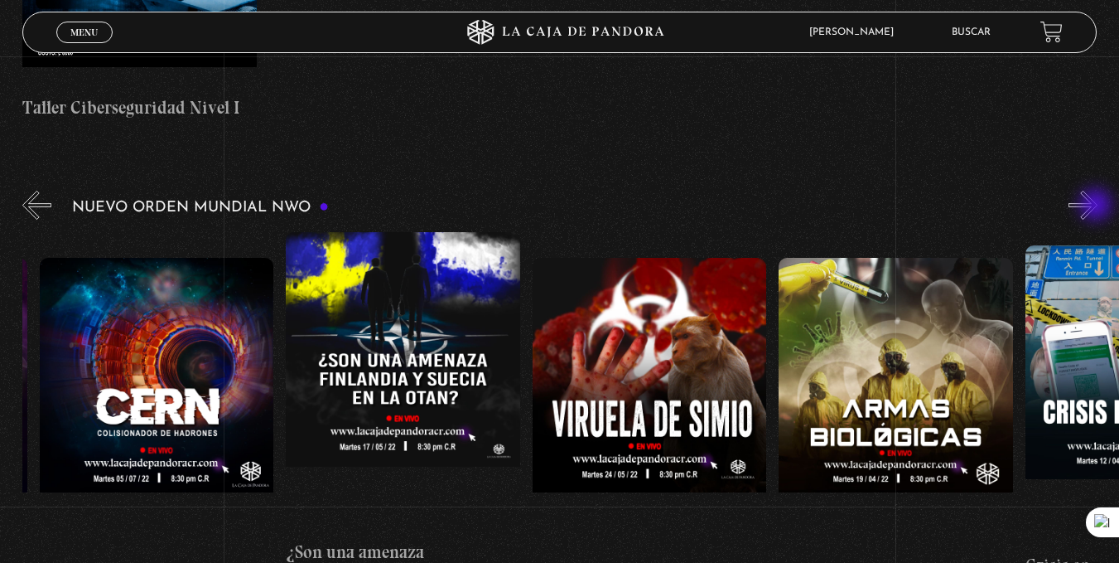
scroll to position [0, 12573]
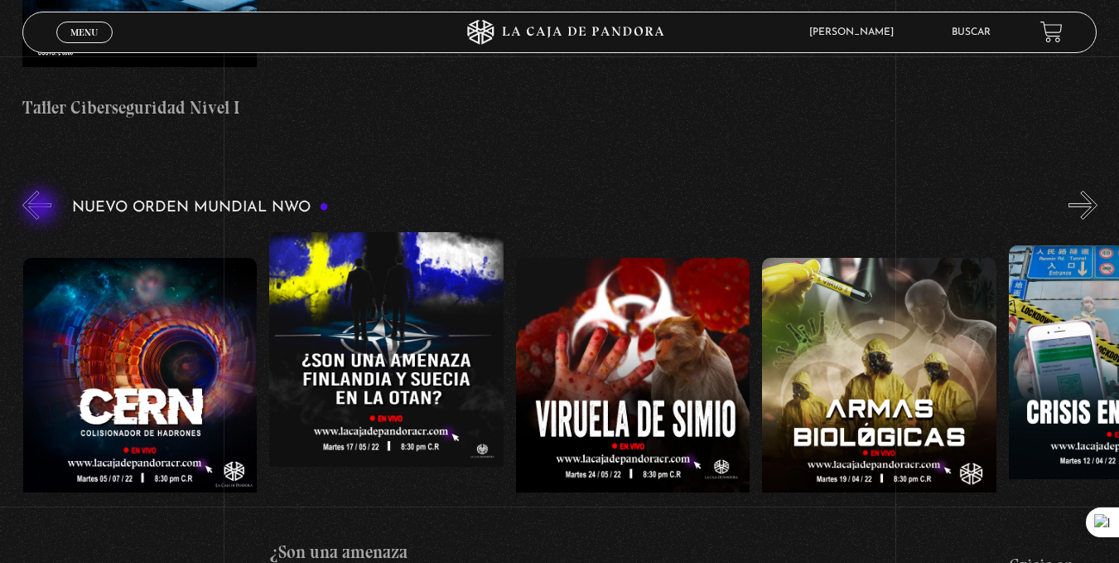
click at [42, 208] on button "«" at bounding box center [36, 205] width 29 height 29
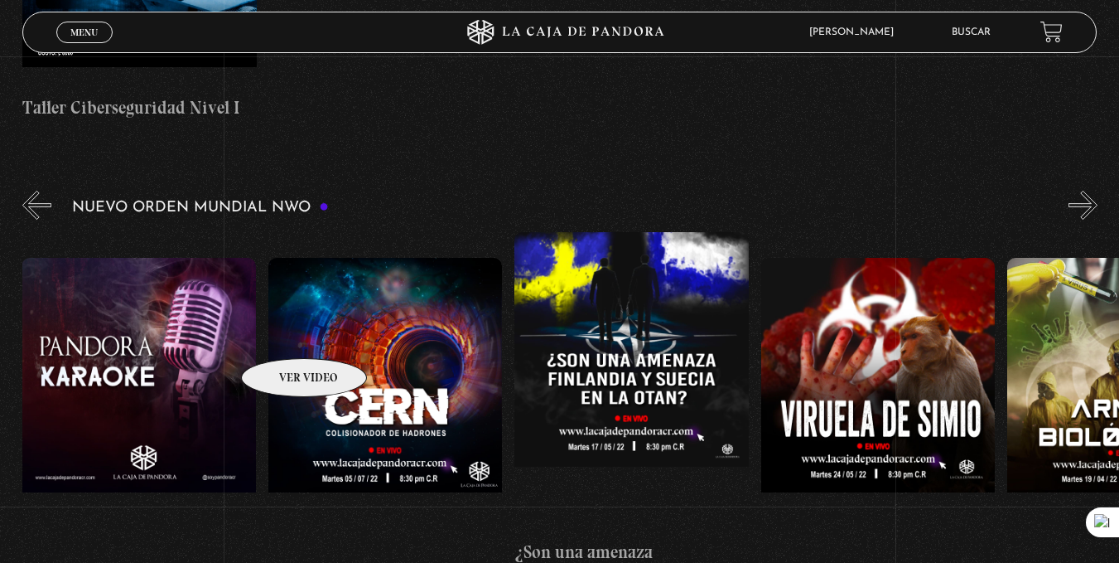
scroll to position [0, 12327]
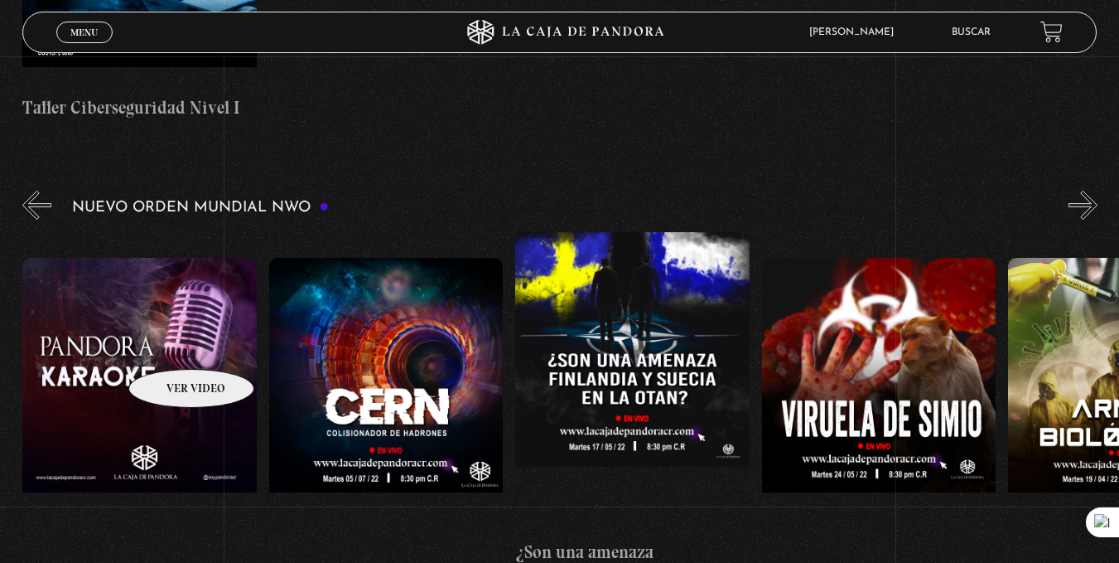
click at [170, 344] on figure at bounding box center [139, 407] width 234 height 298
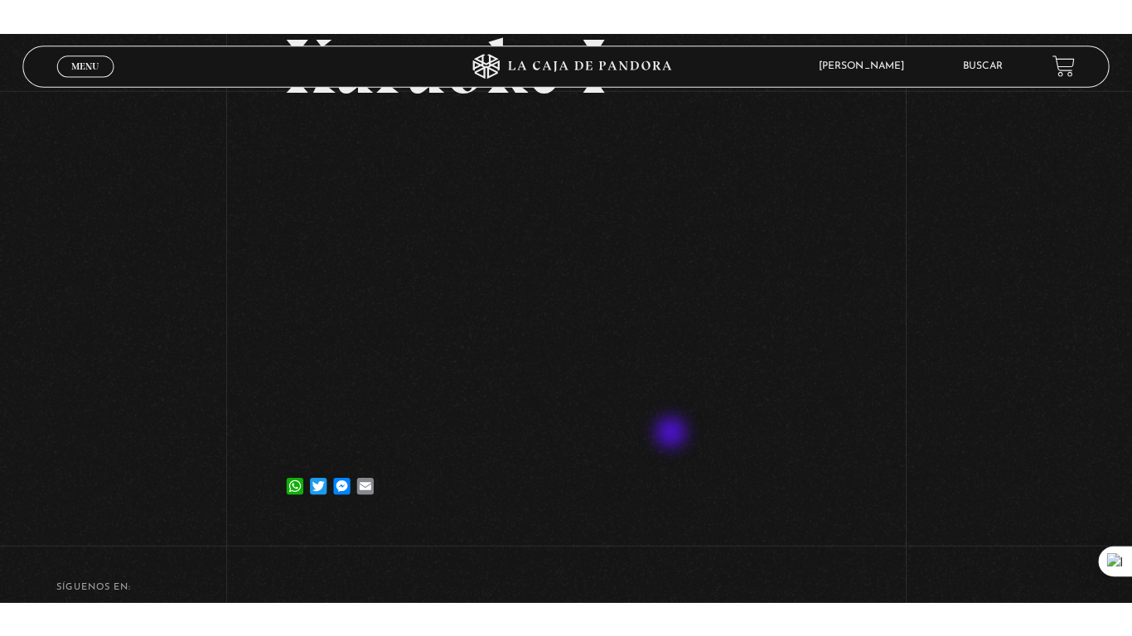
scroll to position [221, 0]
